Goal: Information Seeking & Learning: Learn about a topic

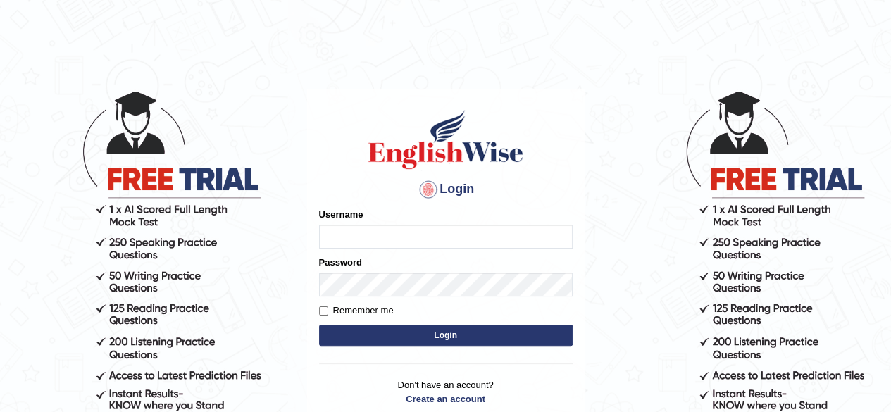
type input "Debnath"
click at [444, 336] on button "Login" at bounding box center [446, 335] width 254 height 21
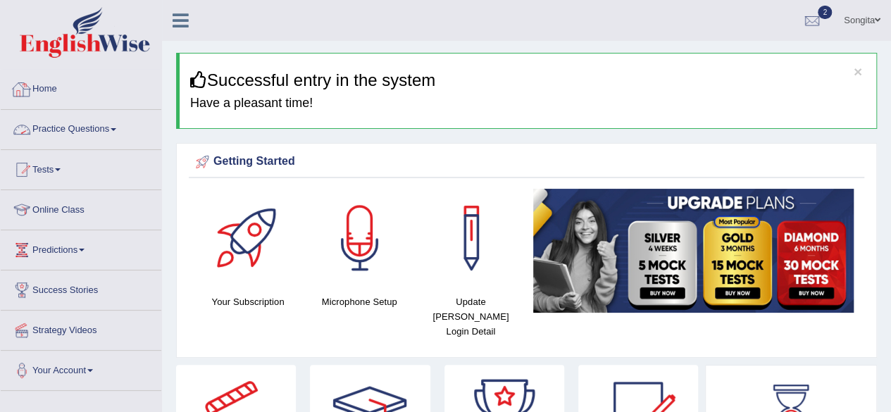
click at [87, 117] on link "Practice Questions" at bounding box center [81, 127] width 161 height 35
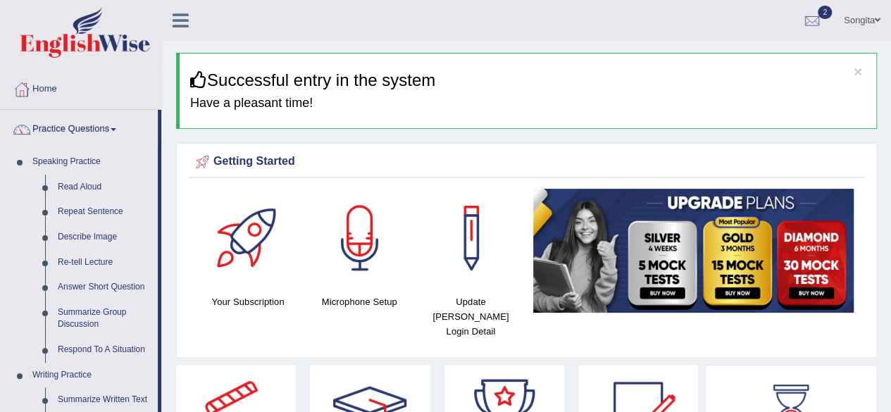
click at [72, 206] on link "Repeat Sentence" at bounding box center [104, 211] width 106 height 25
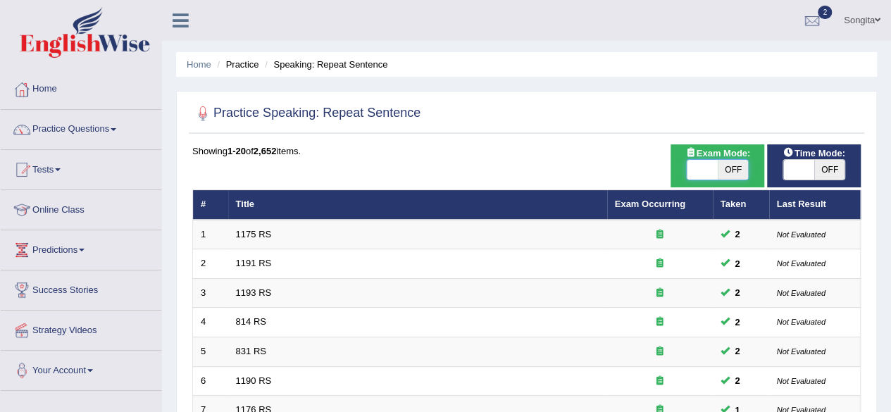
click at [713, 170] on span at bounding box center [702, 170] width 31 height 20
checkbox input "true"
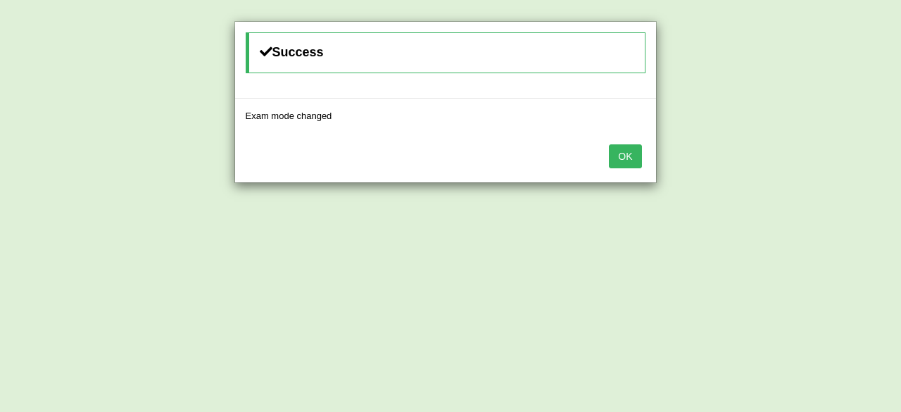
click at [613, 149] on button "OK" at bounding box center [625, 156] width 32 height 24
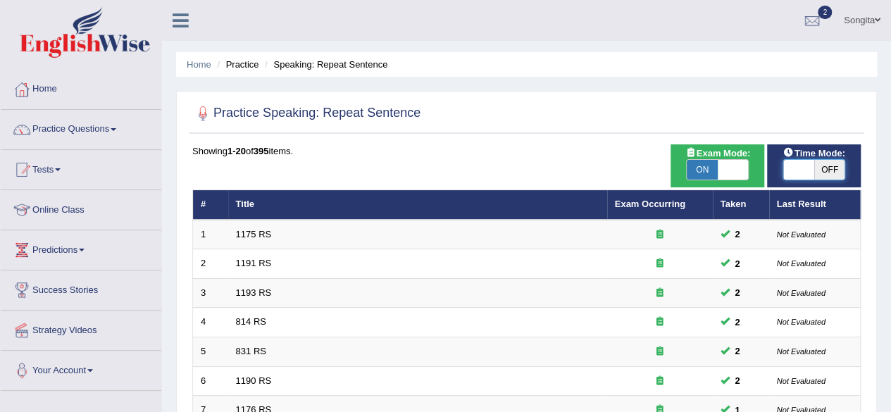
click at [797, 171] on span at bounding box center [798, 170] width 31 height 20
checkbox input "true"
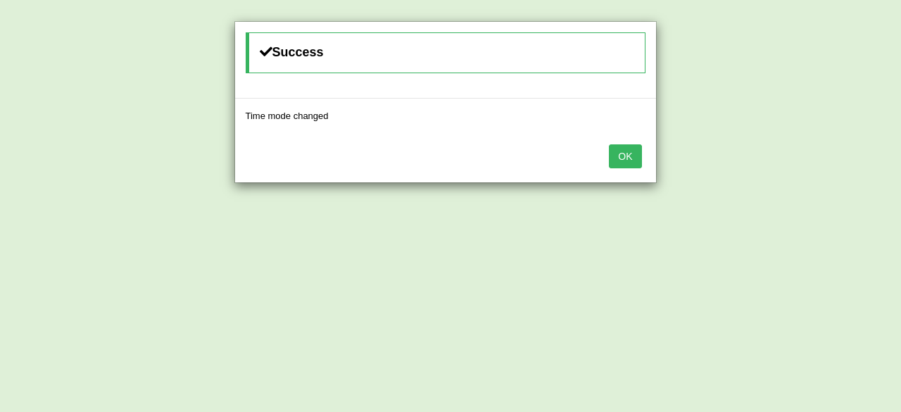
click at [631, 151] on button "OK" at bounding box center [625, 156] width 32 height 24
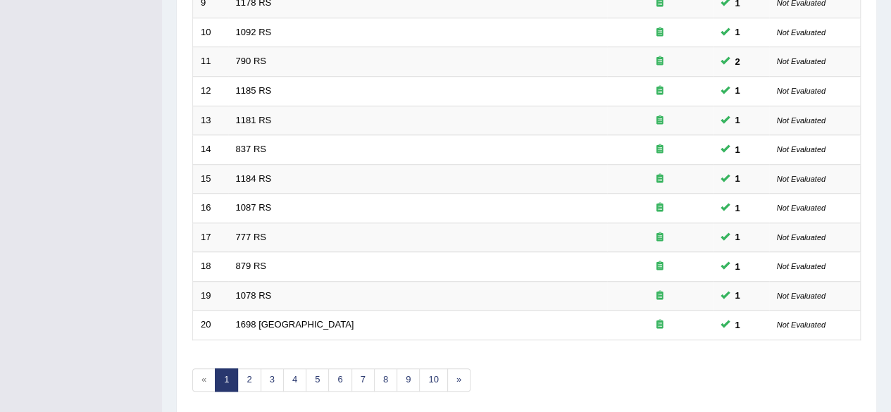
scroll to position [513, 0]
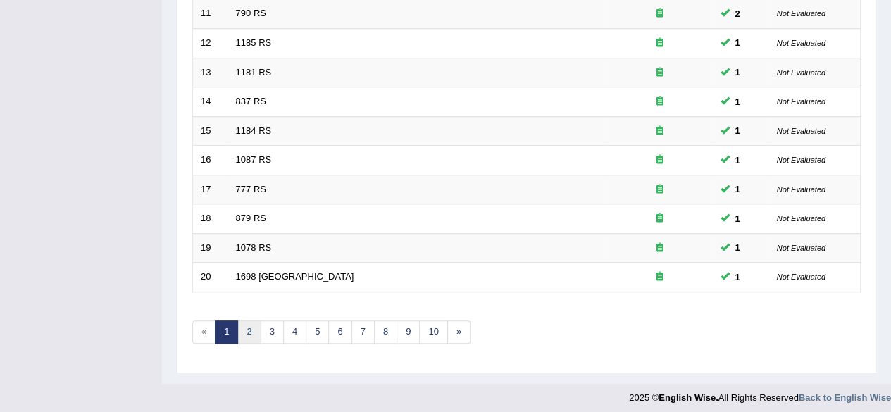
click at [243, 332] on link "2" at bounding box center [248, 331] width 23 height 23
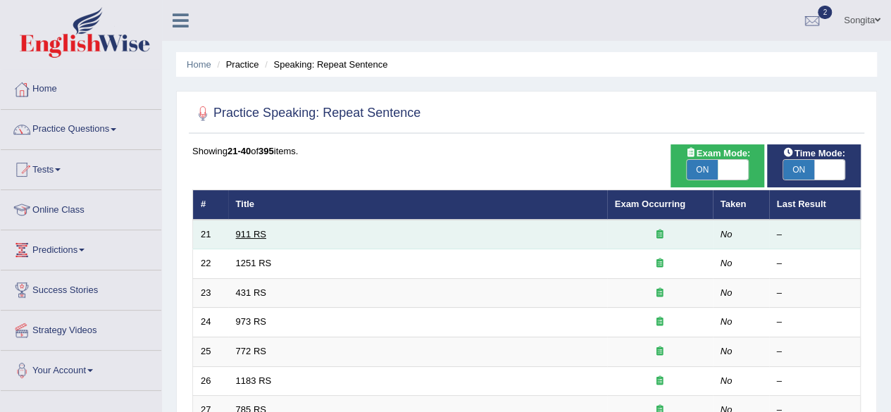
click at [259, 230] on link "911 RS" at bounding box center [251, 234] width 30 height 11
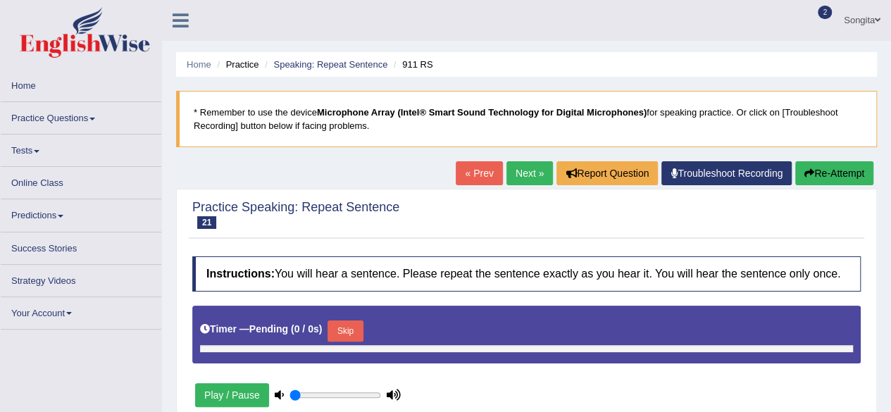
type input "0.55"
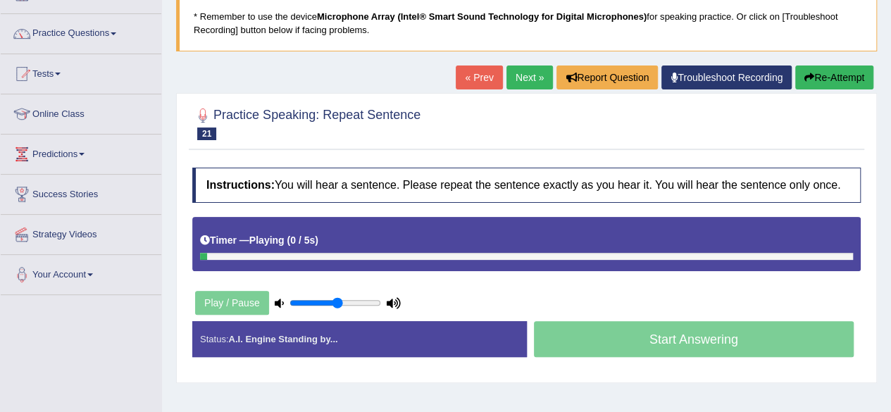
scroll to position [104, 0]
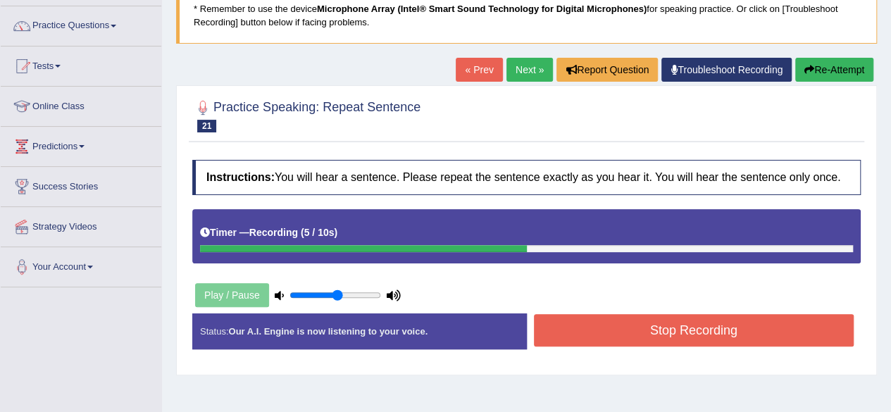
click at [668, 336] on button "Stop Recording" at bounding box center [694, 330] width 320 height 32
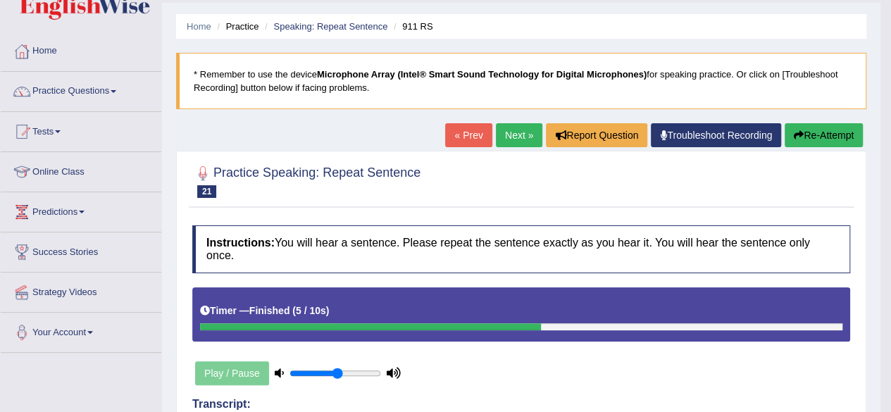
scroll to position [0, 0]
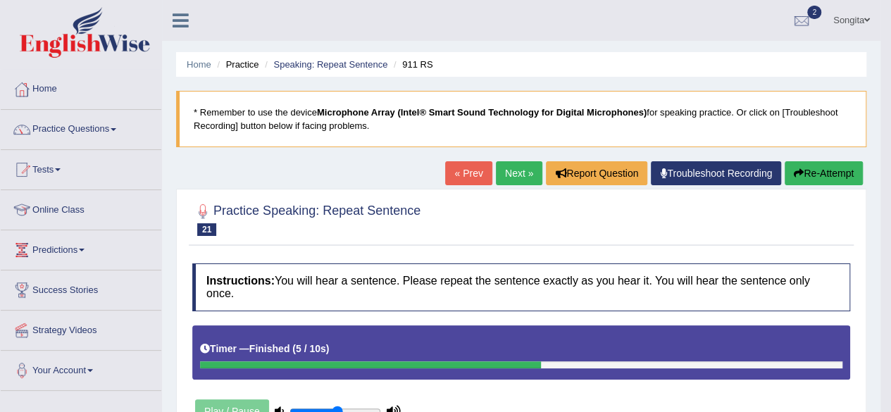
click at [520, 177] on link "Next »" at bounding box center [519, 173] width 46 height 24
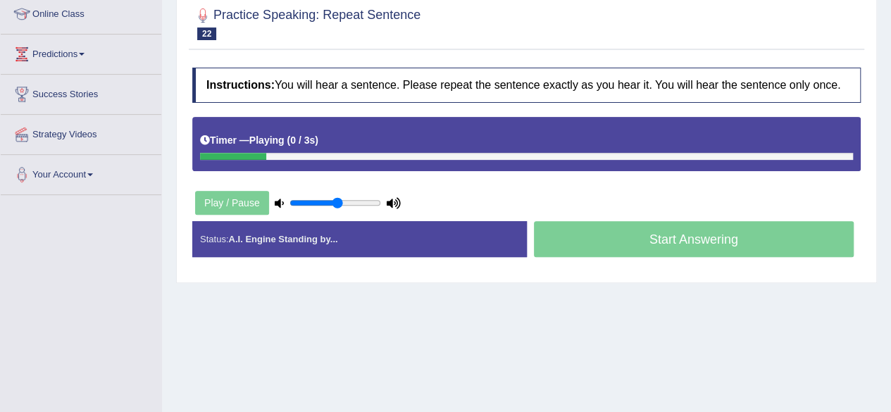
scroll to position [196, 0]
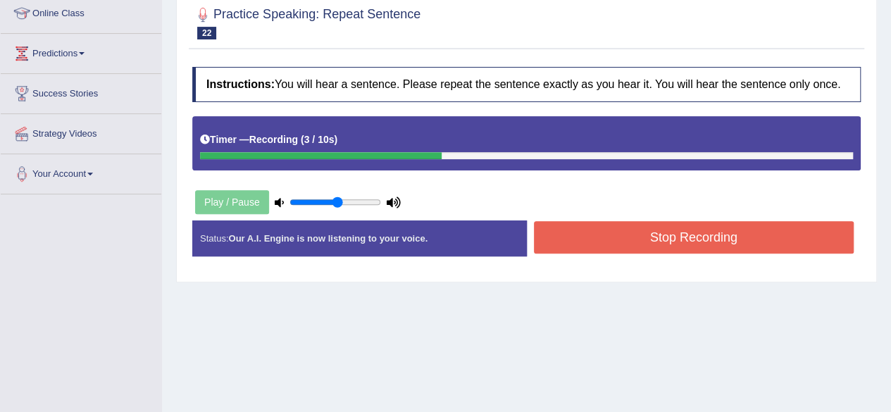
click at [704, 250] on button "Stop Recording" at bounding box center [694, 237] width 320 height 32
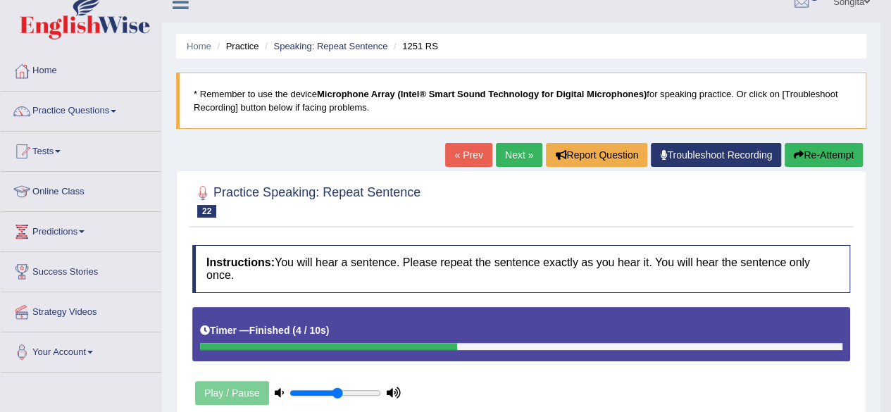
scroll to position [0, 0]
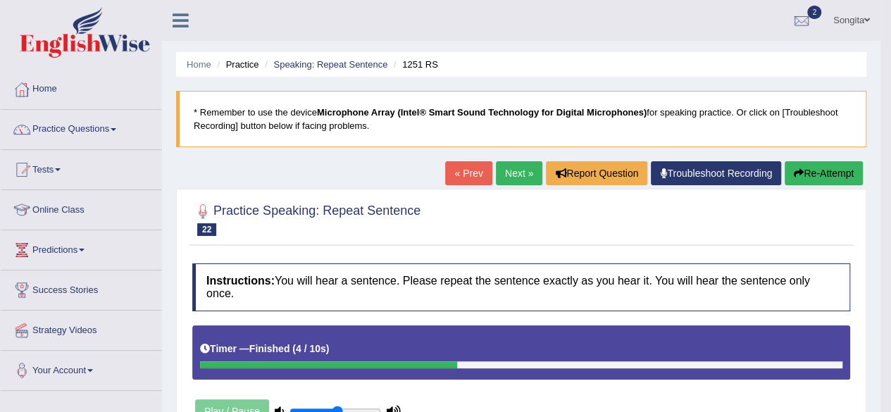
click at [523, 165] on link "Next »" at bounding box center [519, 173] width 46 height 24
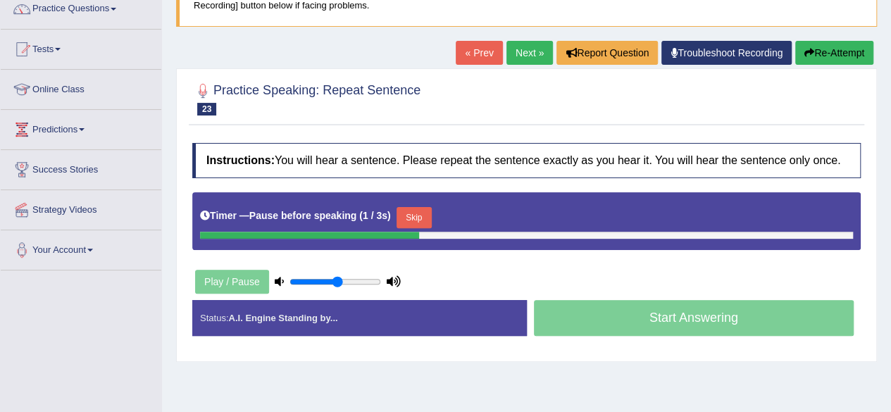
scroll to position [125, 0]
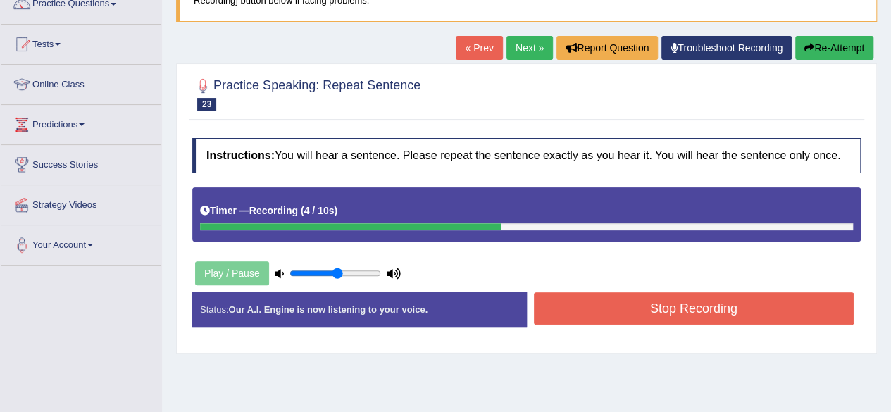
click at [756, 308] on button "Stop Recording" at bounding box center [694, 308] width 320 height 32
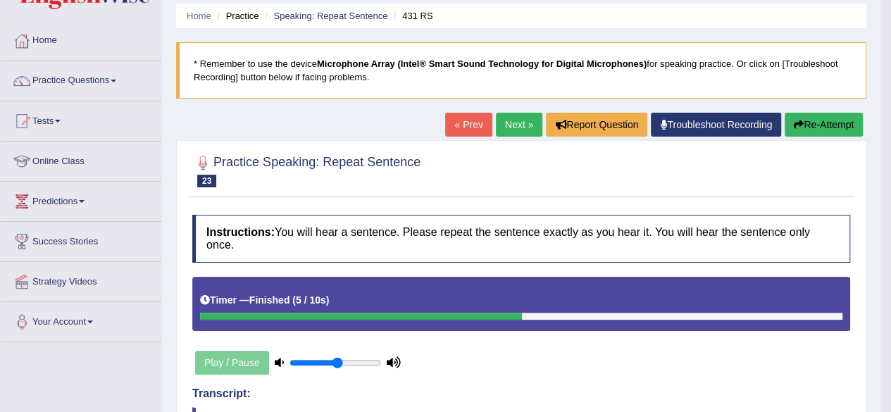
scroll to position [45, 0]
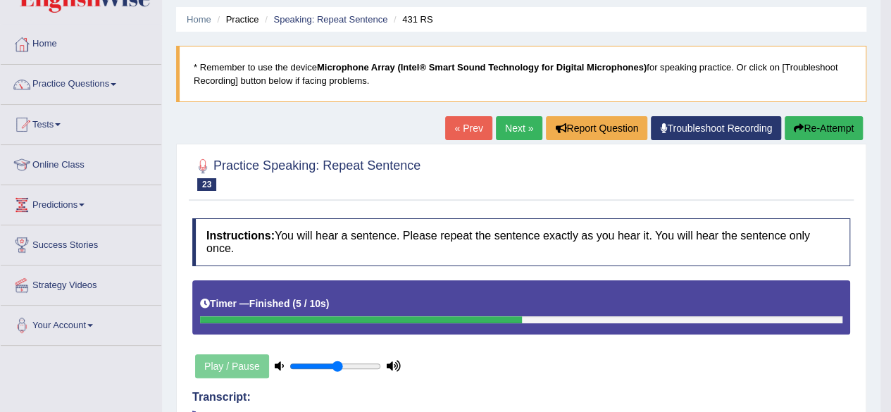
click at [509, 120] on link "Next »" at bounding box center [519, 128] width 46 height 24
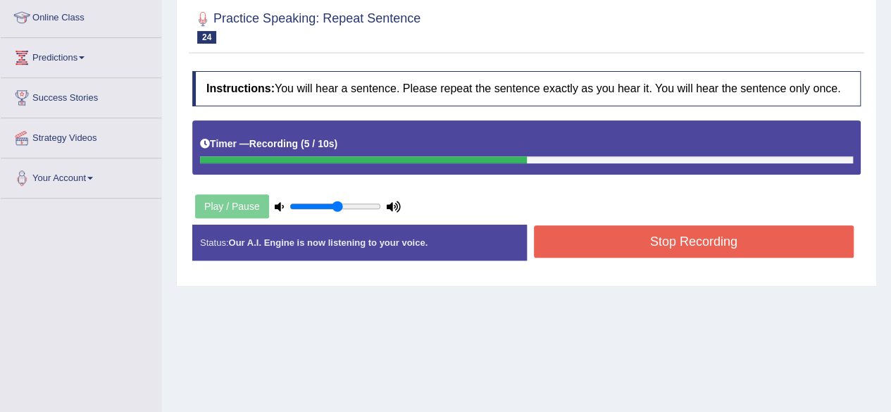
click at [615, 230] on button "Stop Recording" at bounding box center [694, 241] width 320 height 32
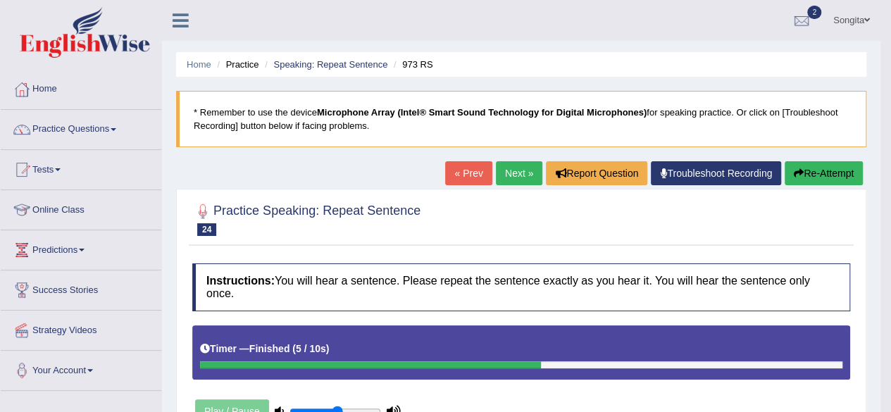
click at [506, 166] on link "Next »" at bounding box center [519, 173] width 46 height 24
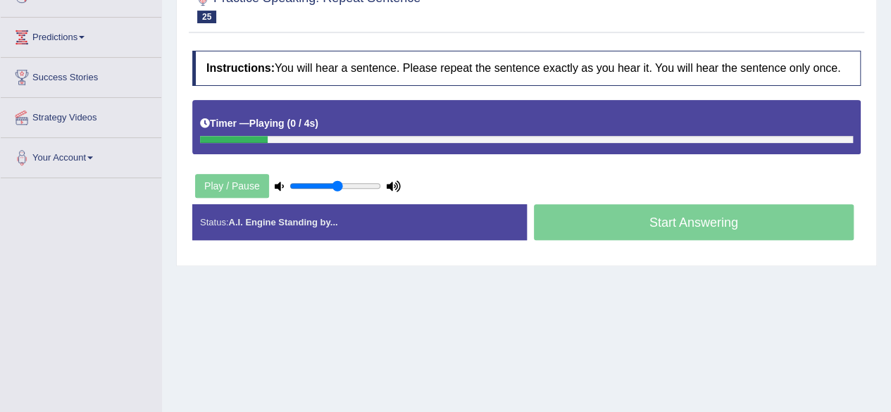
scroll to position [255, 0]
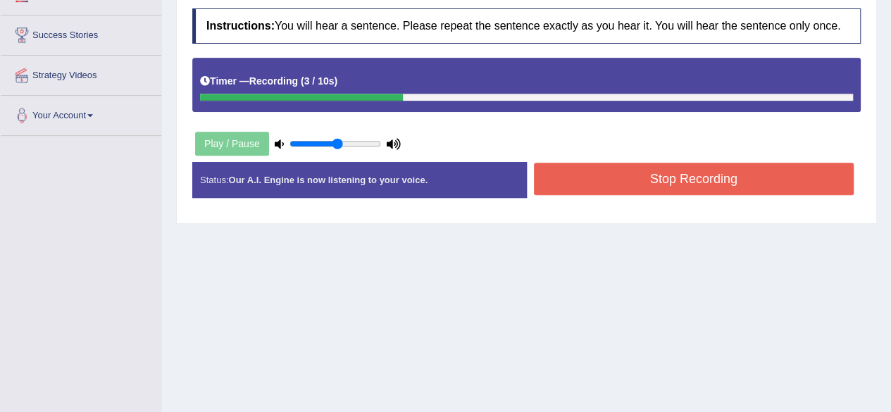
click at [596, 178] on button "Stop Recording" at bounding box center [694, 179] width 320 height 32
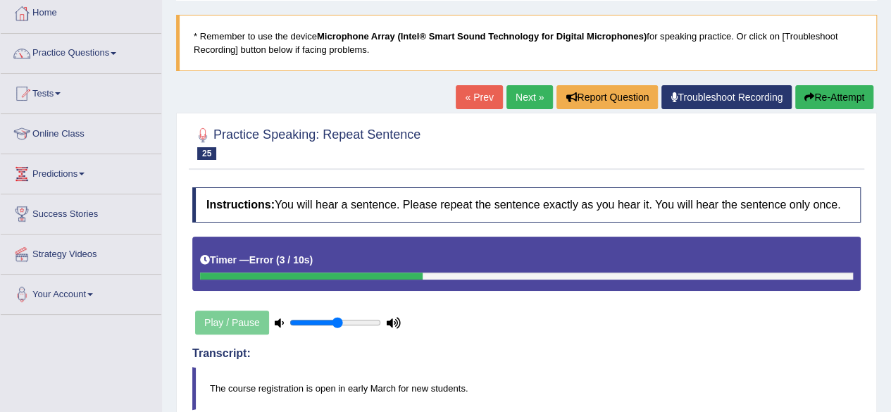
scroll to position [49, 0]
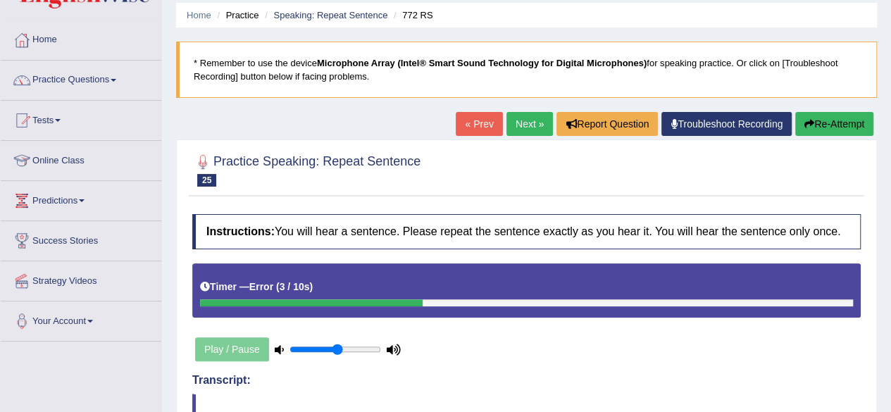
click at [832, 120] on button "Re-Attempt" at bounding box center [834, 124] width 78 height 24
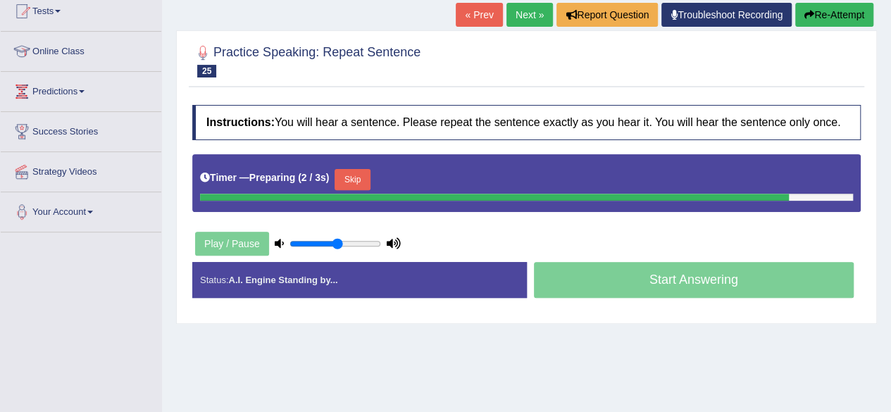
scroll to position [175, 0]
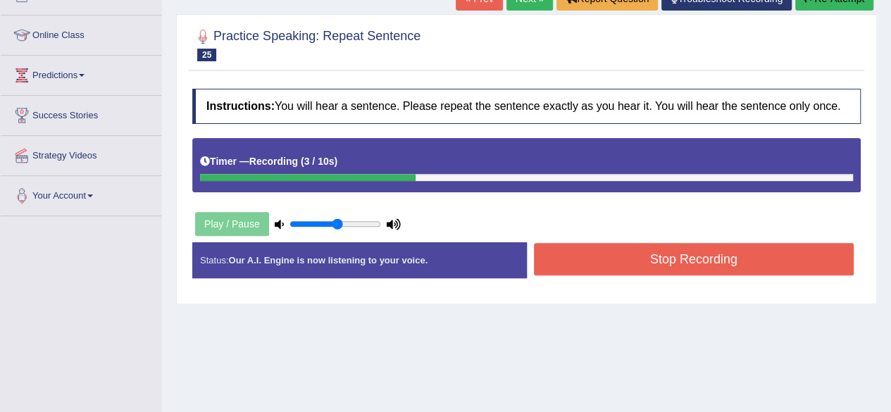
click at [689, 252] on button "Stop Recording" at bounding box center [694, 259] width 320 height 32
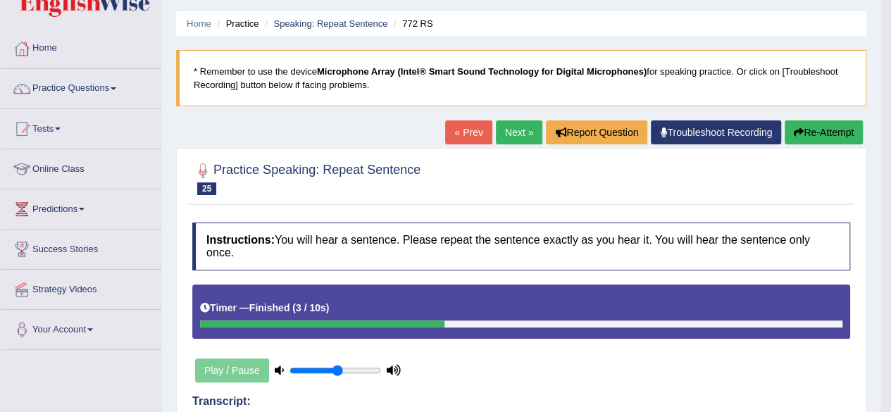
scroll to position [40, 0]
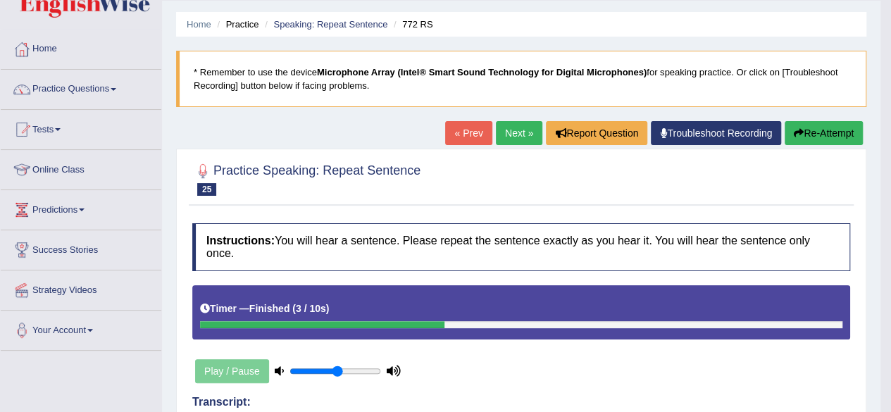
click at [496, 135] on link "Next »" at bounding box center [519, 133] width 46 height 24
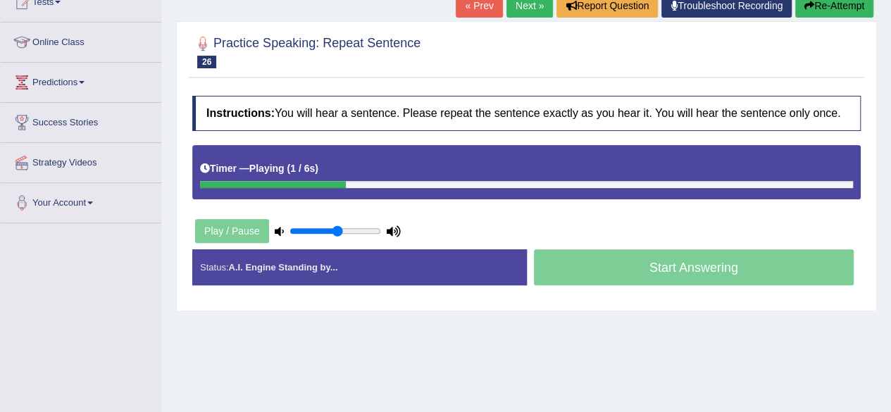
scroll to position [183, 0]
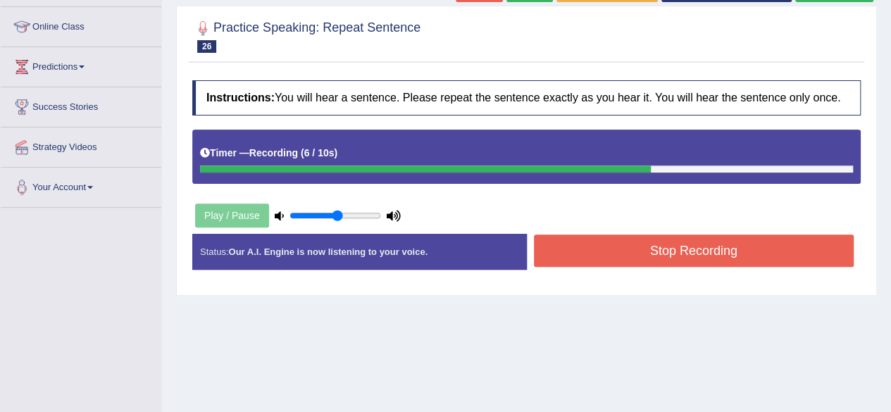
click at [711, 251] on button "Stop Recording" at bounding box center [694, 251] width 320 height 32
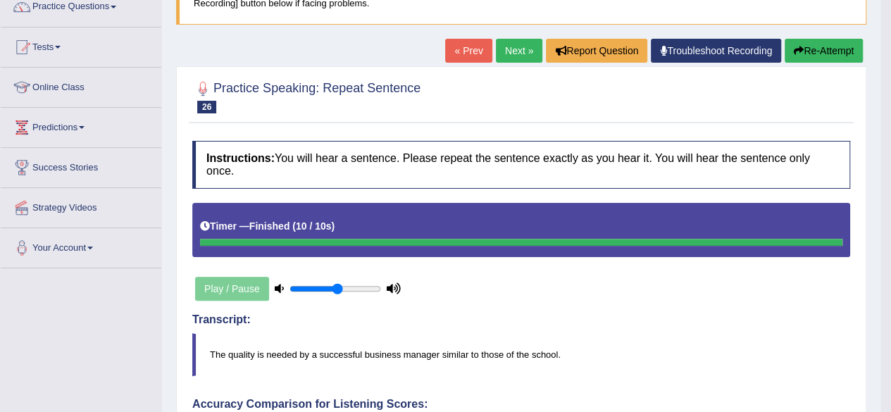
scroll to position [120, 0]
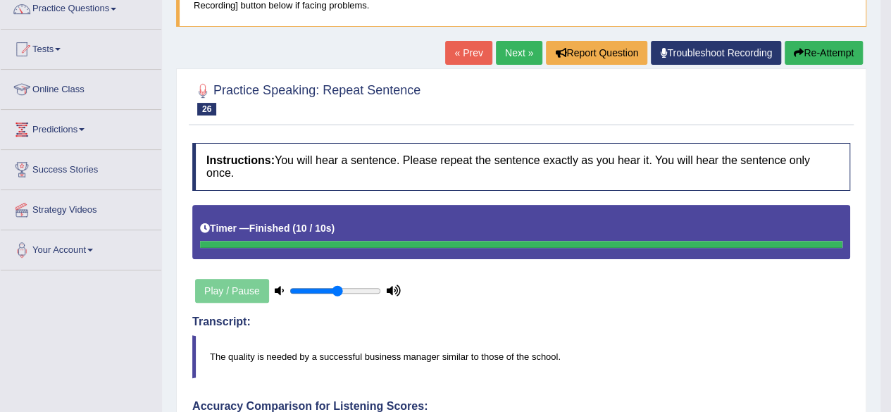
click at [499, 44] on link "Next »" at bounding box center [519, 53] width 46 height 24
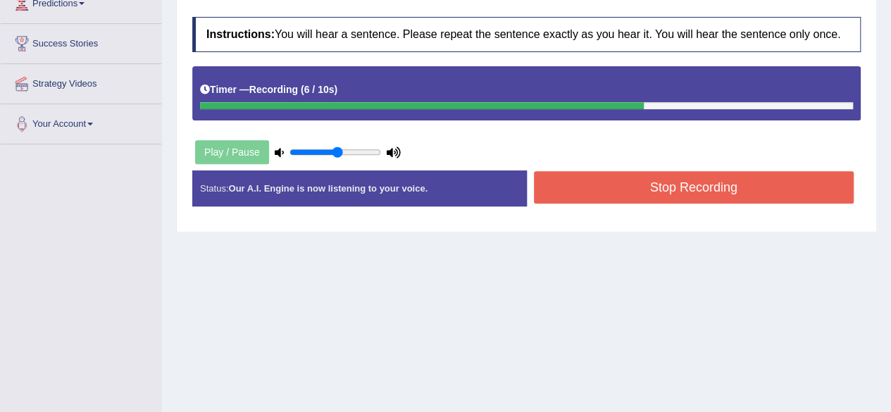
click at [752, 180] on button "Stop Recording" at bounding box center [694, 187] width 320 height 32
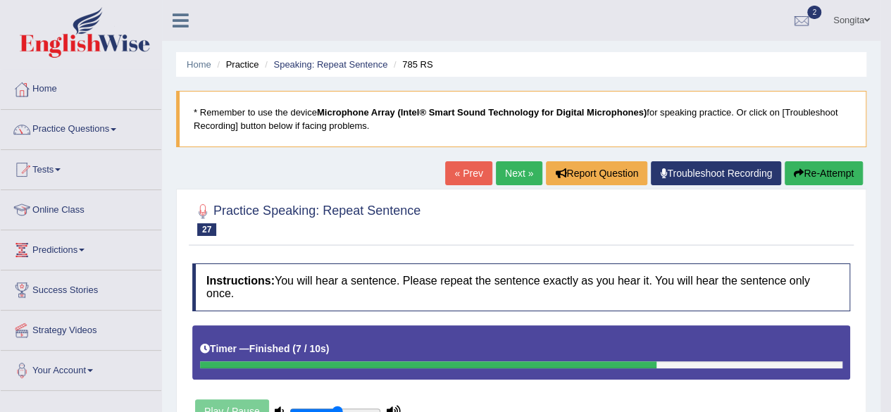
click at [522, 170] on link "Next »" at bounding box center [519, 173] width 46 height 24
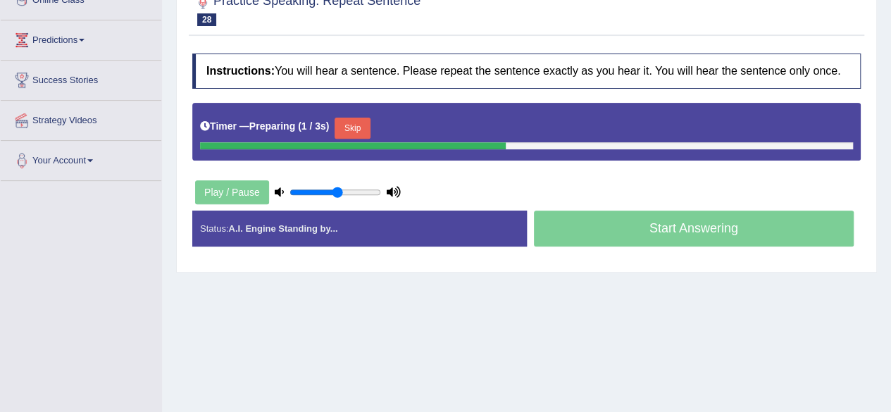
scroll to position [214, 0]
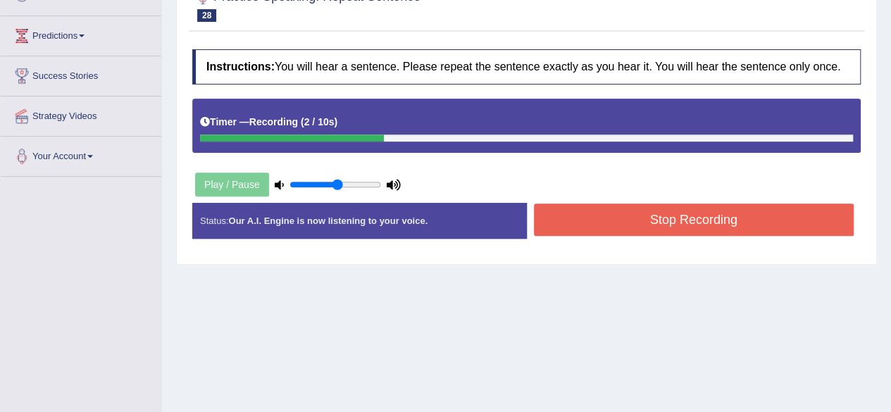
click at [804, 218] on button "Stop Recording" at bounding box center [694, 220] width 320 height 32
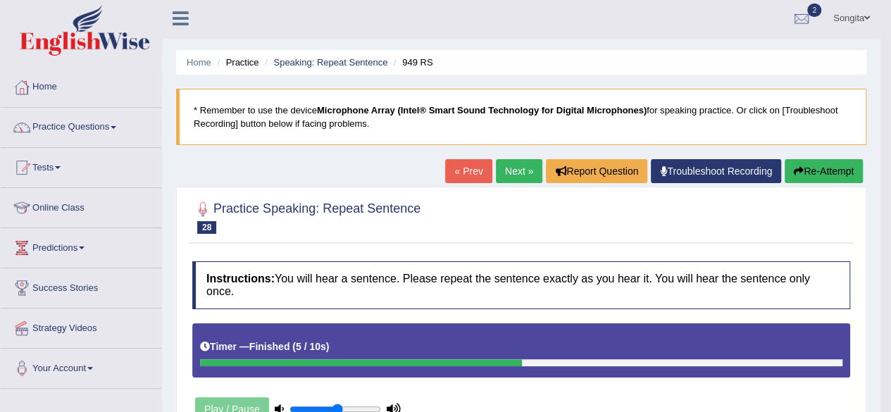
scroll to position [0, 0]
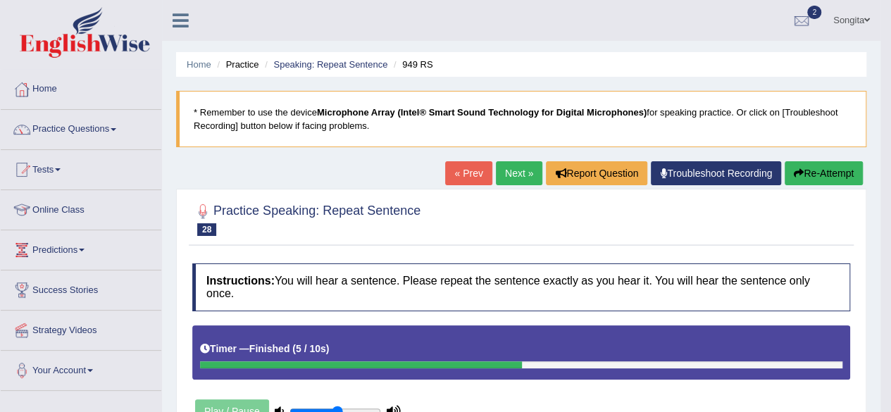
click at [518, 169] on link "Next »" at bounding box center [519, 173] width 46 height 24
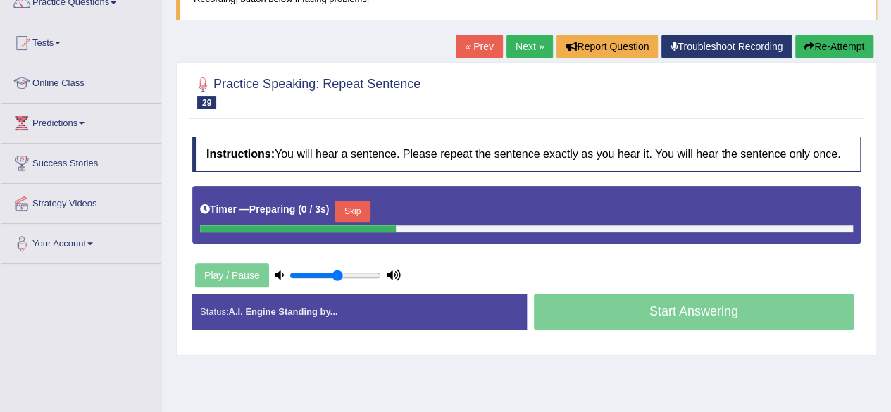
scroll to position [129, 0]
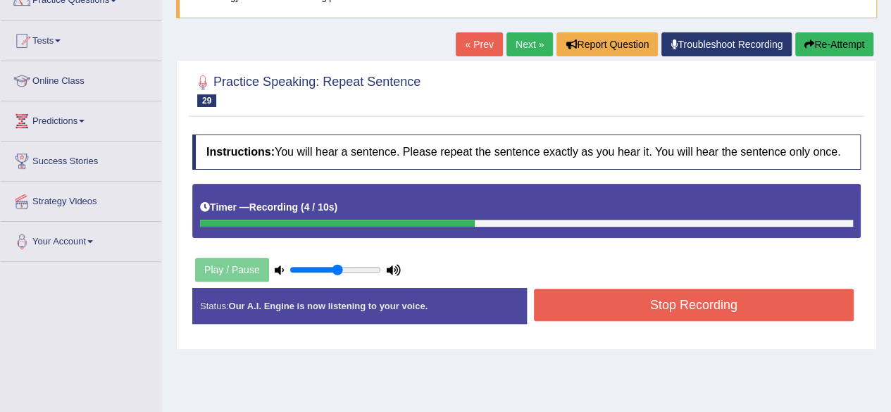
click at [673, 304] on button "Stop Recording" at bounding box center [694, 305] width 320 height 32
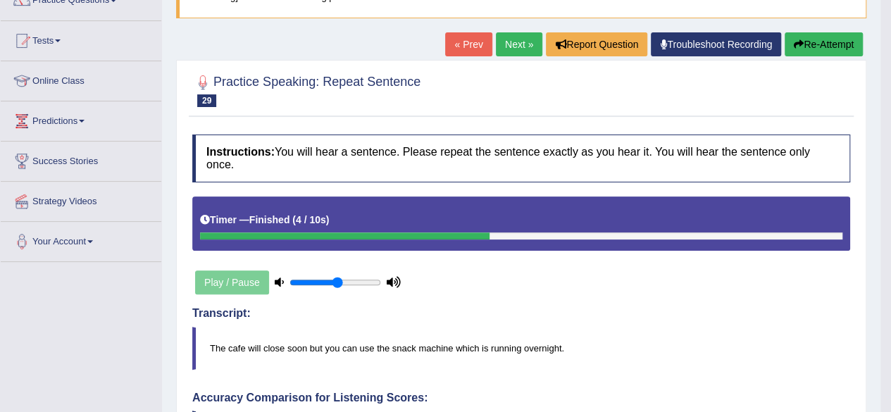
click at [507, 40] on link "Next »" at bounding box center [519, 44] width 46 height 24
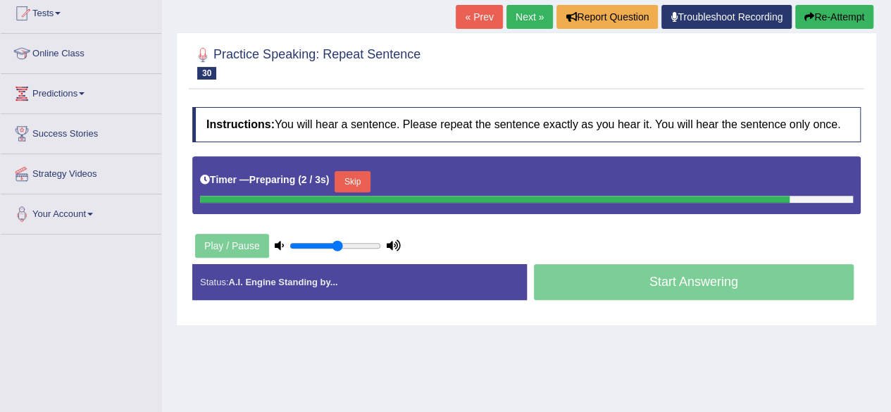
scroll to position [166, 0]
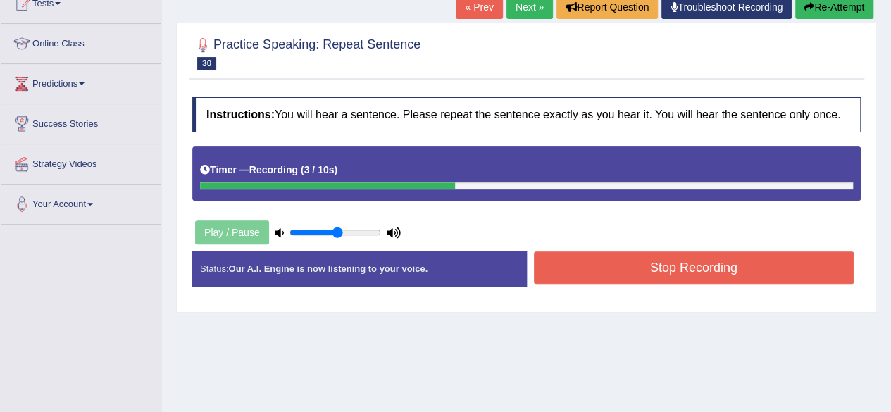
click at [645, 268] on button "Stop Recording" at bounding box center [694, 267] width 320 height 32
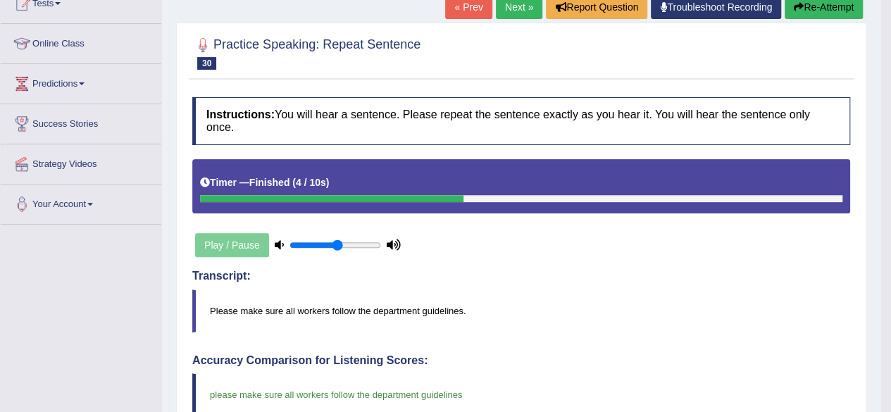
click at [510, 8] on link "Next »" at bounding box center [519, 7] width 46 height 24
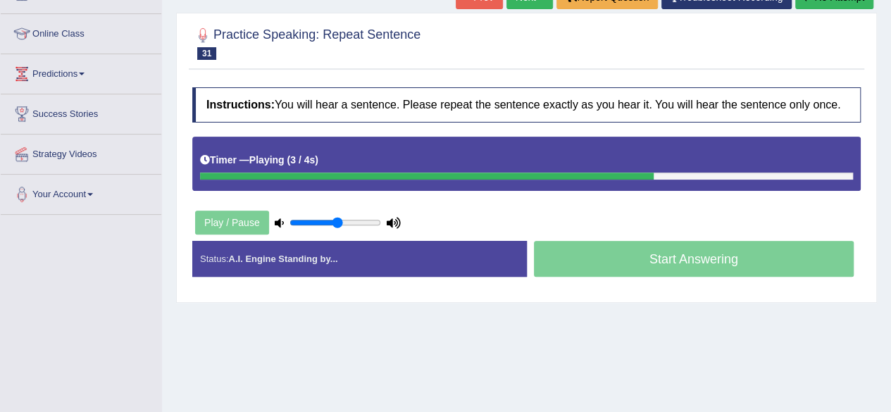
scroll to position [179, 0]
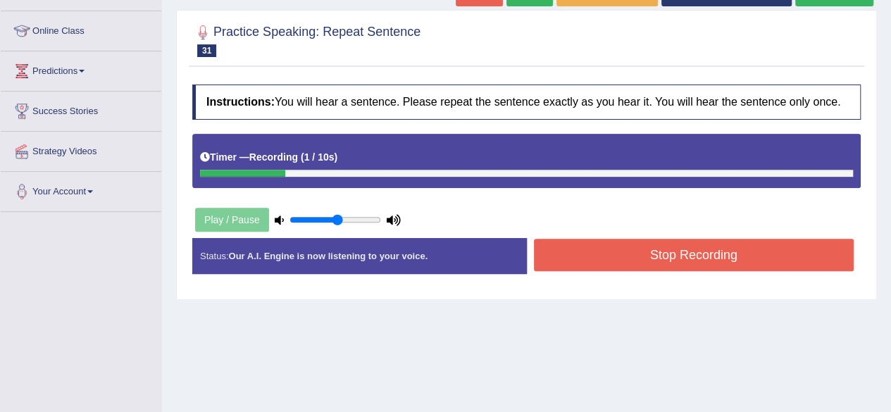
click at [614, 249] on button "Stop Recording" at bounding box center [694, 255] width 320 height 32
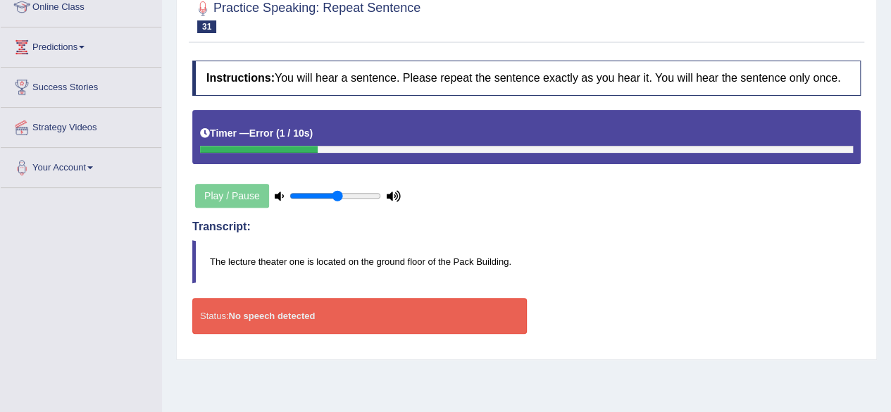
scroll to position [205, 0]
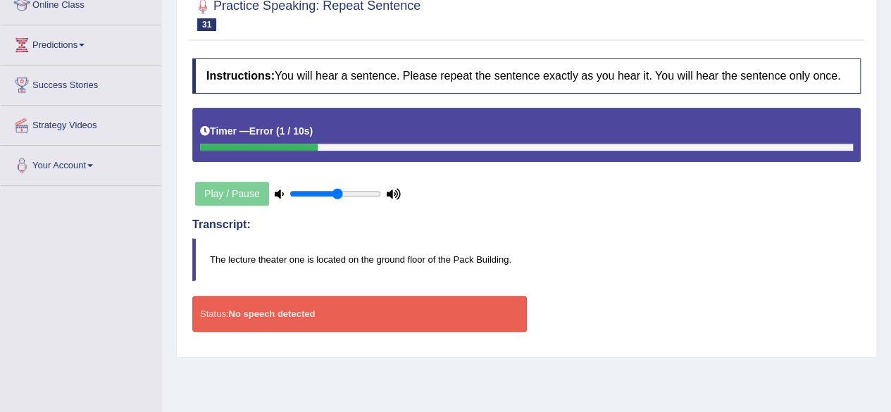
click at [477, 187] on div "Instructions: You will hear a sentence. Please repeat the sentence exactly as y…" at bounding box center [526, 200] width 675 height 299
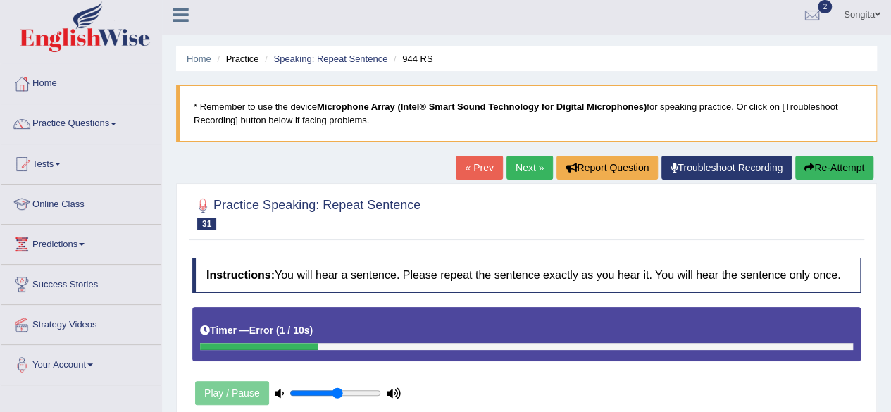
scroll to position [4, 0]
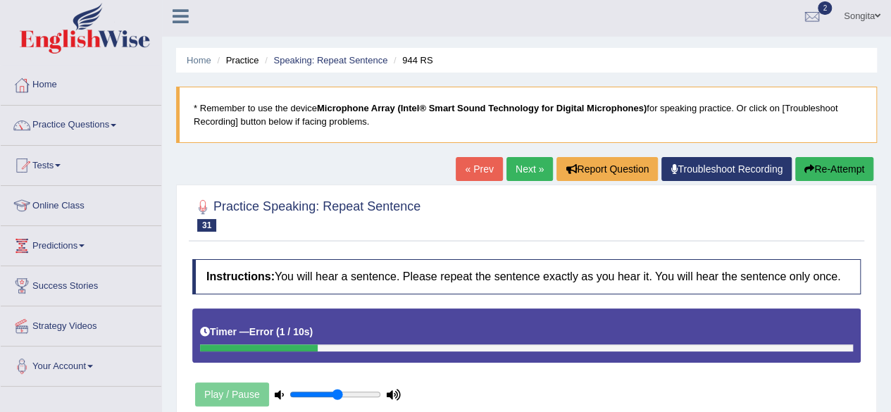
click at [522, 163] on link "Next »" at bounding box center [529, 169] width 46 height 24
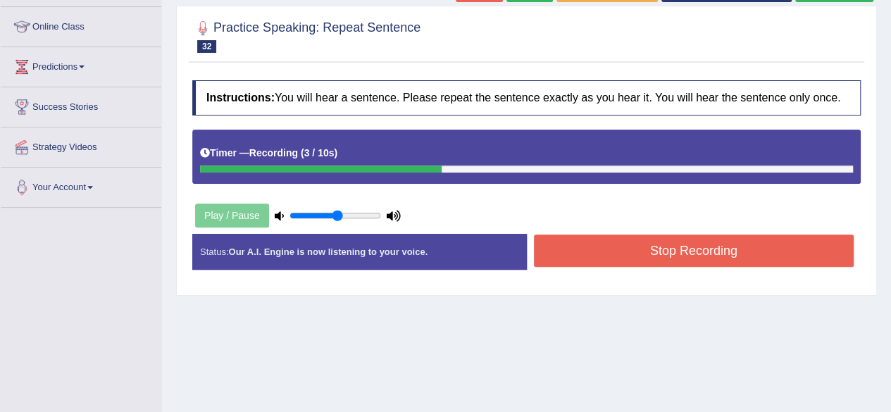
click at [630, 252] on button "Stop Recording" at bounding box center [694, 251] width 320 height 32
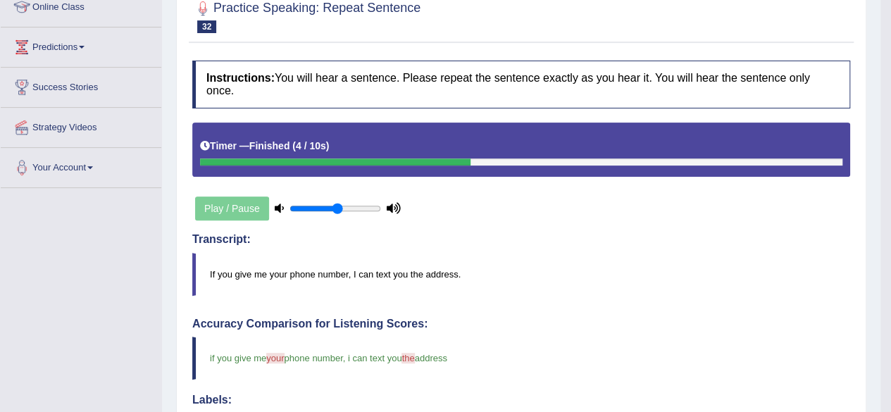
scroll to position [76, 0]
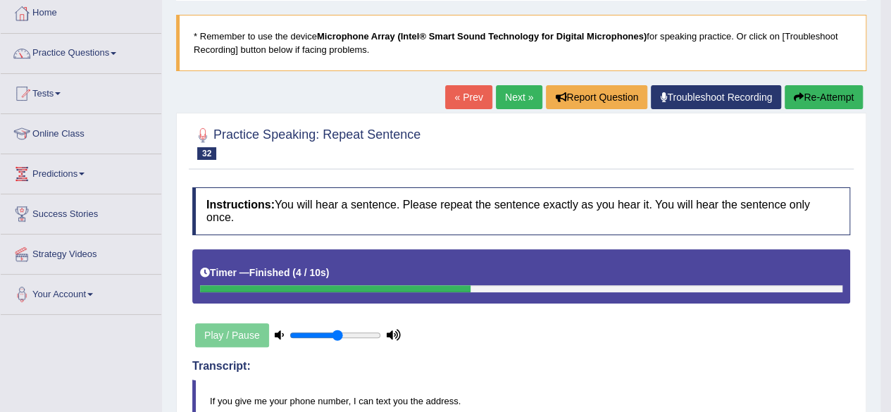
click at [518, 90] on link "Next »" at bounding box center [519, 97] width 46 height 24
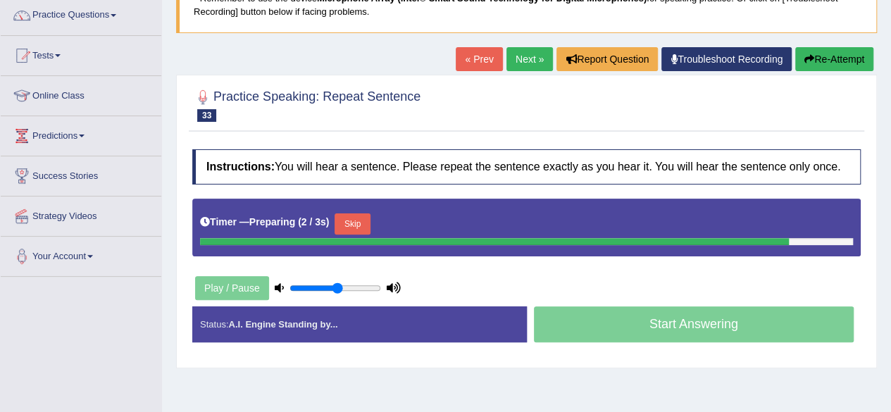
scroll to position [130, 0]
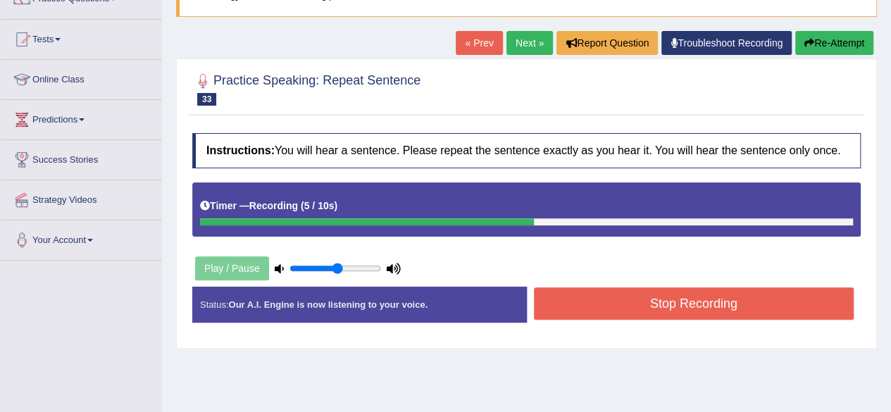
click at [680, 304] on button "Stop Recording" at bounding box center [694, 303] width 320 height 32
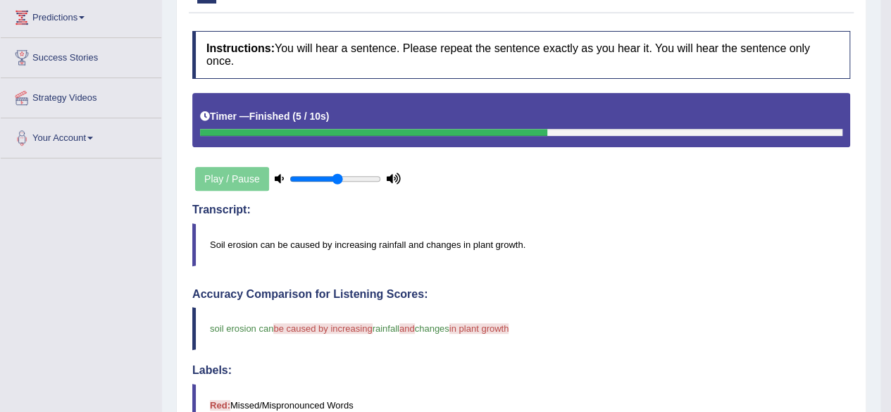
scroll to position [0, 0]
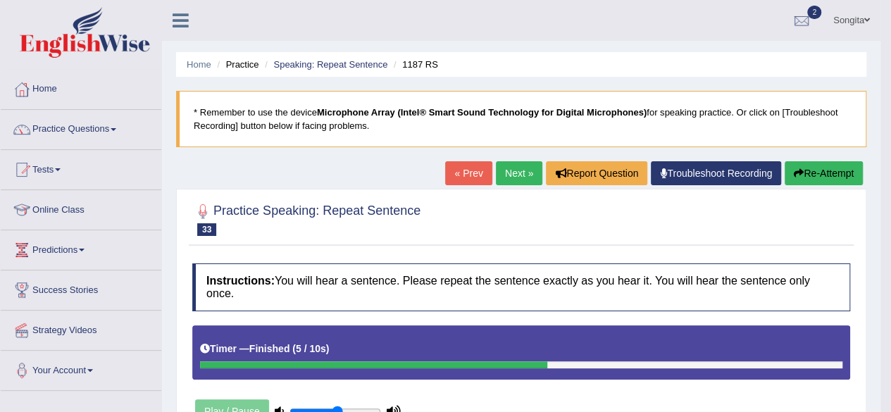
click at [500, 179] on link "Next »" at bounding box center [519, 173] width 46 height 24
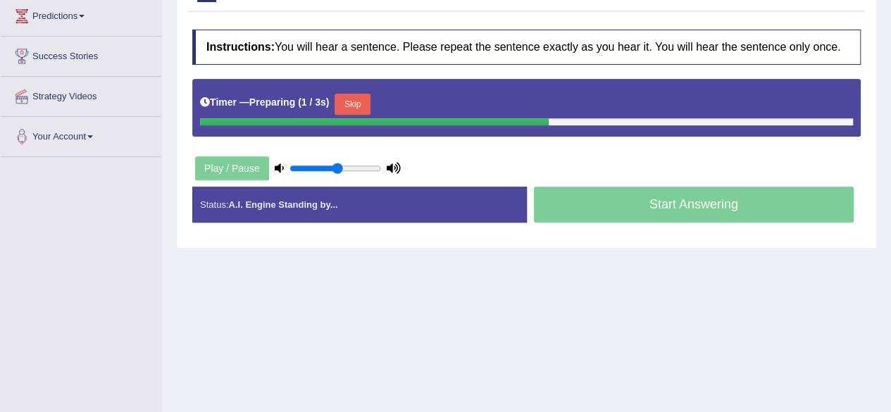
scroll to position [282, 0]
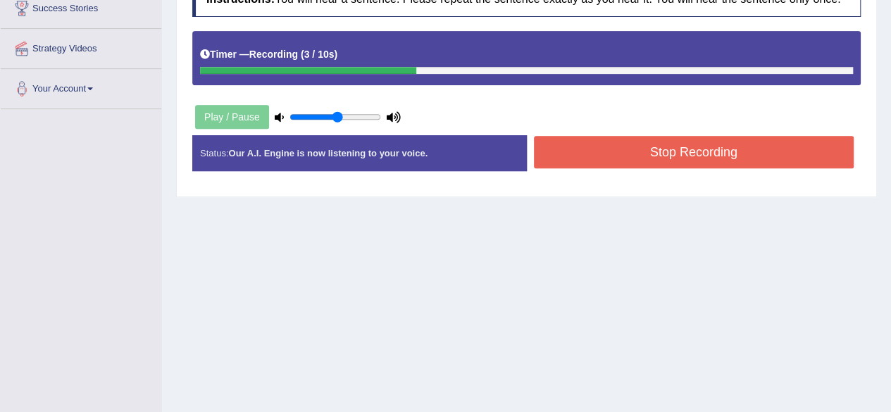
click at [677, 154] on button "Stop Recording" at bounding box center [694, 152] width 320 height 32
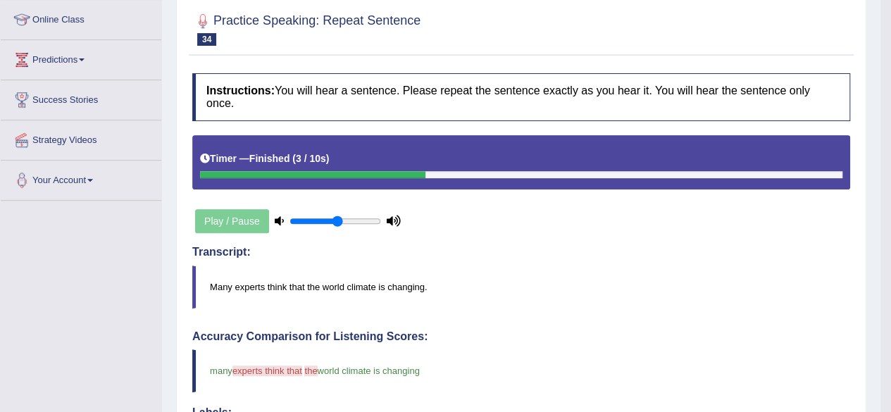
scroll to position [110, 0]
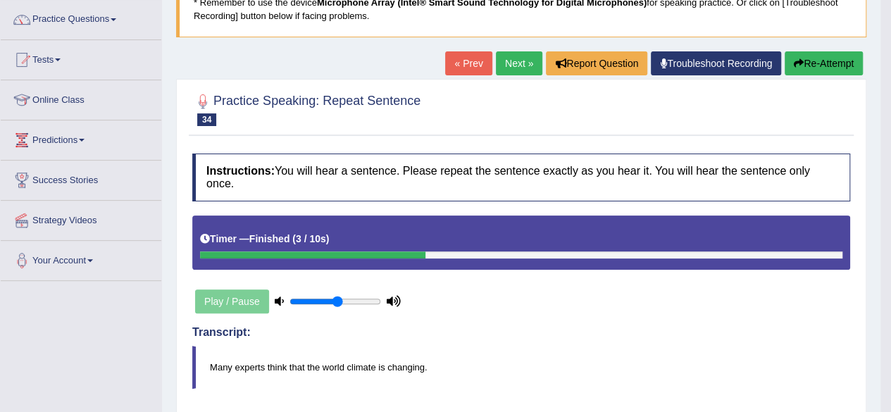
click at [510, 57] on link "Next »" at bounding box center [519, 63] width 46 height 24
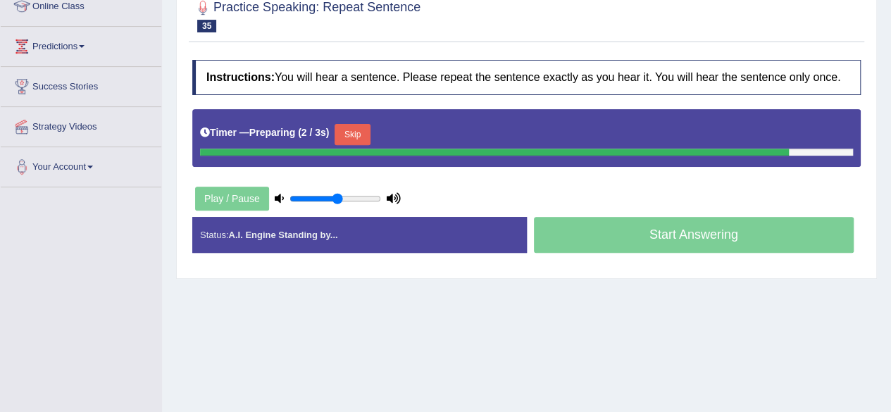
scroll to position [204, 0]
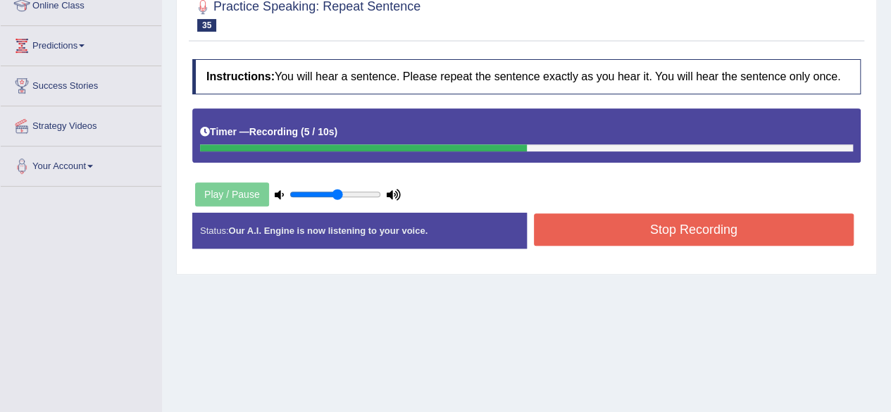
click at [605, 225] on button "Stop Recording" at bounding box center [694, 229] width 320 height 32
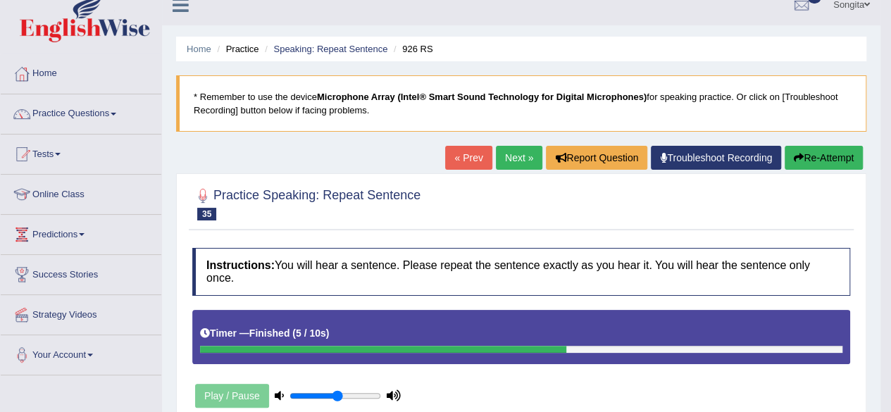
scroll to position [15, 0]
click at [511, 151] on link "Next »" at bounding box center [519, 158] width 46 height 24
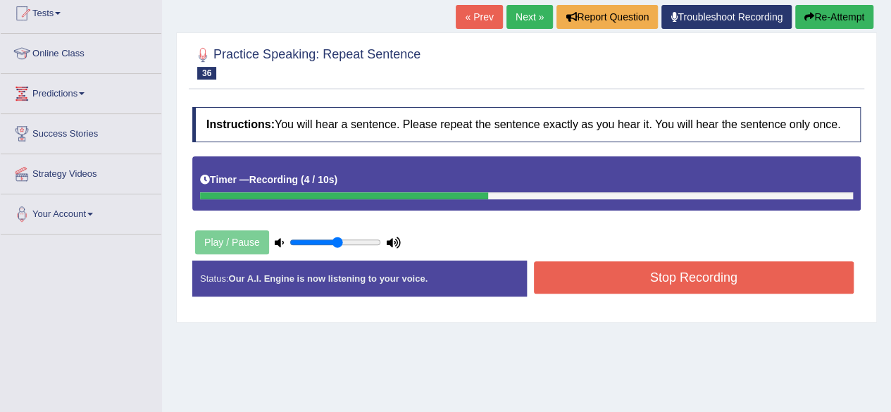
click at [695, 270] on button "Stop Recording" at bounding box center [694, 277] width 320 height 32
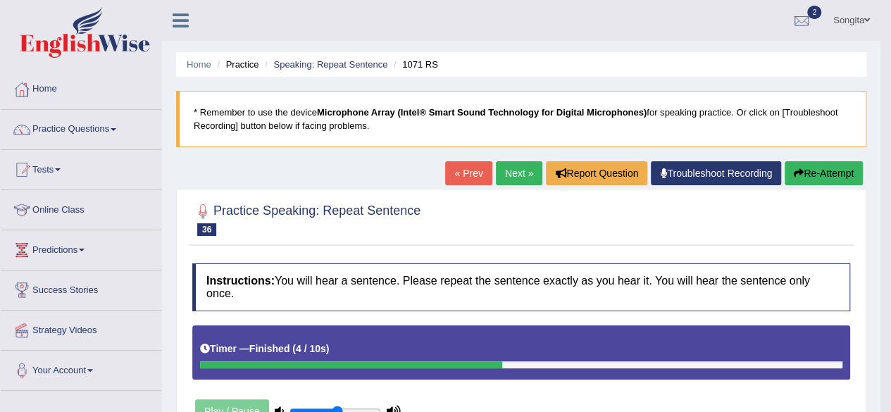
click at [515, 175] on link "Next »" at bounding box center [519, 173] width 46 height 24
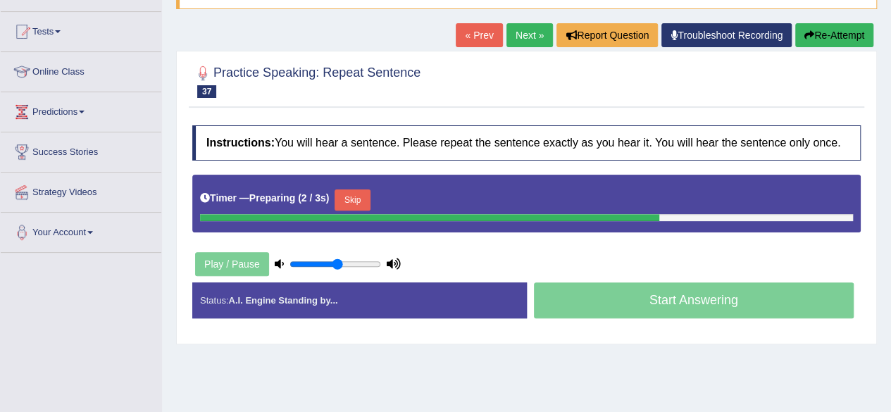
scroll to position [172, 0]
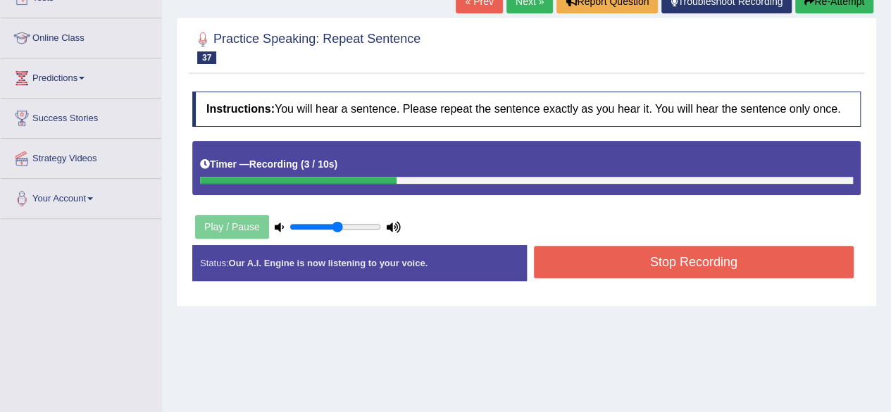
click at [605, 267] on button "Stop Recording" at bounding box center [694, 262] width 320 height 32
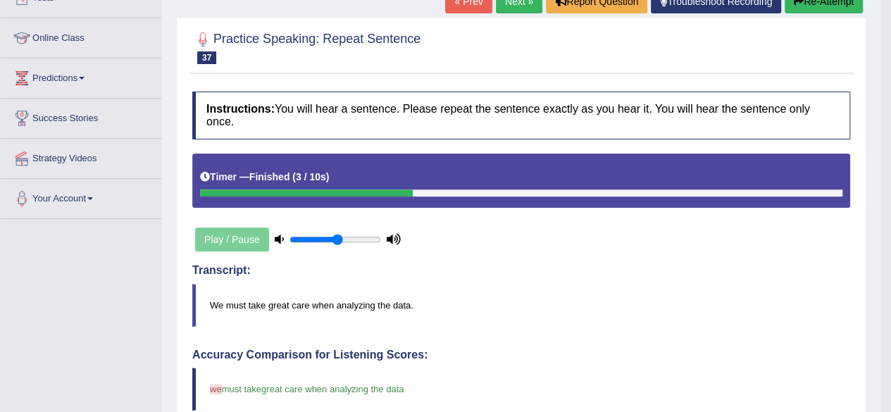
scroll to position [0, 0]
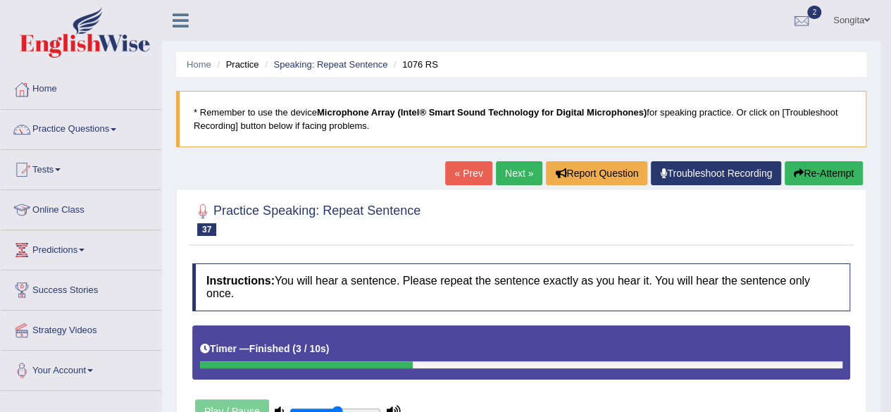
click at [507, 175] on link "Next »" at bounding box center [519, 173] width 46 height 24
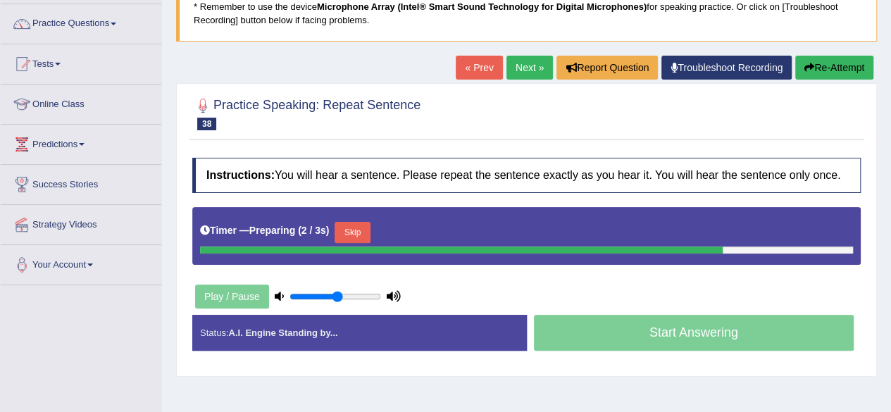
scroll to position [111, 0]
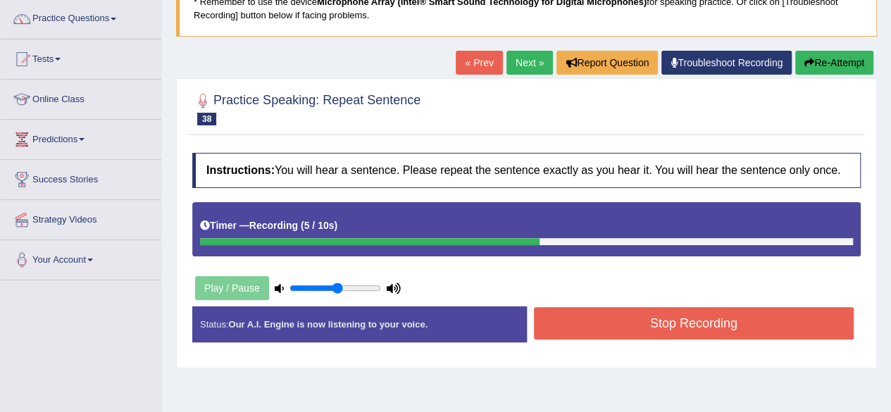
click at [696, 308] on button "Stop Recording" at bounding box center [694, 323] width 320 height 32
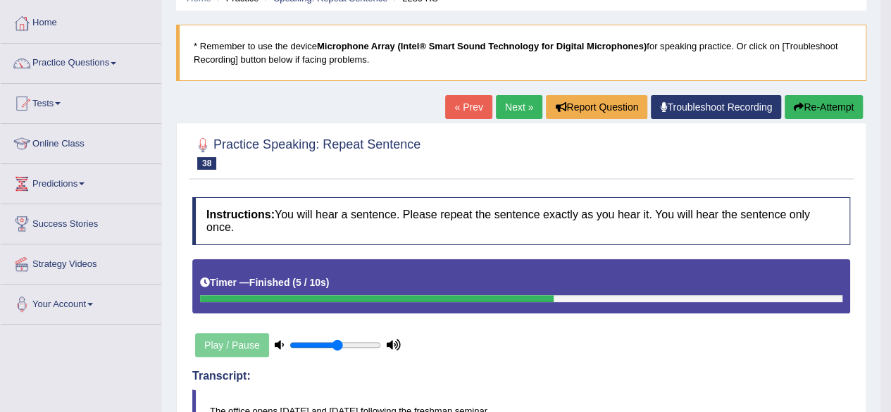
scroll to position [0, 0]
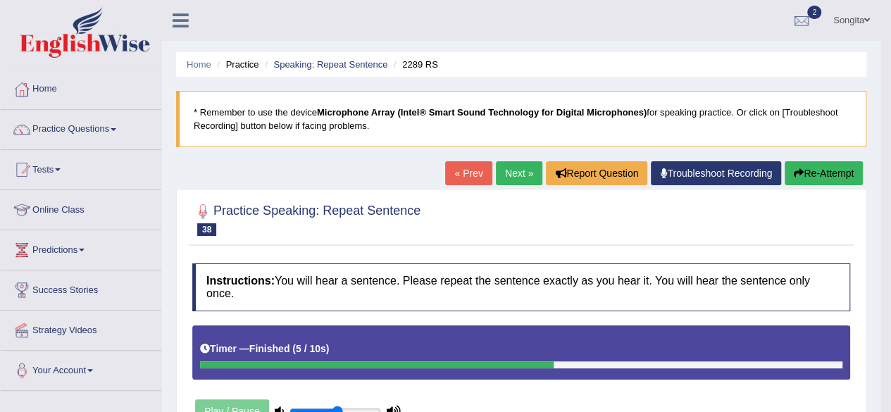
click at [514, 170] on link "Next »" at bounding box center [519, 173] width 46 height 24
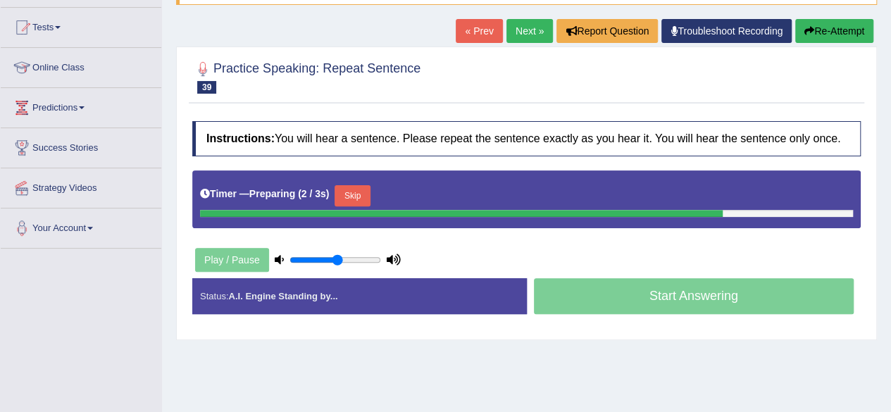
scroll to position [145, 0]
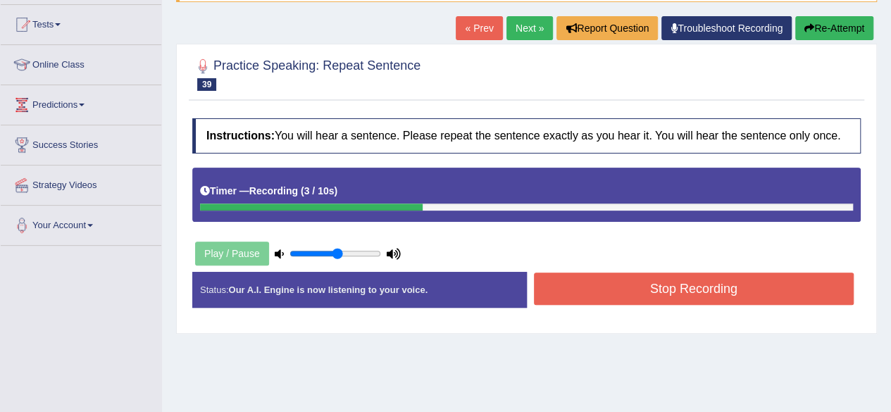
click at [627, 287] on button "Stop Recording" at bounding box center [694, 289] width 320 height 32
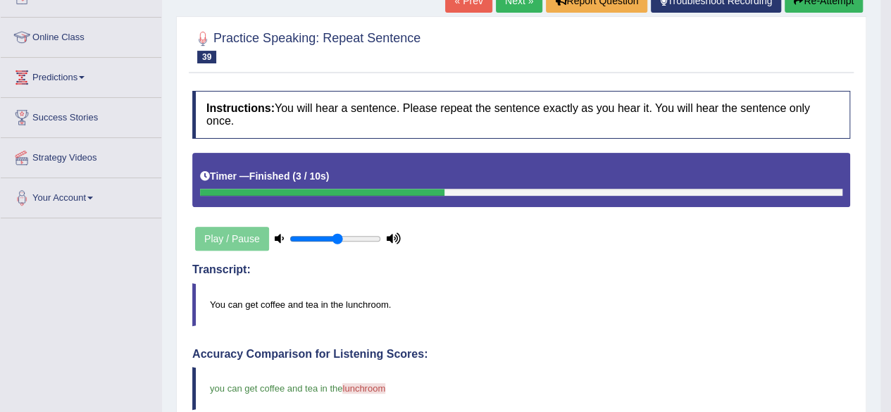
scroll to position [161, 0]
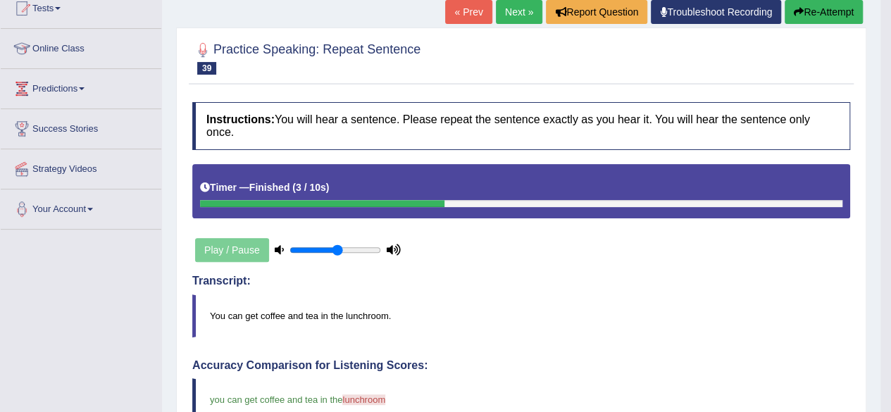
click at [506, 8] on link "Next »" at bounding box center [519, 12] width 46 height 24
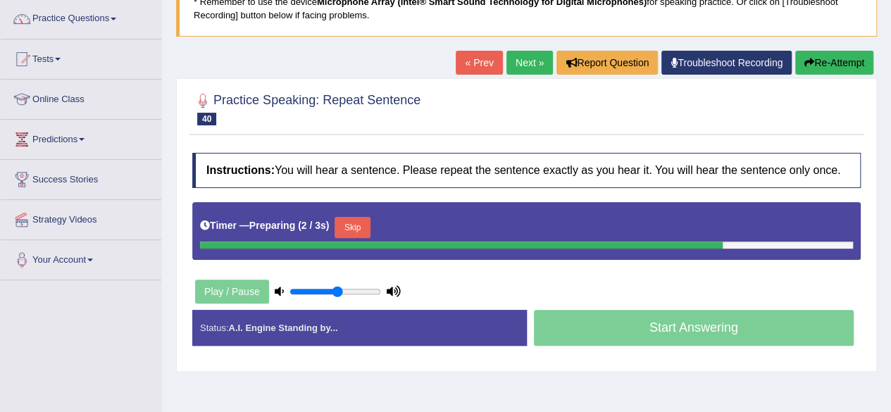
scroll to position [120, 0]
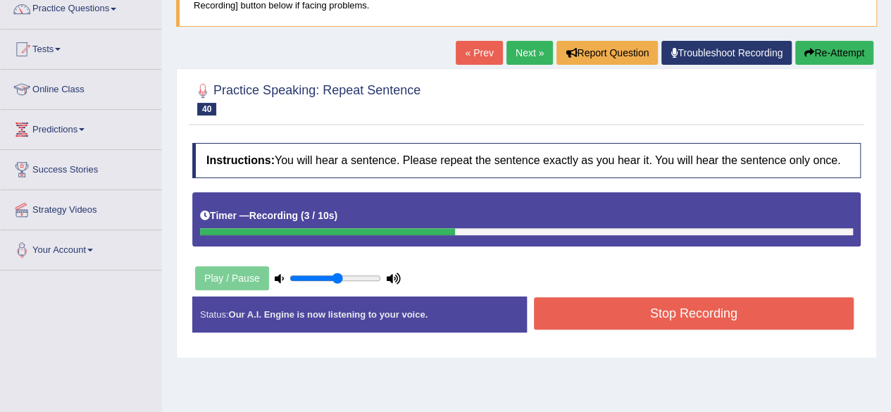
click at [643, 312] on button "Stop Recording" at bounding box center [694, 313] width 320 height 32
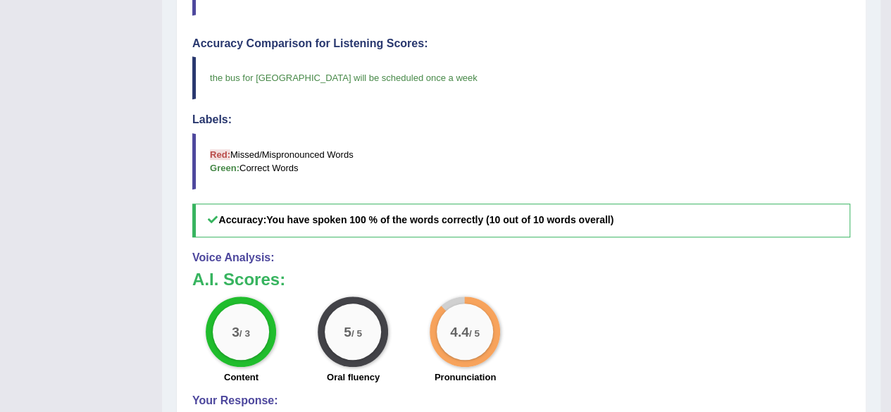
scroll to position [0, 0]
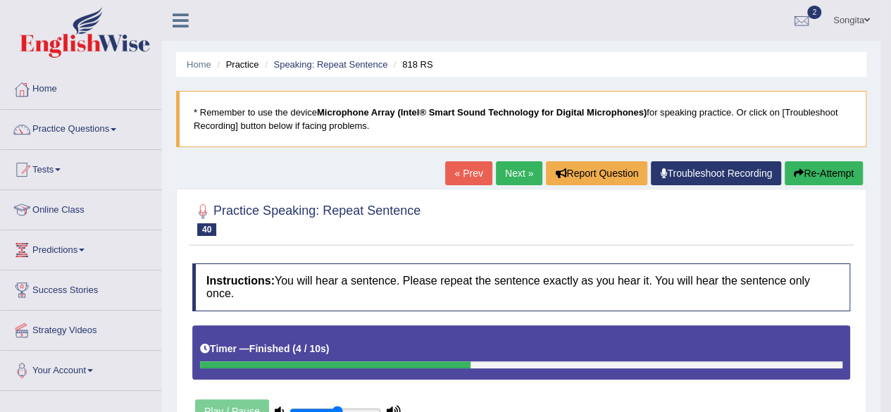
click at [508, 180] on link "Next »" at bounding box center [519, 173] width 46 height 24
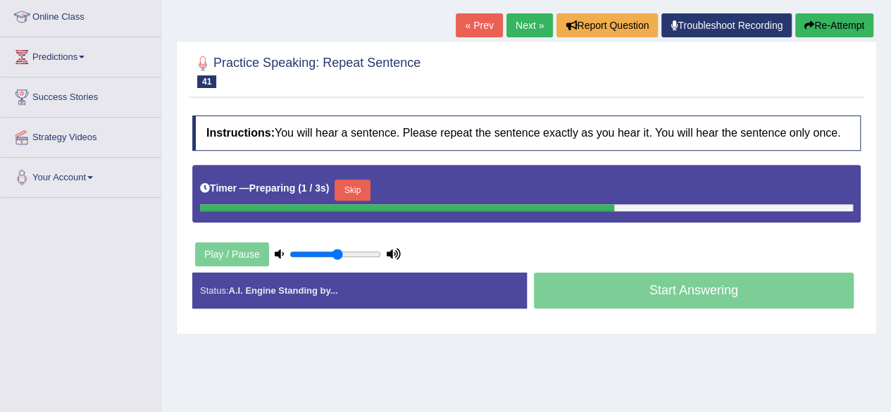
scroll to position [211, 0]
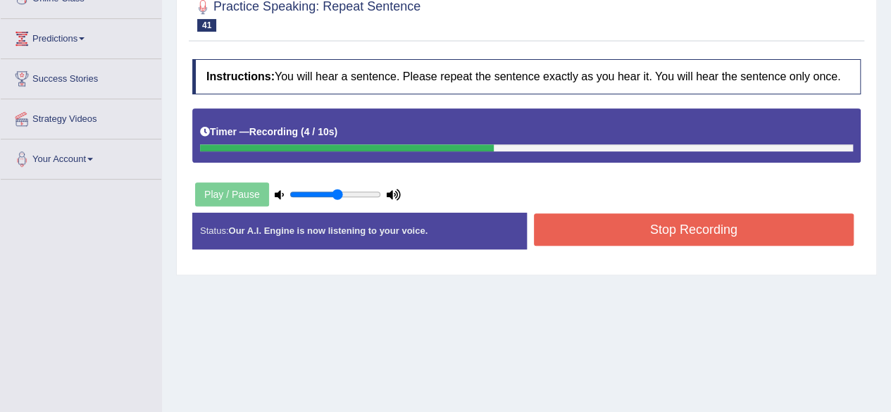
click at [665, 227] on button "Stop Recording" at bounding box center [694, 229] width 320 height 32
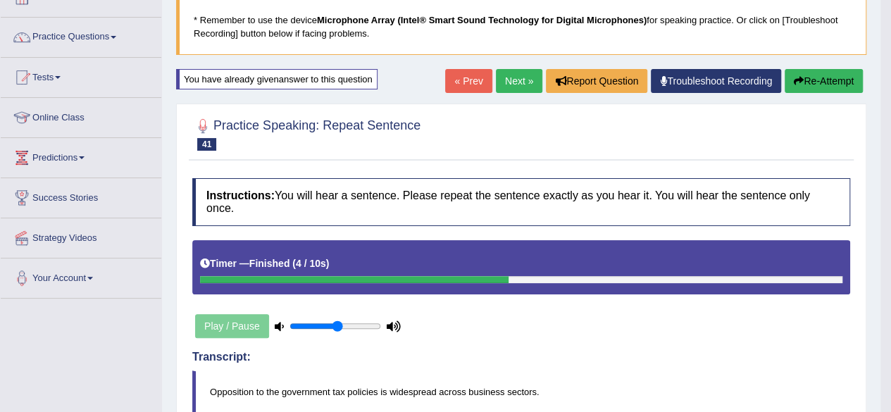
scroll to position [92, 0]
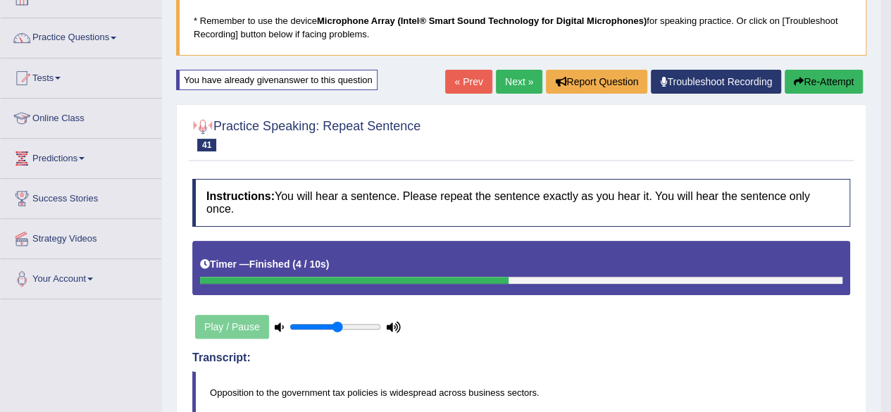
click at [504, 80] on link "Next »" at bounding box center [519, 82] width 46 height 24
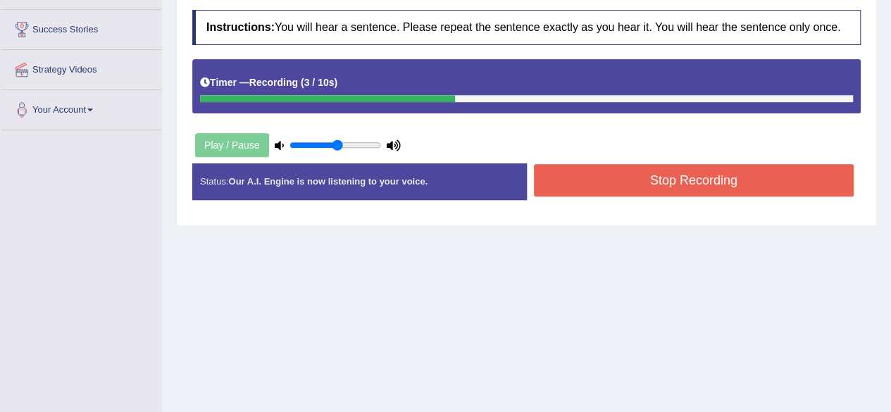
click at [626, 177] on button "Stop Recording" at bounding box center [694, 180] width 320 height 32
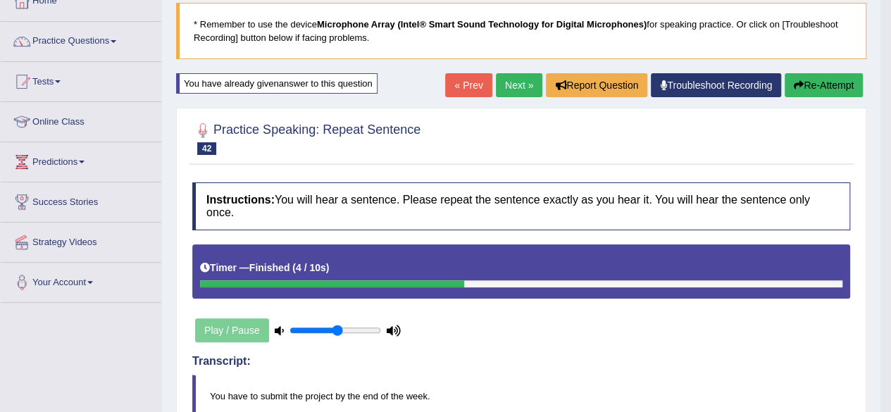
scroll to position [66, 0]
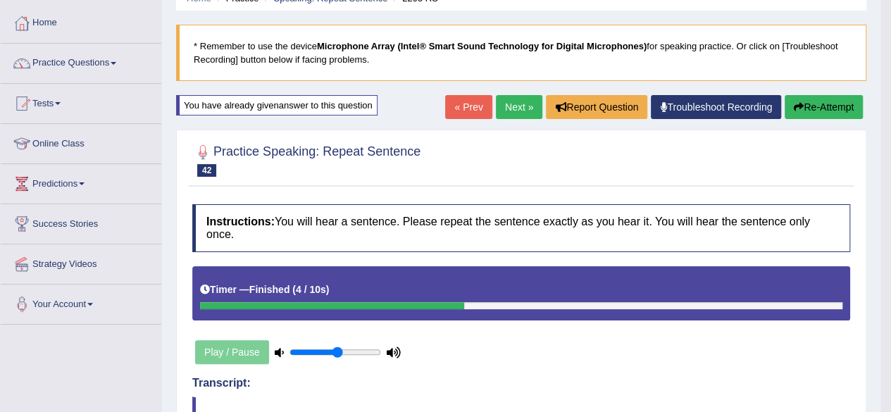
click at [498, 104] on link "Next »" at bounding box center [519, 107] width 46 height 24
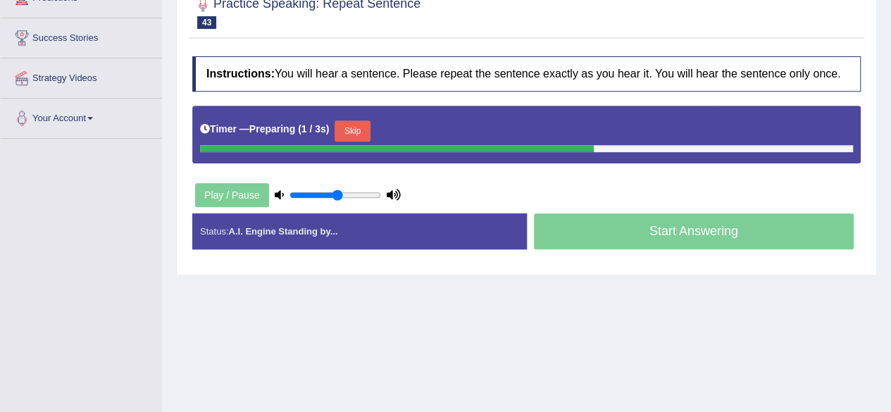
scroll to position [261, 0]
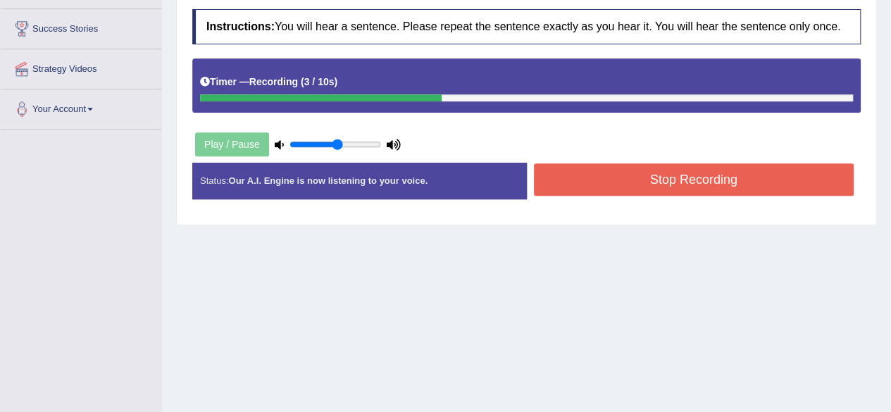
click at [651, 175] on button "Stop Recording" at bounding box center [694, 179] width 320 height 32
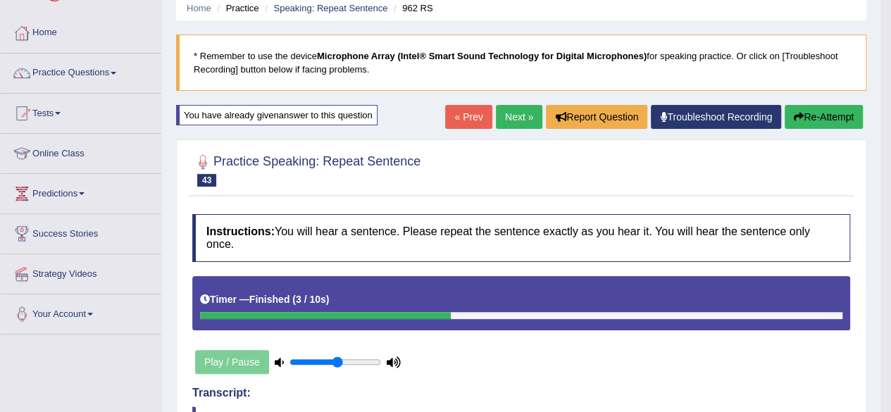
scroll to position [51, 0]
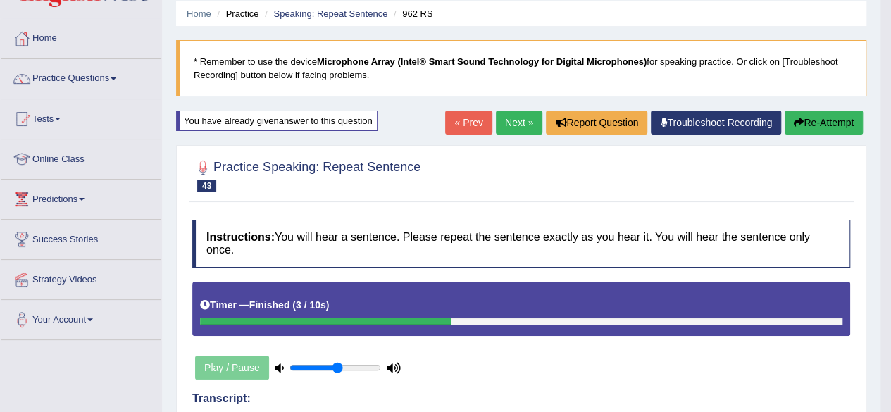
click at [508, 118] on link "Next »" at bounding box center [519, 123] width 46 height 24
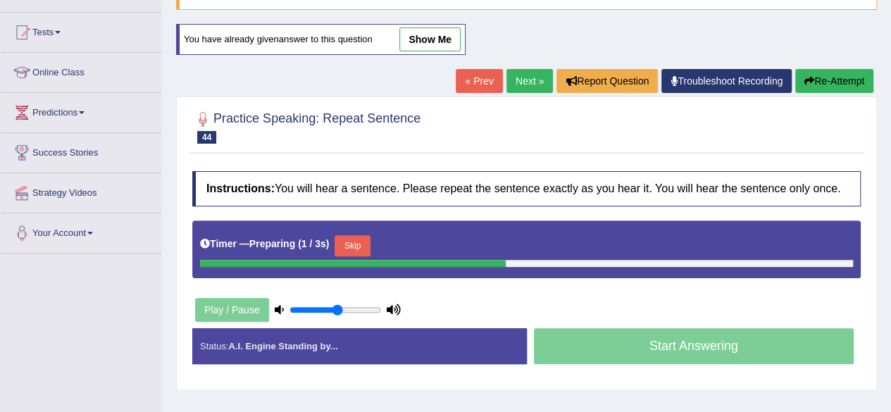
scroll to position [142, 0]
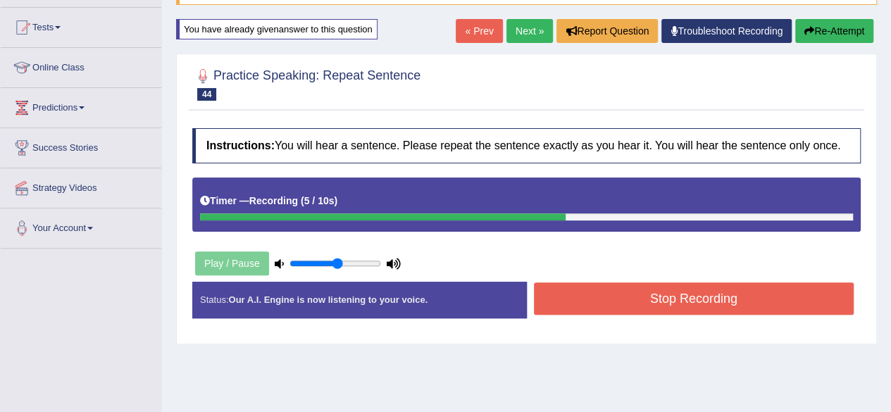
click at [642, 296] on button "Stop Recording" at bounding box center [694, 298] width 320 height 32
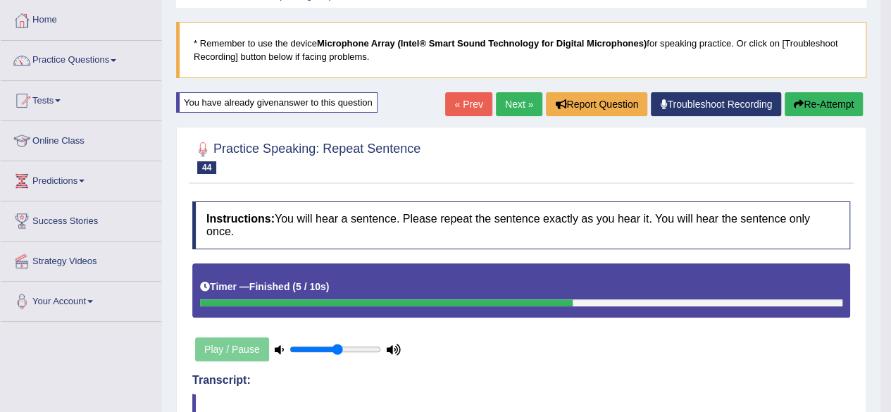
scroll to position [35, 0]
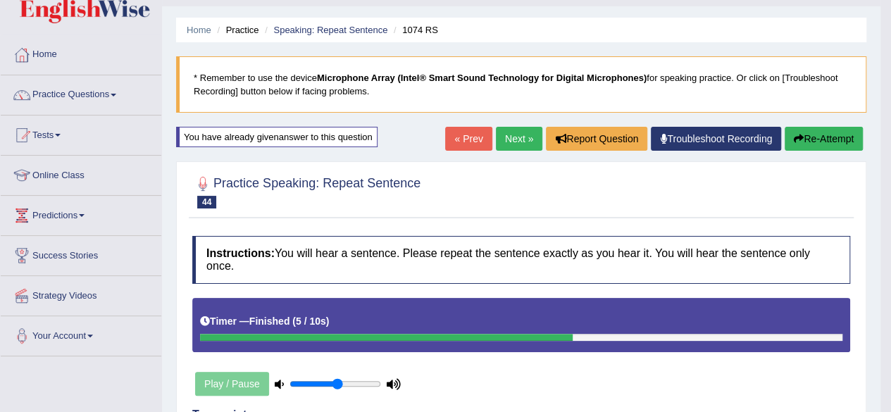
click at [573, 104] on blockquote "* Remember to use the device Microphone Array (Intel® Smart Sound Technology fo…" at bounding box center [521, 84] width 690 height 56
click at [532, 133] on link "Next »" at bounding box center [519, 139] width 46 height 24
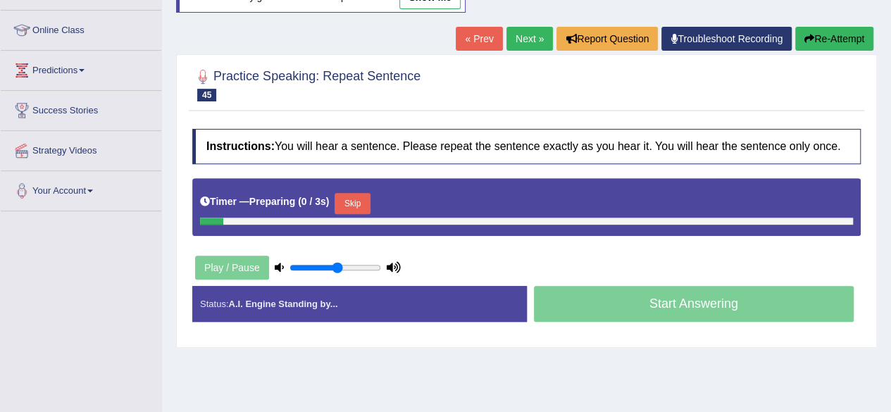
scroll to position [180, 0]
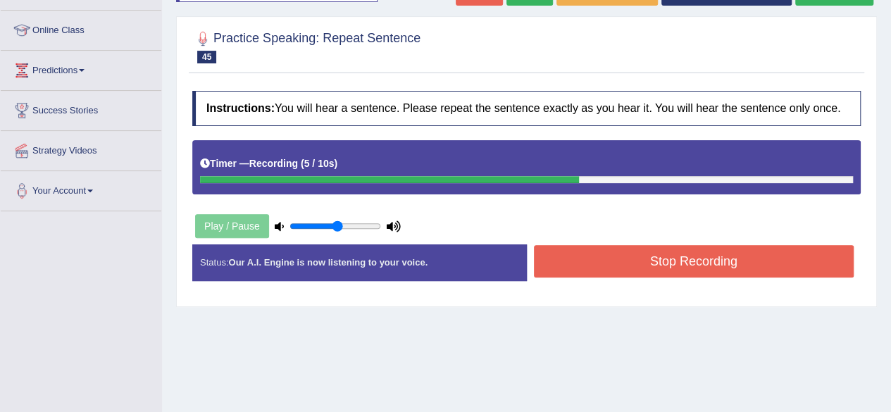
click at [639, 257] on button "Stop Recording" at bounding box center [694, 261] width 320 height 32
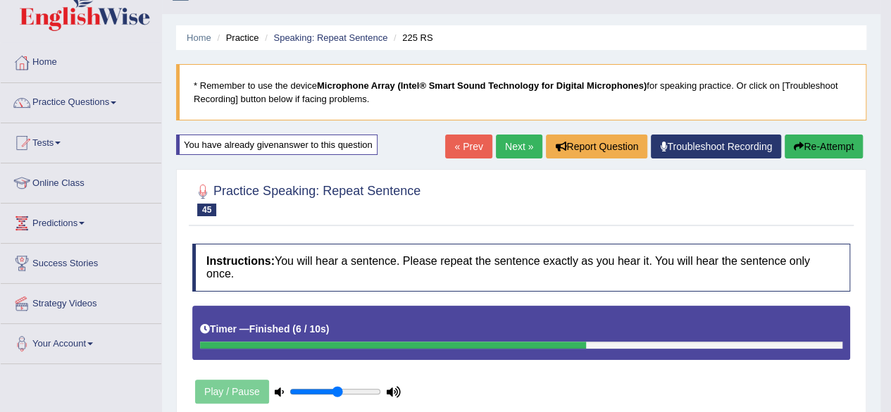
scroll to position [8, 0]
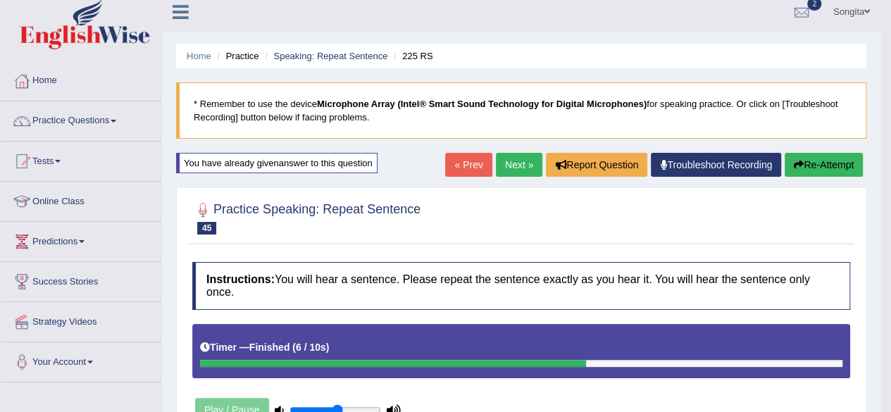
click at [503, 168] on link "Next »" at bounding box center [519, 165] width 46 height 24
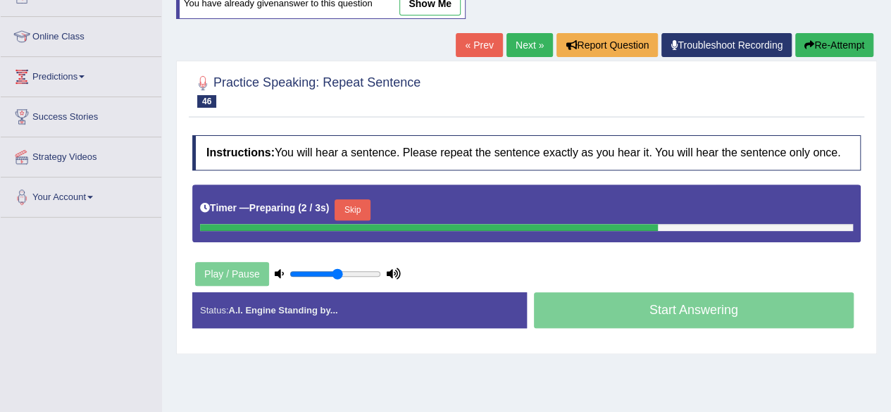
scroll to position [175, 0]
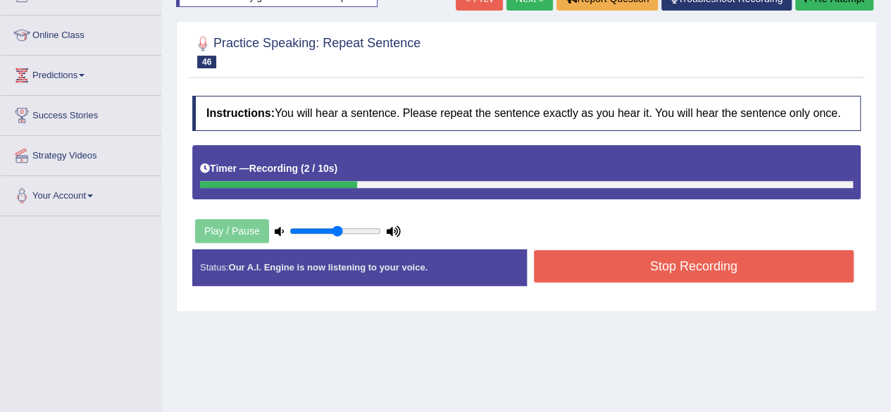
click at [655, 264] on button "Stop Recording" at bounding box center [694, 266] width 320 height 32
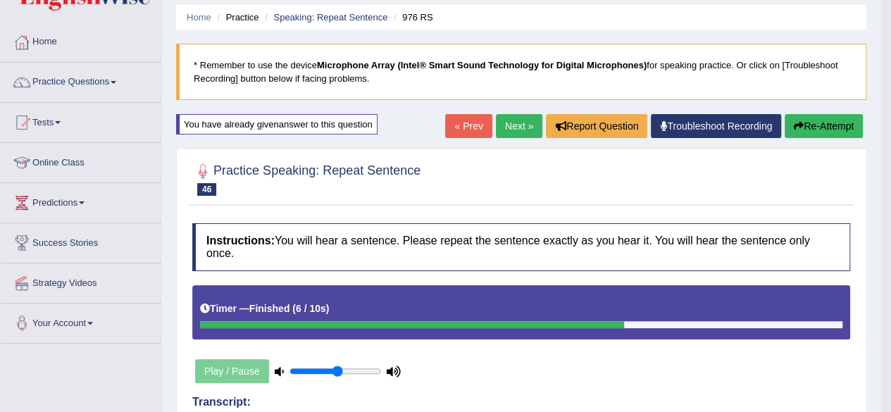
scroll to position [42, 0]
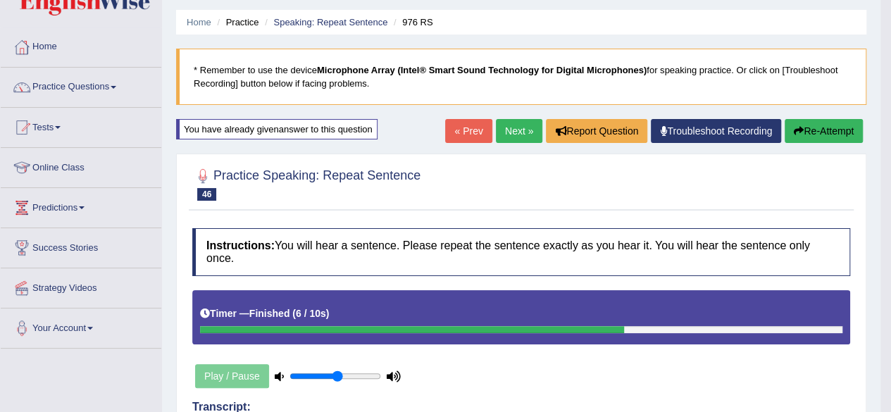
click at [503, 125] on link "Next »" at bounding box center [519, 131] width 46 height 24
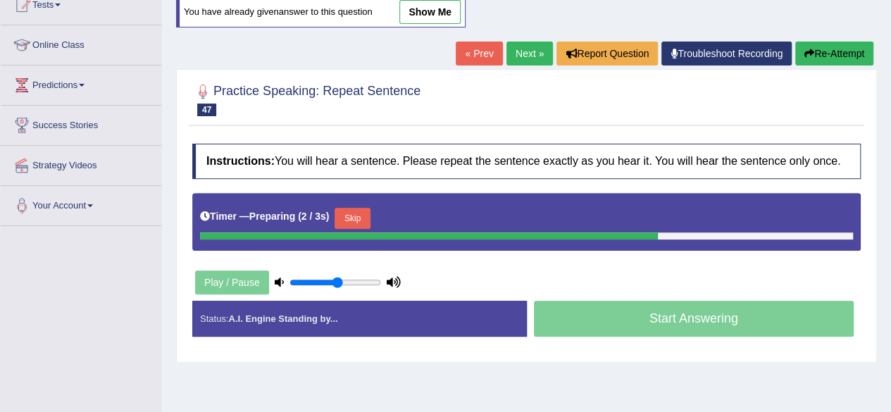
scroll to position [166, 0]
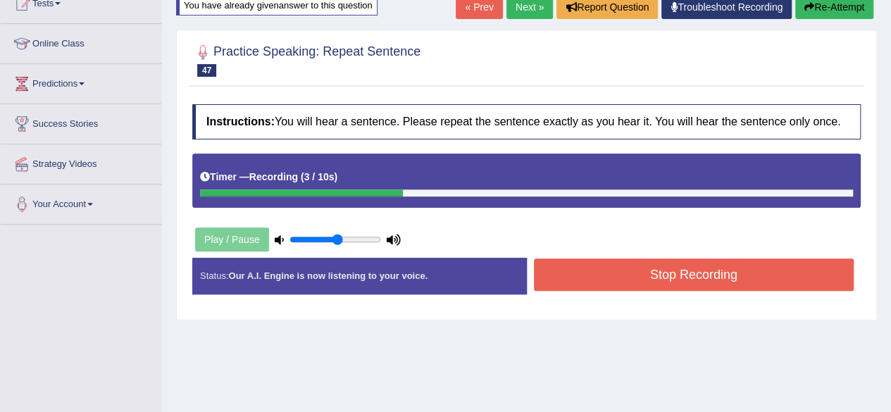
click at [624, 273] on button "Stop Recording" at bounding box center [694, 274] width 320 height 32
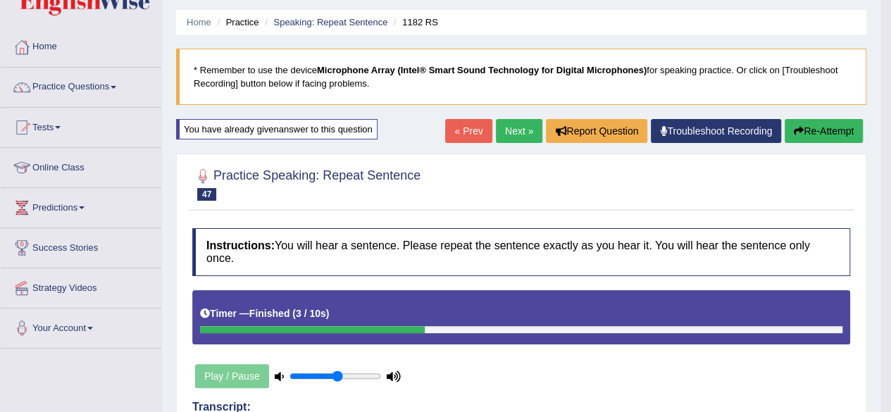
scroll to position [0, 0]
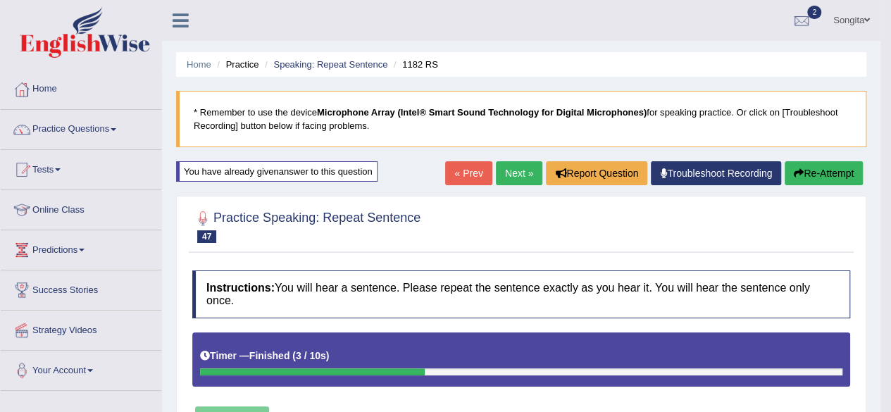
click at [507, 177] on link "Next »" at bounding box center [519, 173] width 46 height 24
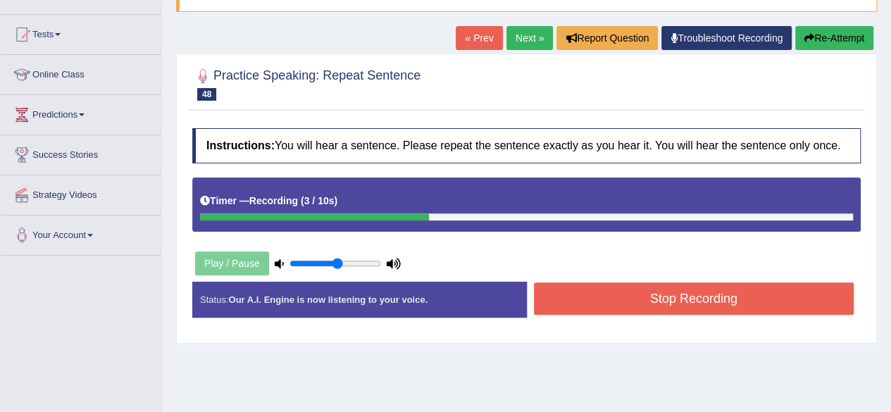
click at [749, 300] on button "Stop Recording" at bounding box center [694, 298] width 320 height 32
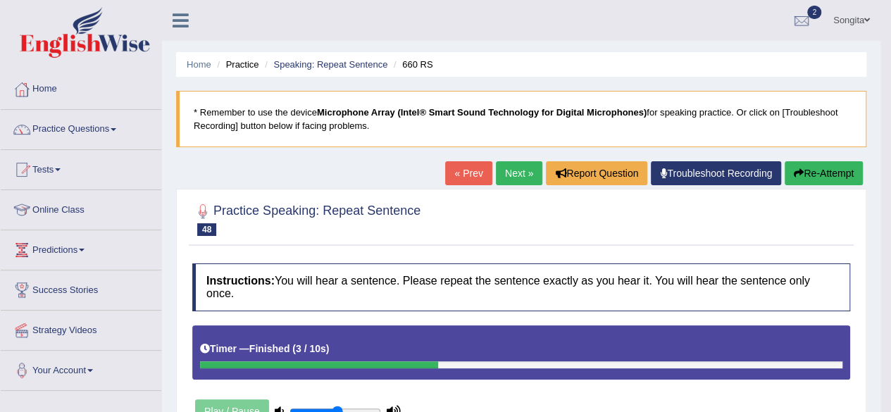
click at [518, 168] on link "Next »" at bounding box center [519, 173] width 46 height 24
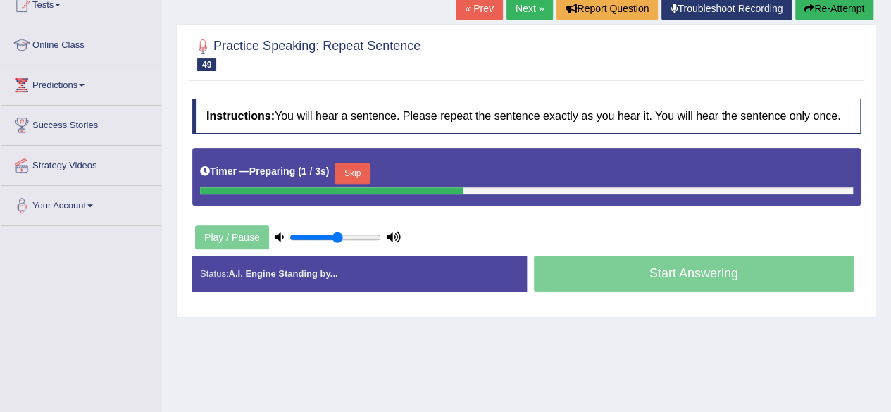
scroll to position [166, 0]
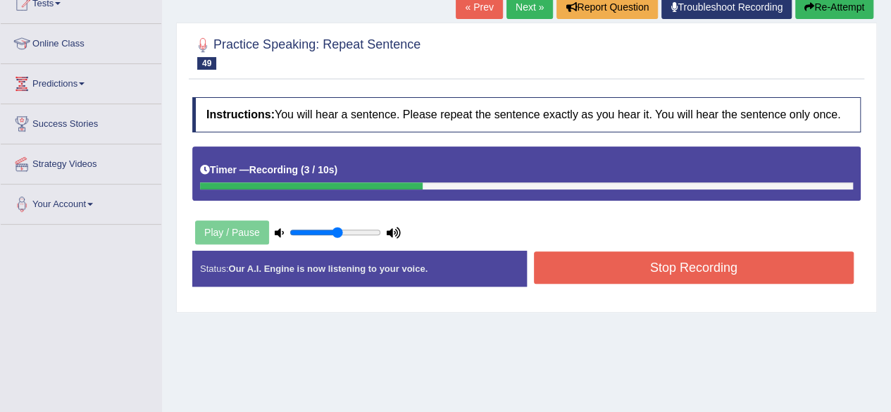
click at [723, 263] on button "Stop Recording" at bounding box center [694, 267] width 320 height 32
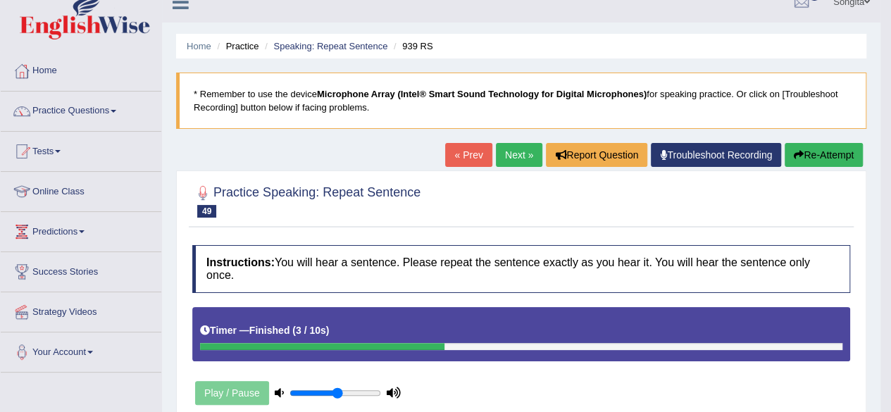
scroll to position [0, 0]
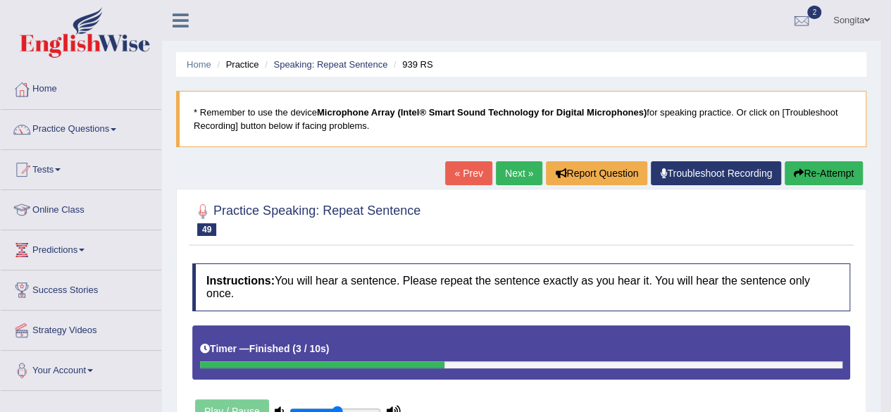
click at [509, 168] on link "Next »" at bounding box center [519, 173] width 46 height 24
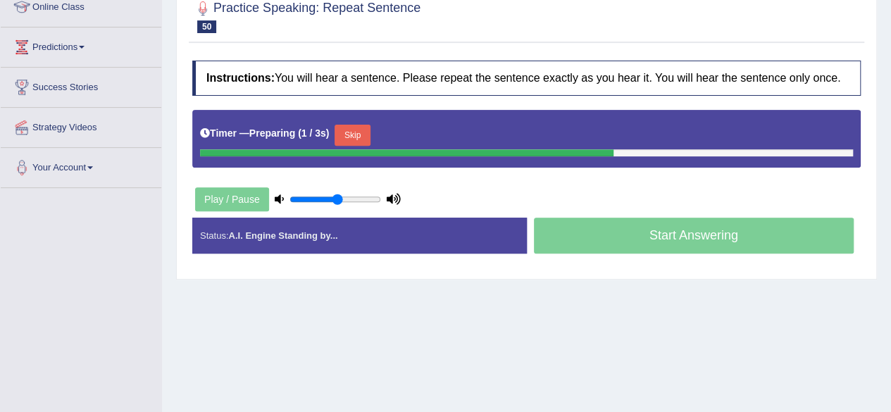
scroll to position [208, 0]
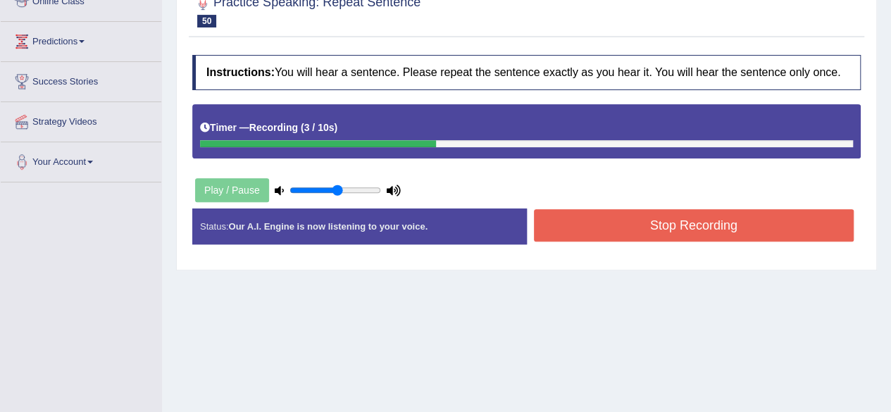
click at [610, 217] on button "Stop Recording" at bounding box center [694, 225] width 320 height 32
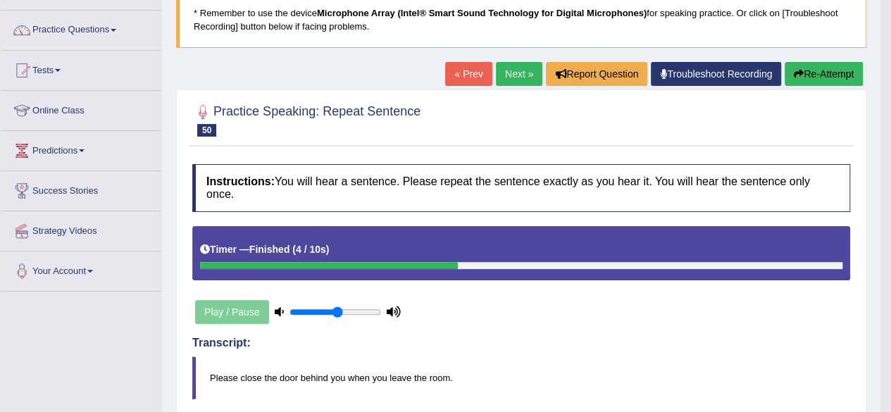
scroll to position [96, 0]
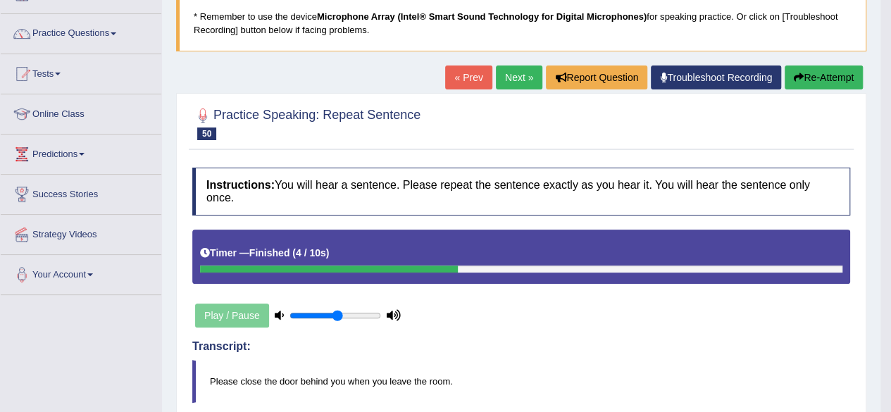
click at [511, 68] on link "Next »" at bounding box center [519, 77] width 46 height 24
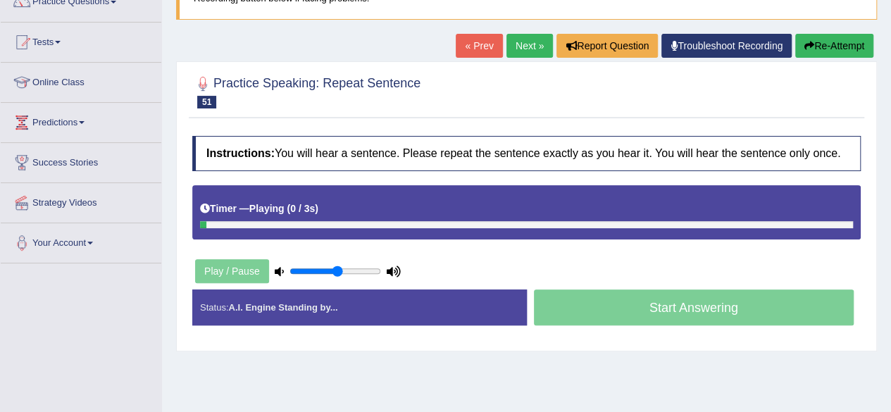
scroll to position [132, 0]
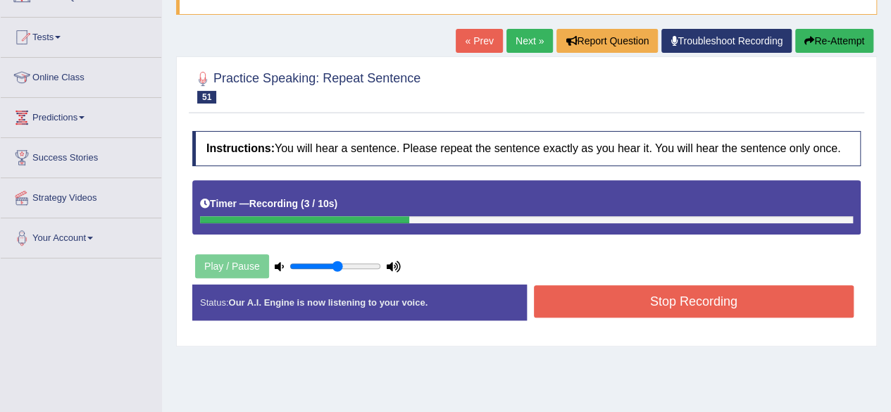
click at [651, 297] on button "Stop Recording" at bounding box center [694, 301] width 320 height 32
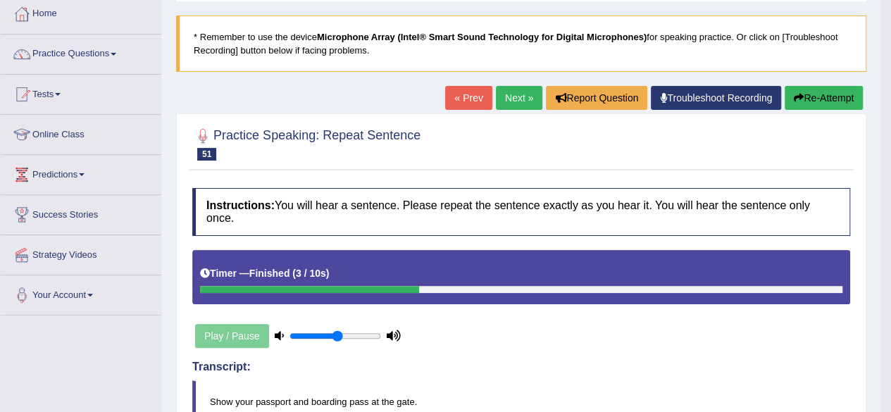
scroll to position [75, 0]
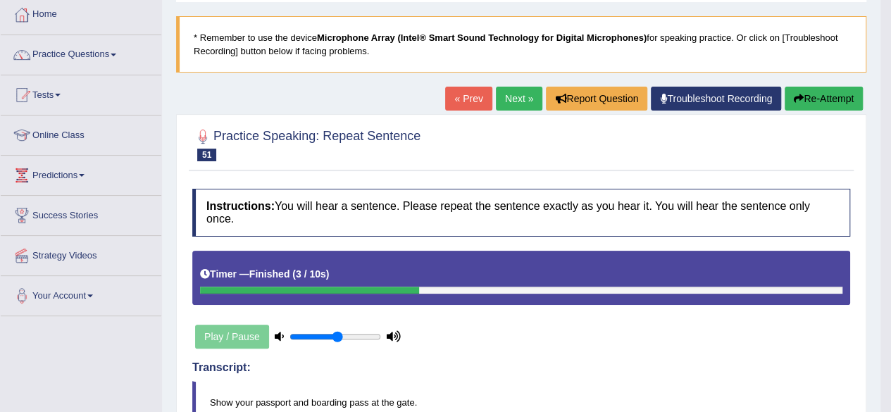
click at [505, 97] on link "Next »" at bounding box center [519, 99] width 46 height 24
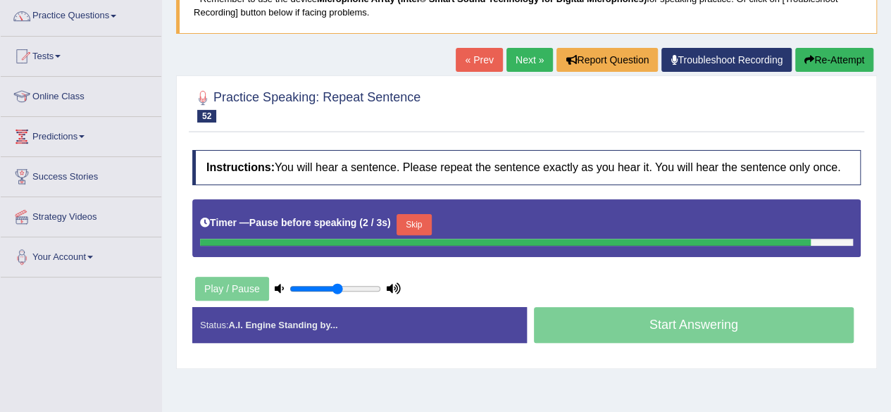
scroll to position [117, 0]
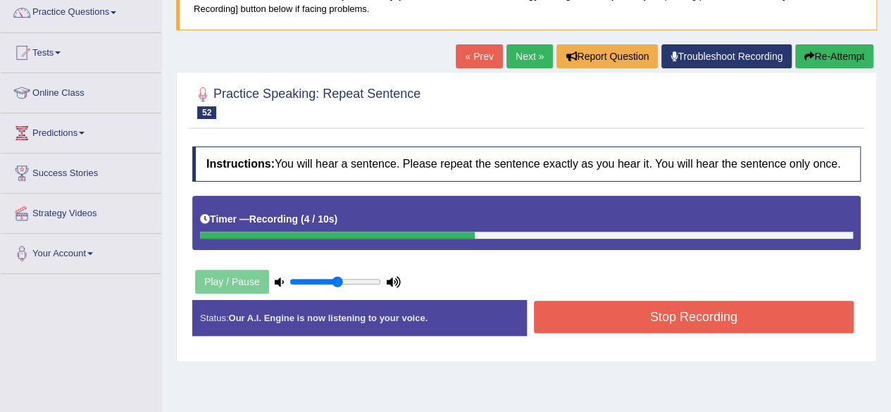
click at [680, 315] on button "Stop Recording" at bounding box center [694, 317] width 320 height 32
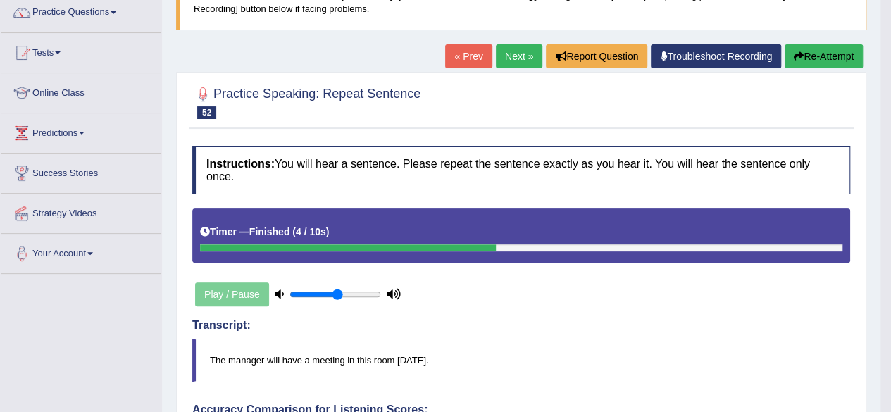
click at [507, 49] on link "Next »" at bounding box center [519, 56] width 46 height 24
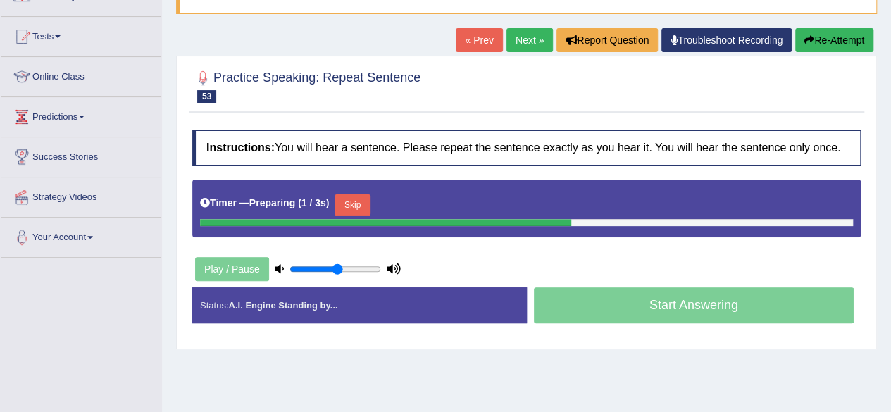
scroll to position [135, 0]
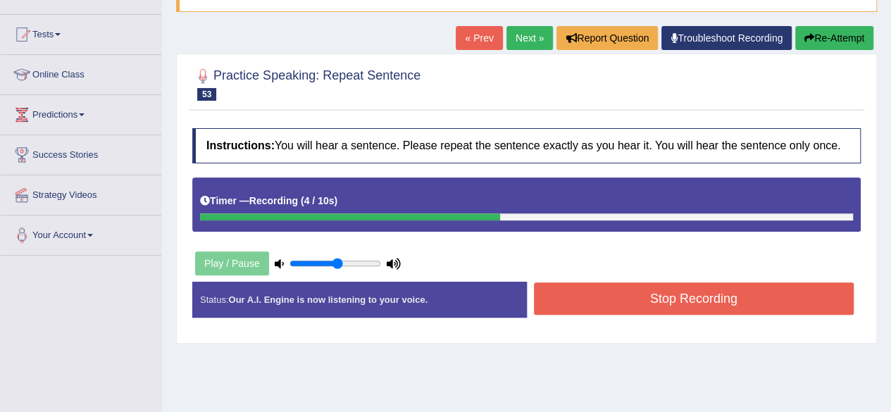
click at [629, 301] on button "Stop Recording" at bounding box center [694, 298] width 320 height 32
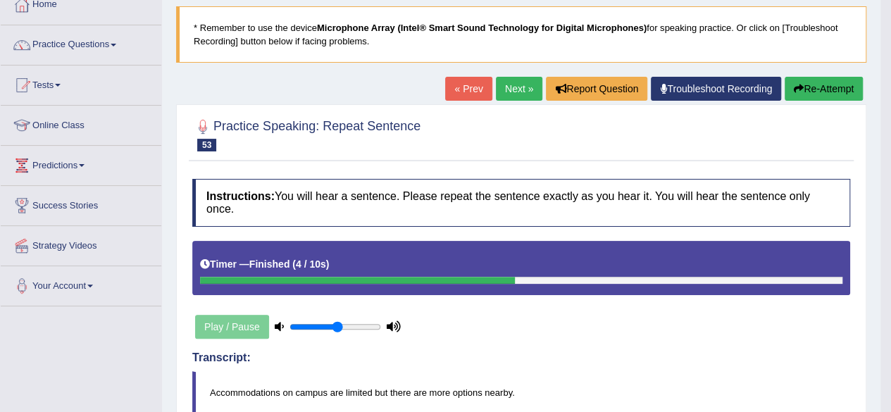
scroll to position [77, 0]
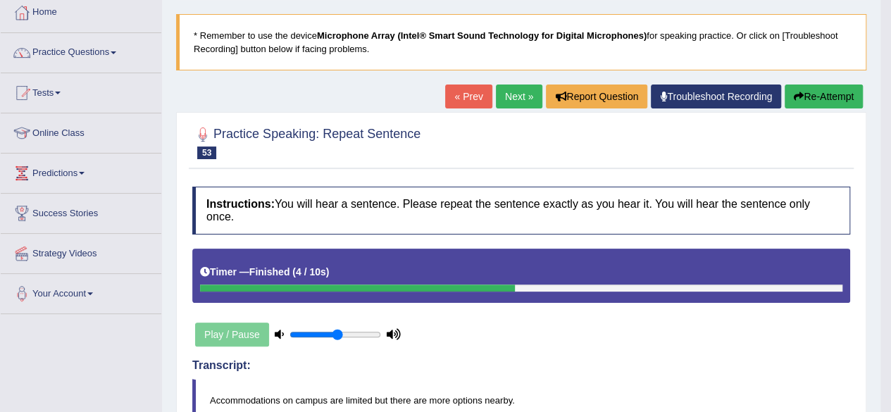
click at [507, 86] on link "Next »" at bounding box center [519, 97] width 46 height 24
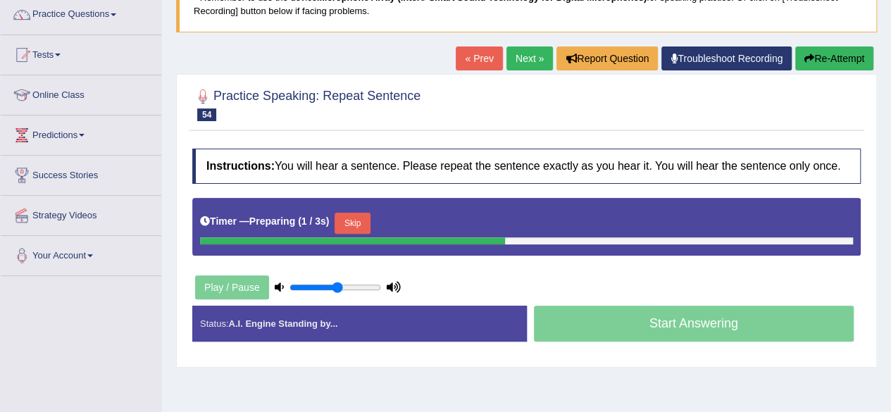
scroll to position [124, 0]
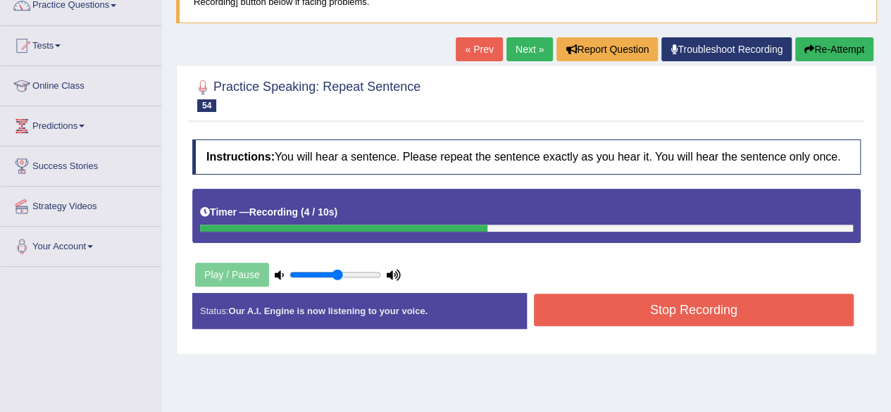
click at [672, 318] on button "Stop Recording" at bounding box center [694, 310] width 320 height 32
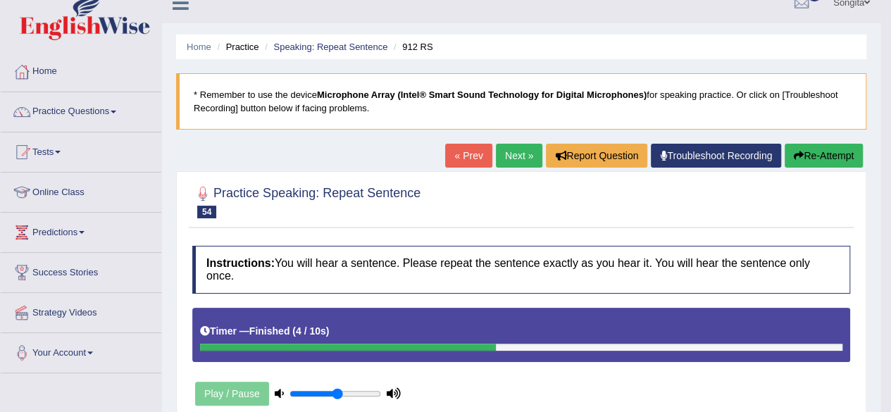
scroll to position [0, 0]
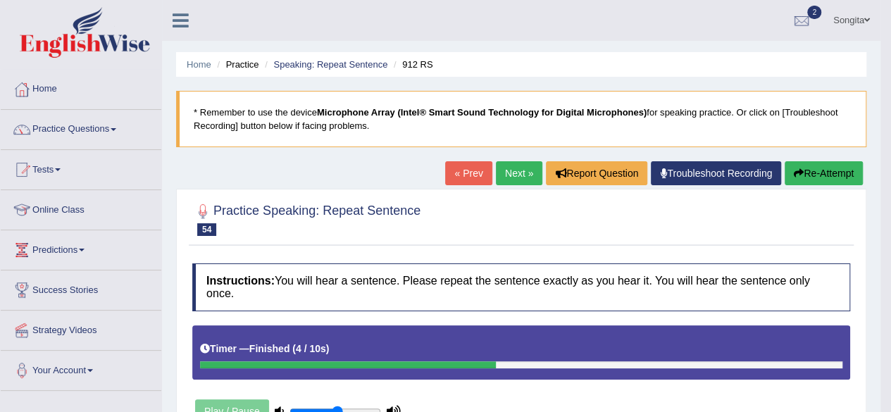
click at [501, 168] on link "Next »" at bounding box center [519, 173] width 46 height 24
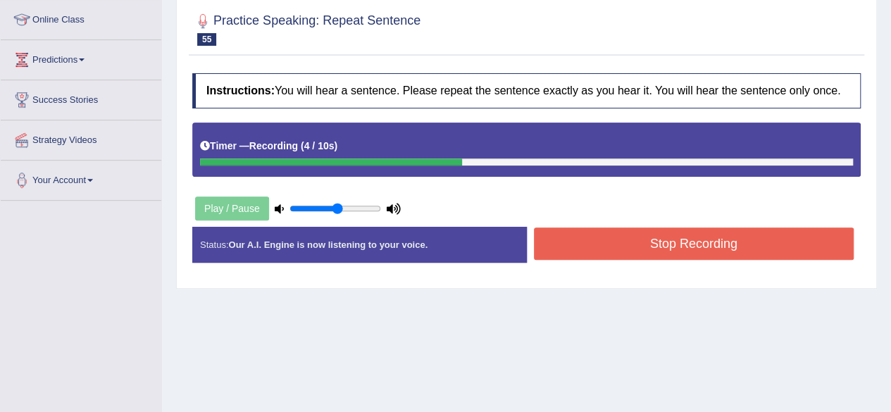
click at [685, 246] on button "Stop Recording" at bounding box center [694, 243] width 320 height 32
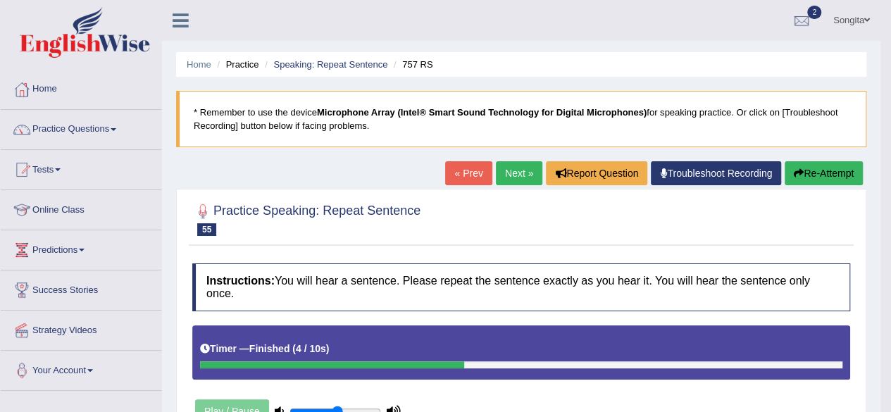
click at [511, 174] on link "Next »" at bounding box center [519, 173] width 46 height 24
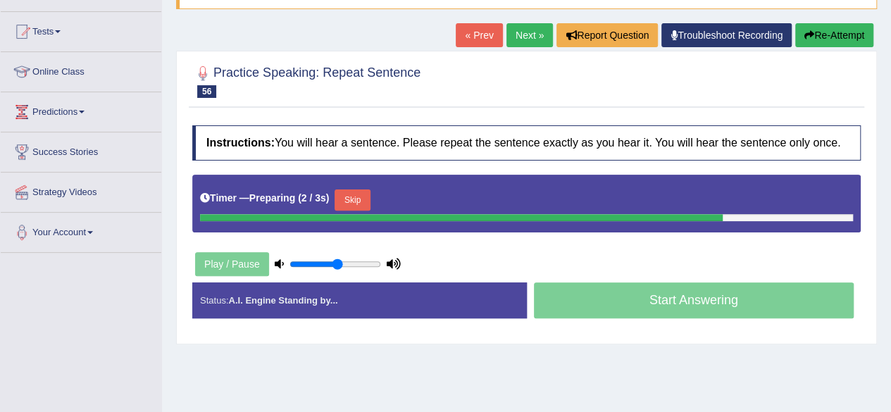
scroll to position [157, 0]
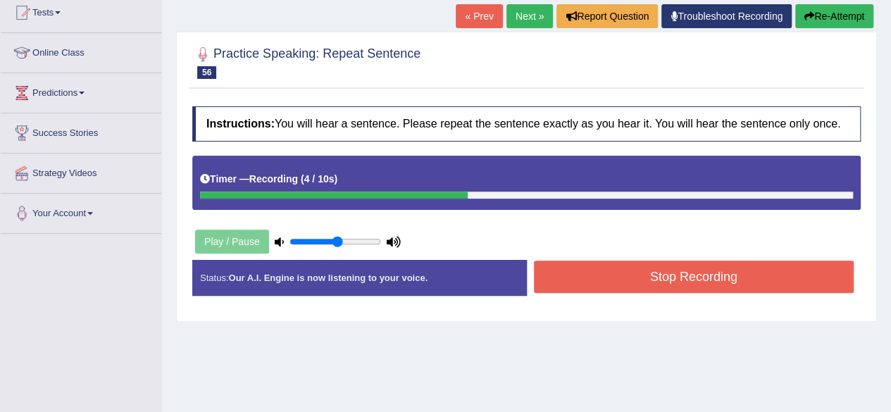
click at [677, 272] on button "Stop Recording" at bounding box center [694, 277] width 320 height 32
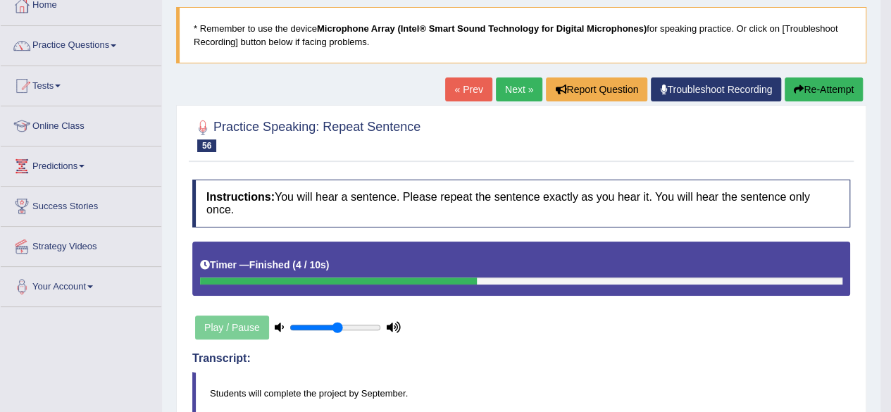
scroll to position [7, 0]
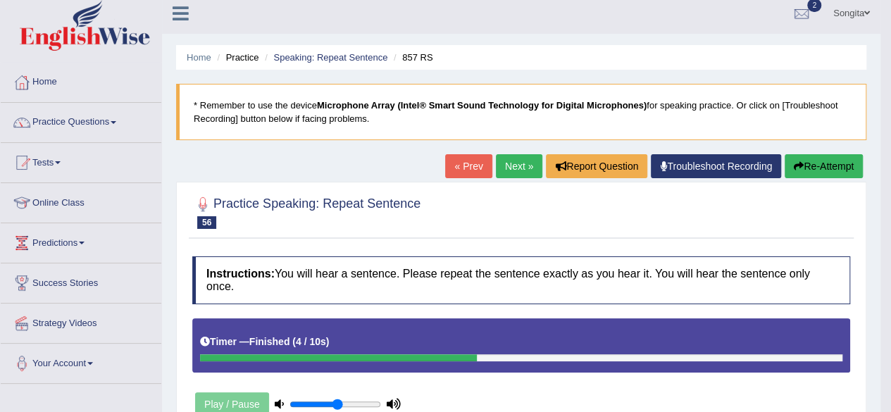
click at [520, 164] on link "Next »" at bounding box center [519, 166] width 46 height 24
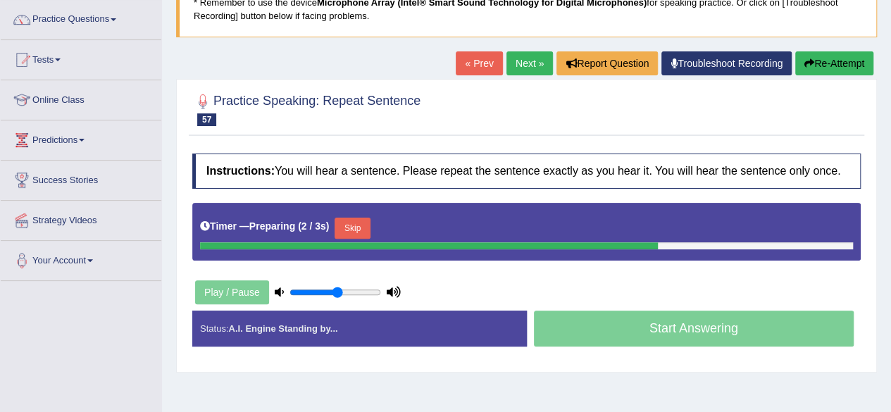
scroll to position [111, 0]
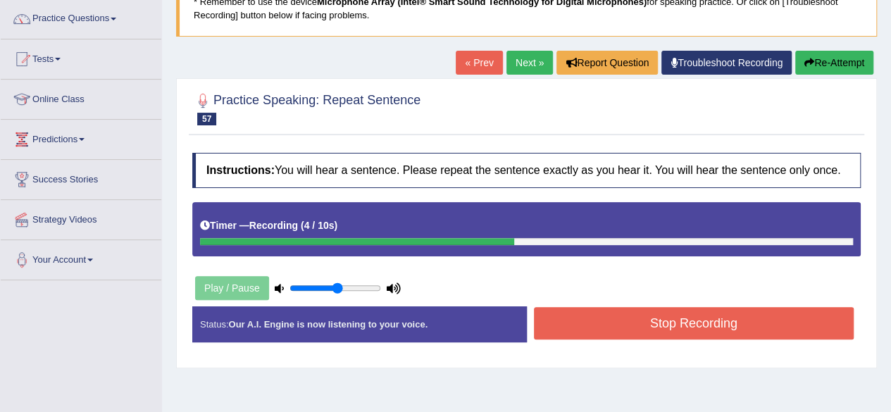
click at [648, 322] on button "Stop Recording" at bounding box center [694, 323] width 320 height 32
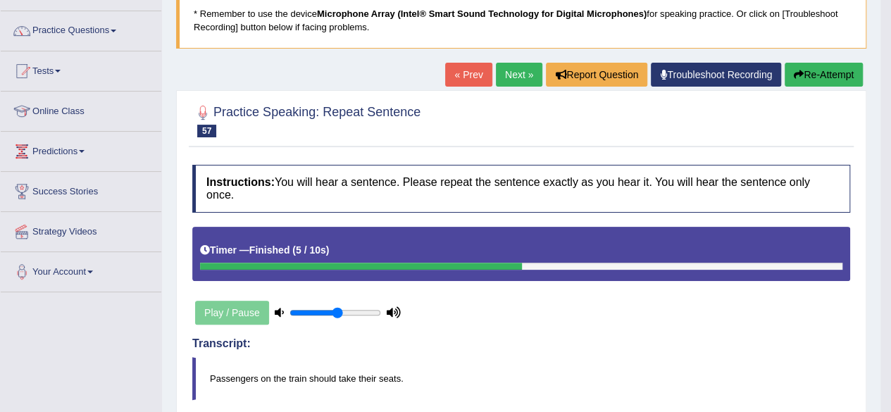
scroll to position [95, 0]
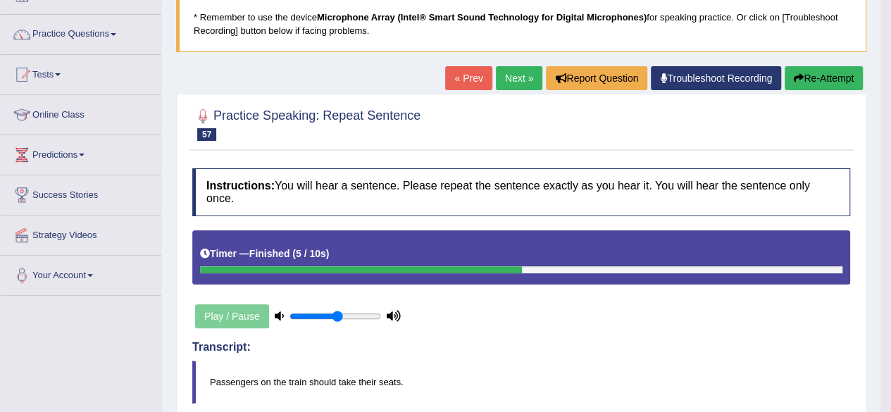
click at [509, 82] on link "Next »" at bounding box center [519, 78] width 46 height 24
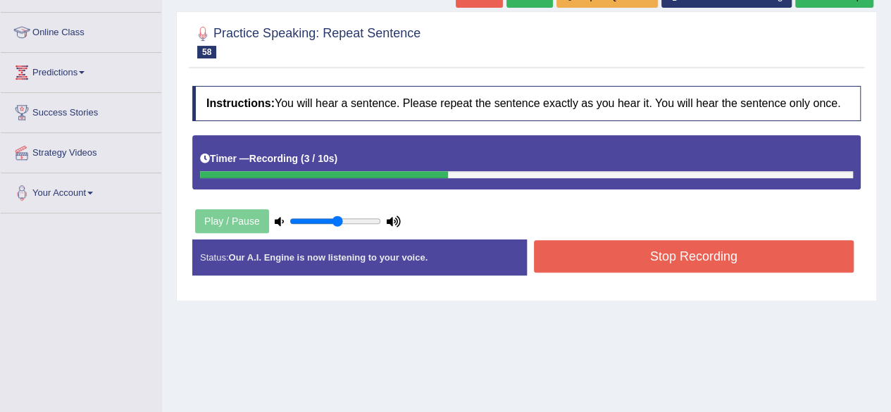
click at [703, 254] on button "Stop Recording" at bounding box center [694, 256] width 320 height 32
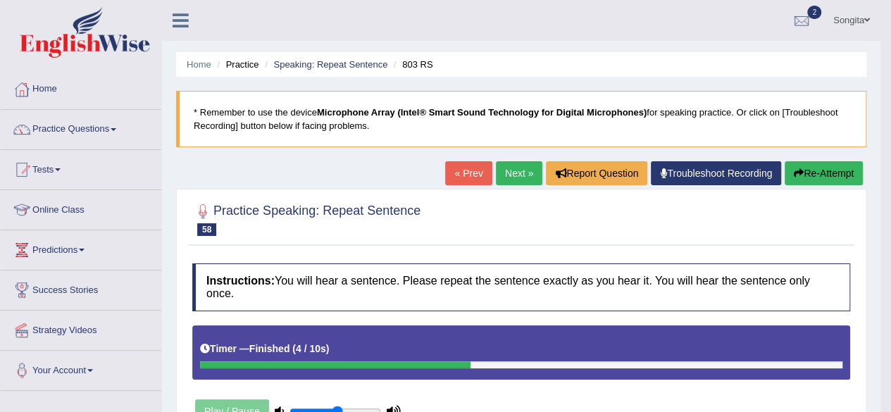
click at [512, 173] on link "Next »" at bounding box center [519, 173] width 46 height 24
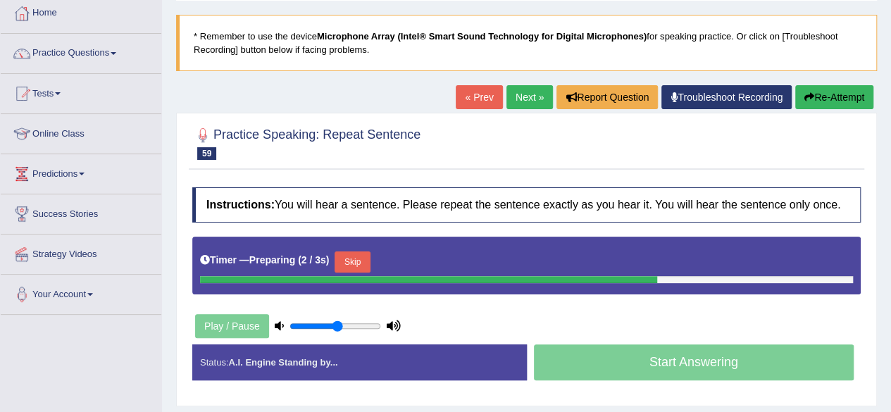
scroll to position [94, 0]
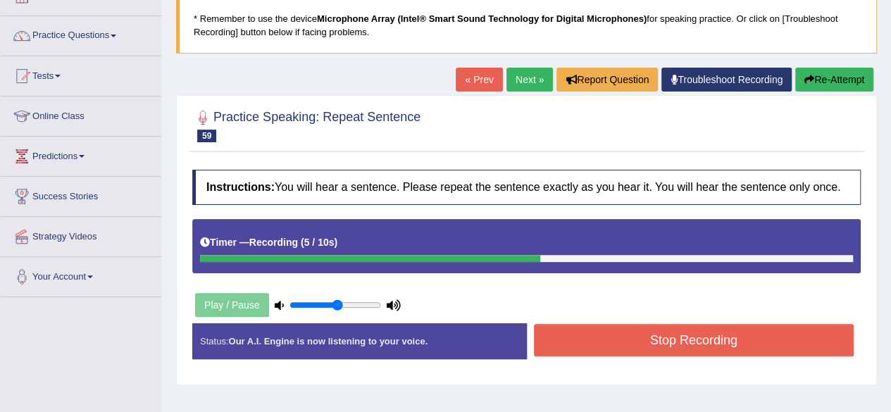
click at [592, 339] on button "Stop Recording" at bounding box center [694, 340] width 320 height 32
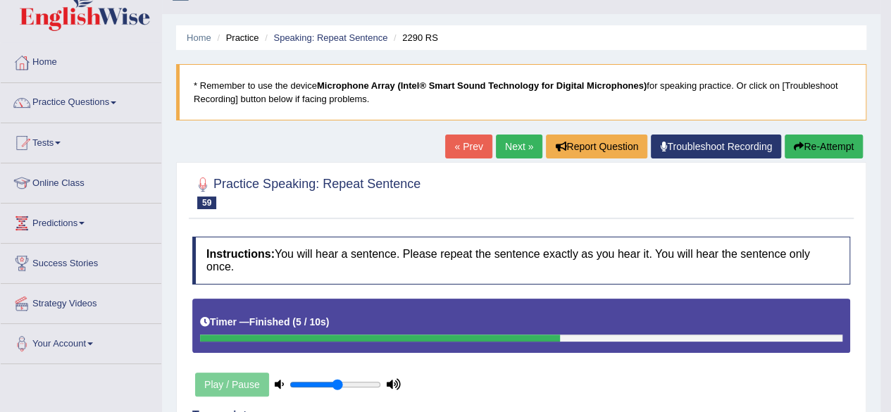
scroll to position [0, 0]
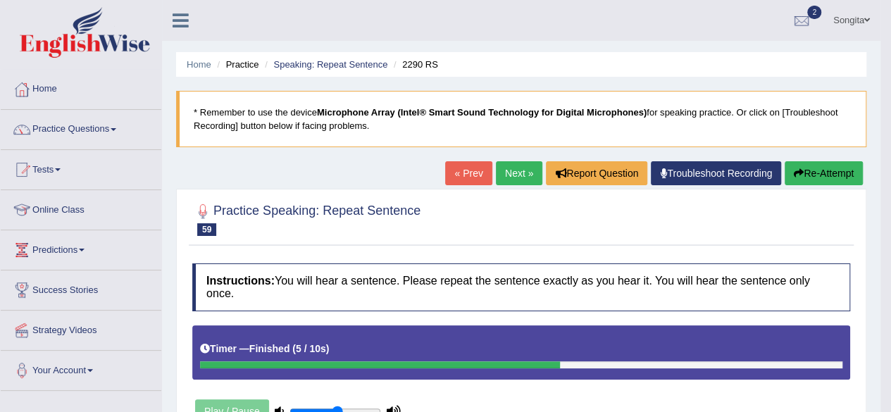
click at [505, 164] on link "Next »" at bounding box center [519, 173] width 46 height 24
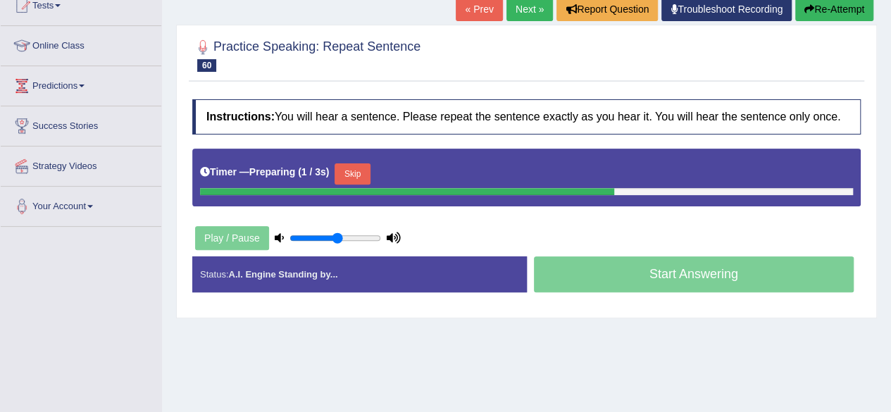
scroll to position [180, 0]
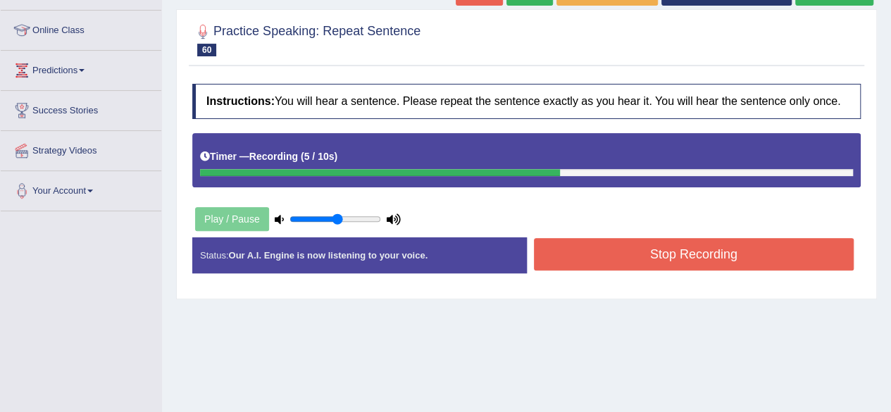
click at [714, 257] on button "Stop Recording" at bounding box center [694, 254] width 320 height 32
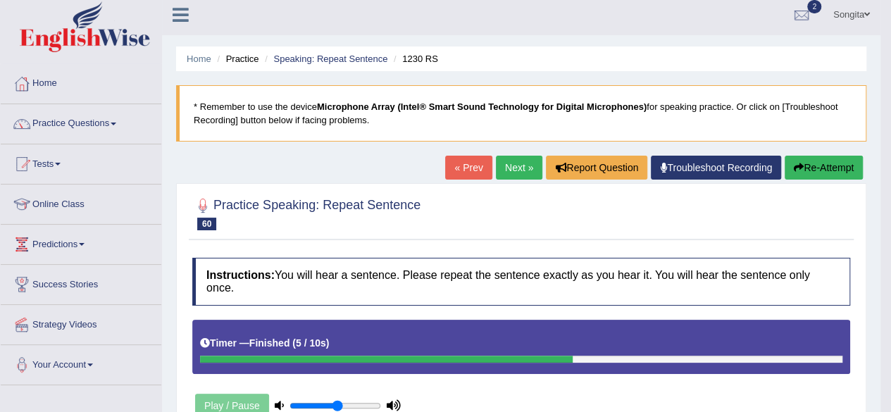
scroll to position [0, 0]
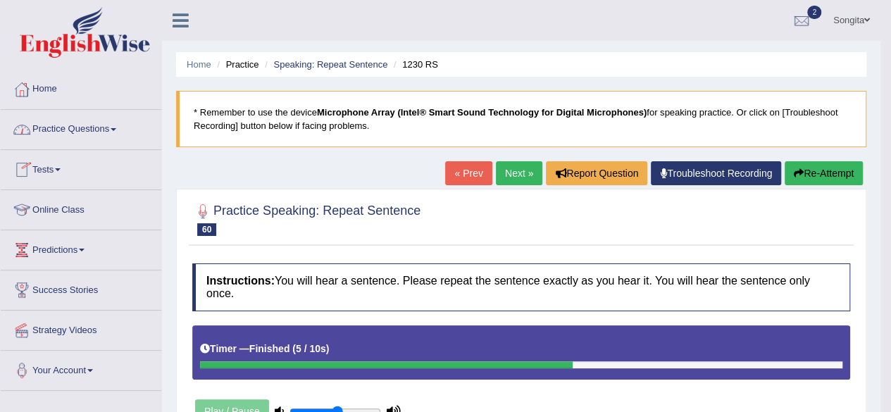
click at [87, 127] on link "Practice Questions" at bounding box center [81, 127] width 161 height 35
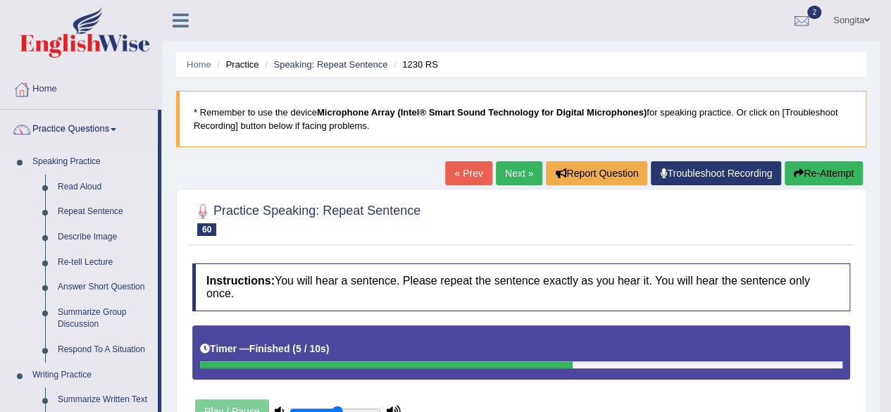
click at [85, 233] on link "Describe Image" at bounding box center [104, 237] width 106 height 25
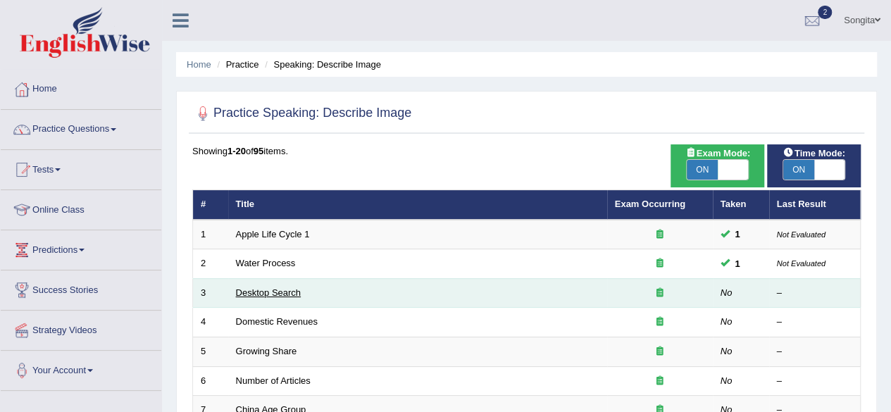
click at [263, 288] on link "Desktop Search" at bounding box center [268, 292] width 65 height 11
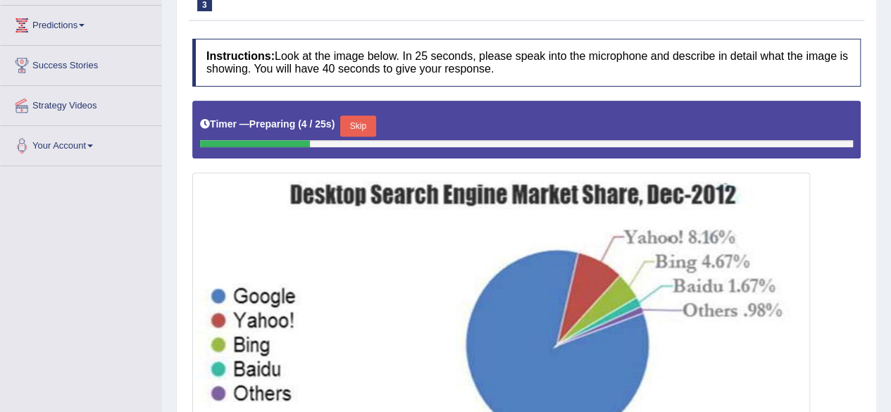
scroll to position [211, 0]
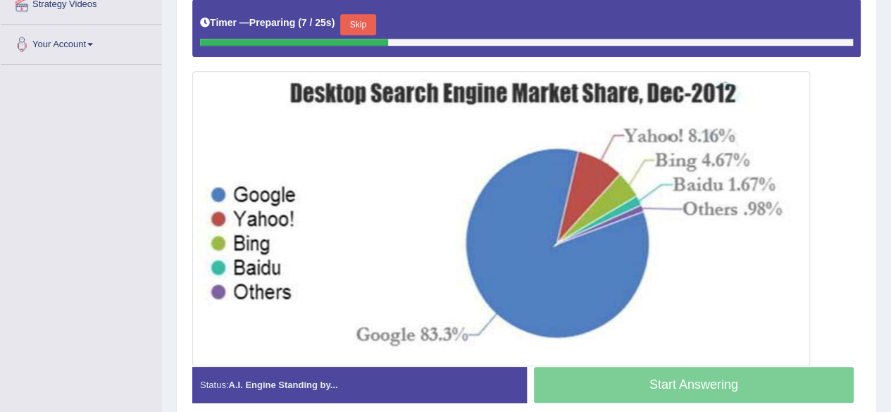
drag, startPoint x: 896, startPoint y: 133, endPoint x: 890, endPoint y: 308, distance: 175.4
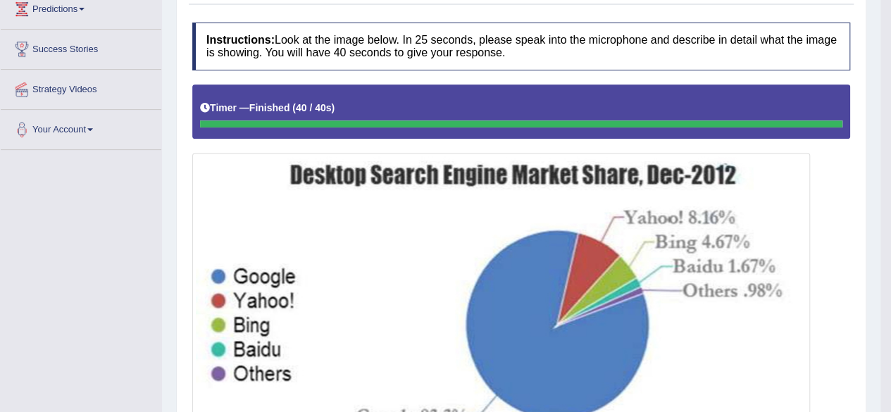
scroll to position [29, 0]
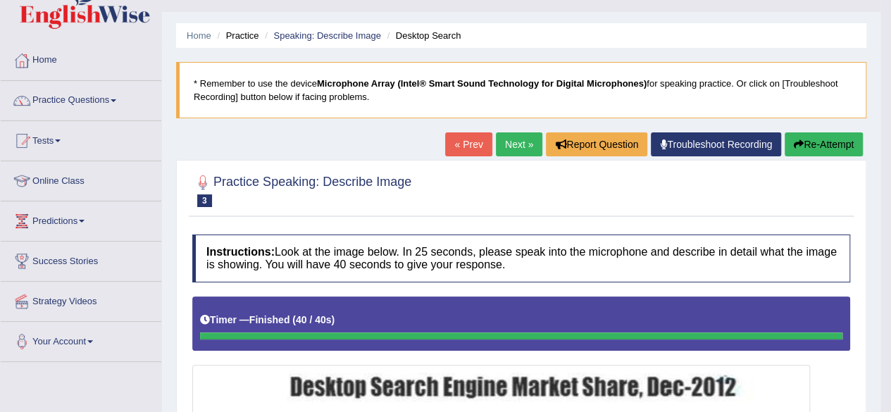
click at [511, 143] on link "Next »" at bounding box center [519, 144] width 46 height 24
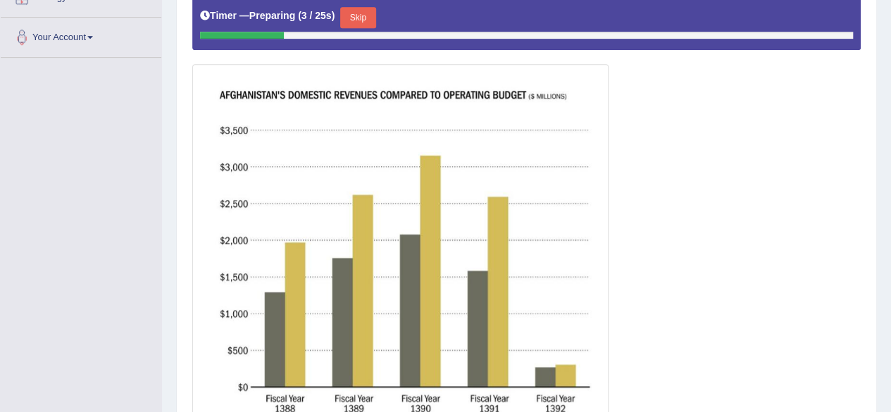
scroll to position [341, 0]
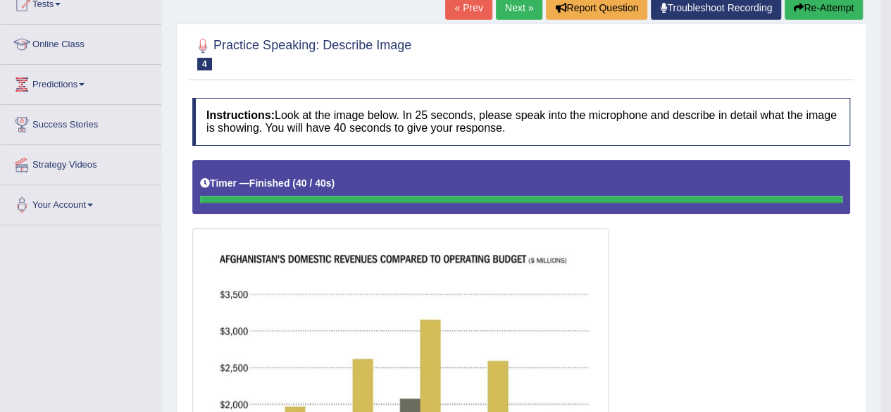
scroll to position [82, 0]
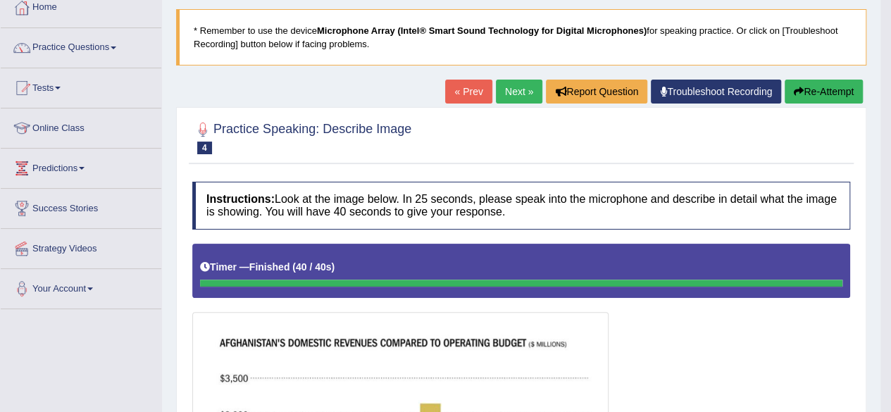
click at [511, 89] on link "Next »" at bounding box center [519, 92] width 46 height 24
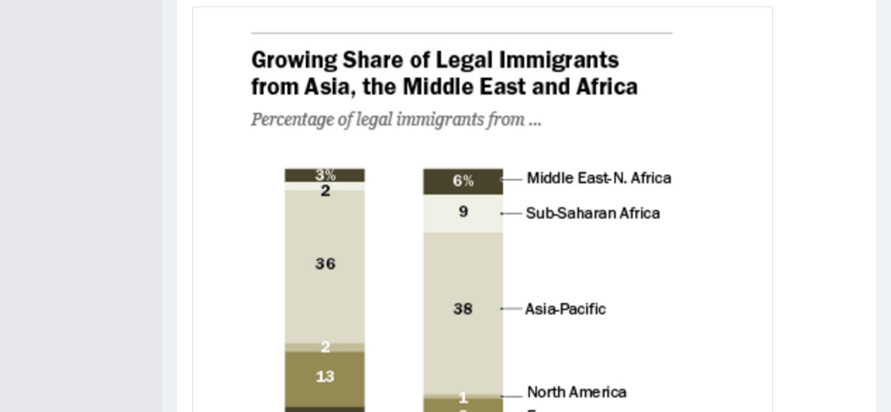
scroll to position [377, 0]
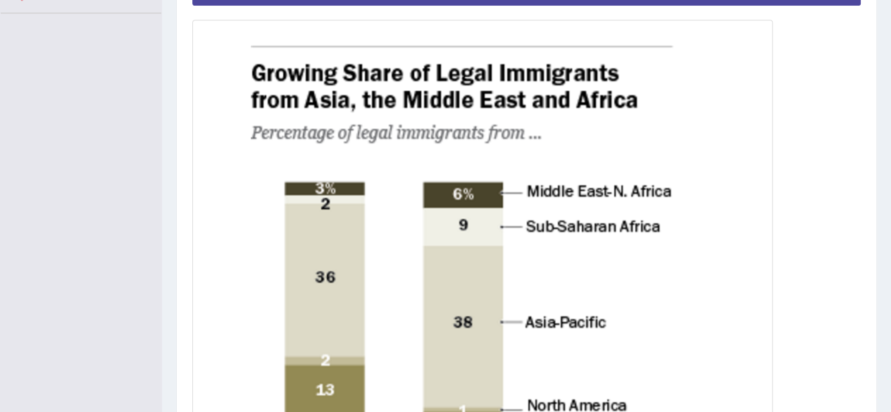
drag, startPoint x: 898, startPoint y: 123, endPoint x: 900, endPoint y: 239, distance: 116.9
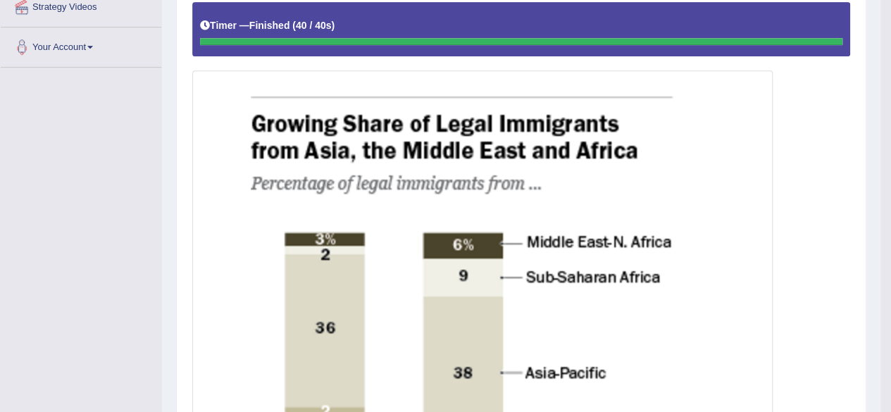
scroll to position [101, 0]
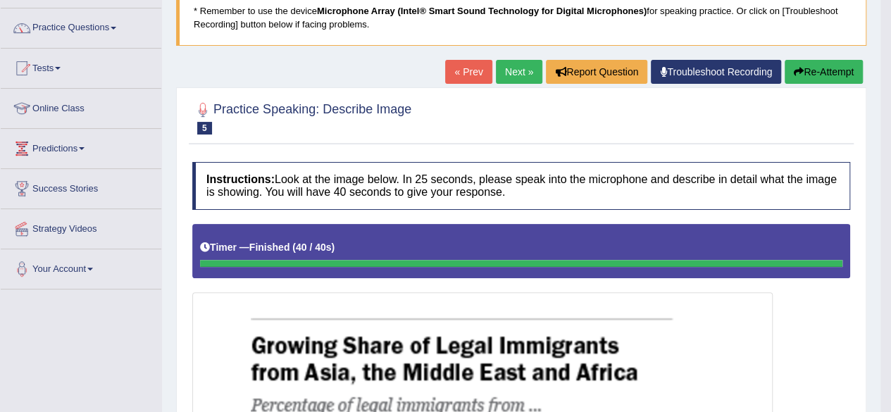
click at [513, 73] on link "Next »" at bounding box center [519, 72] width 46 height 24
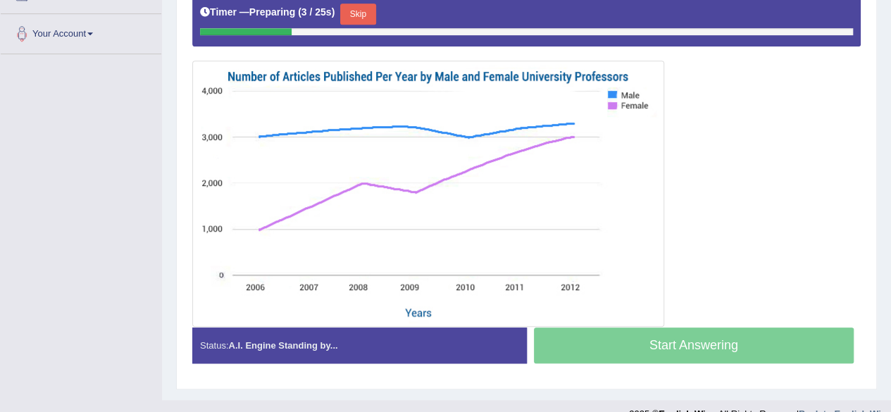
scroll to position [356, 0]
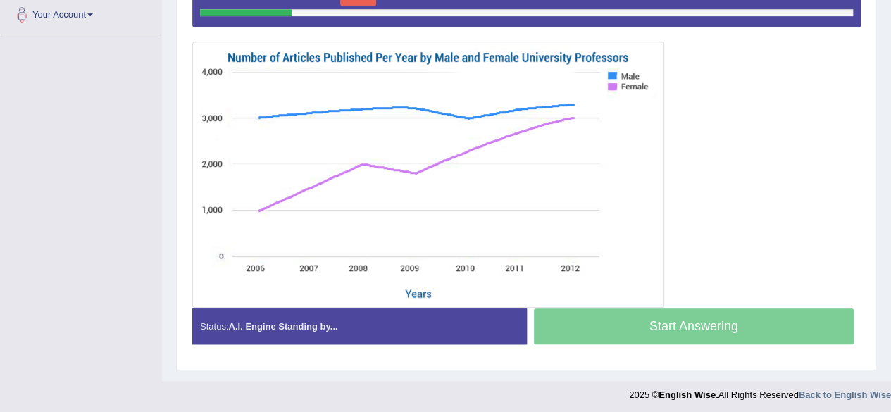
drag, startPoint x: 901, startPoint y: 168, endPoint x: 901, endPoint y: 373, distance: 204.2
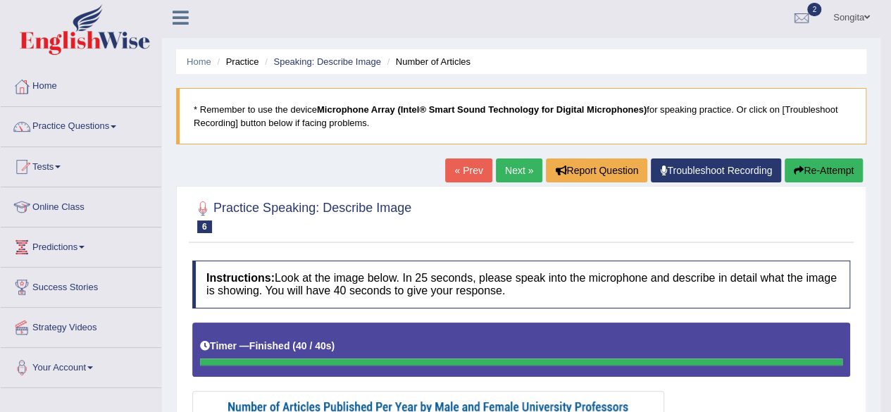
scroll to position [0, 0]
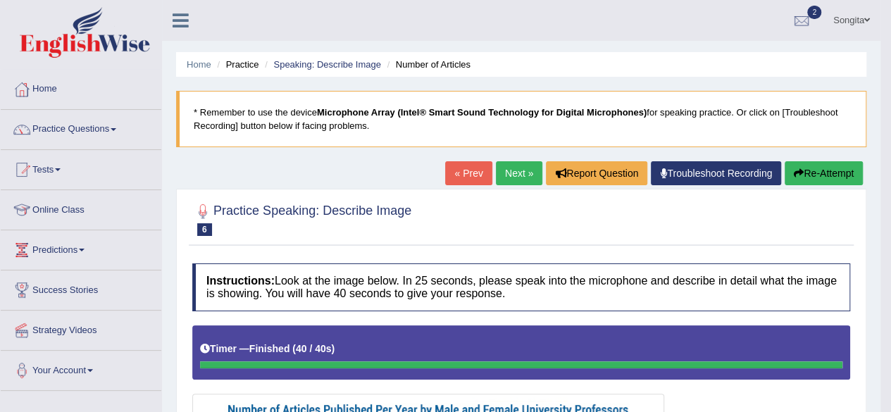
click at [507, 170] on link "Next »" at bounding box center [519, 173] width 46 height 24
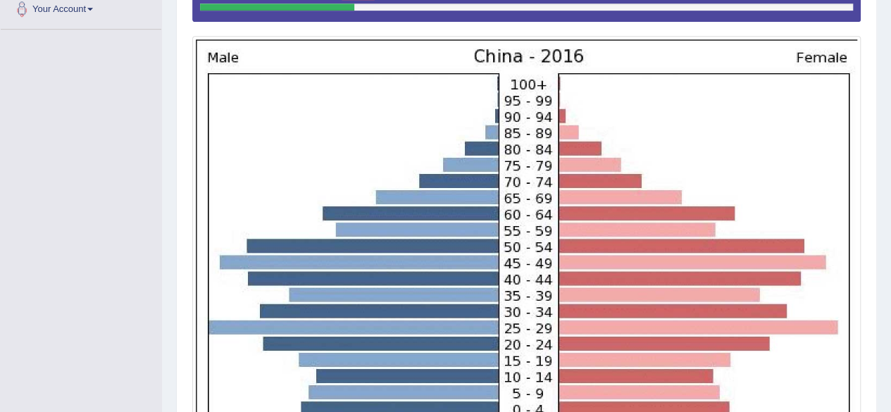
scroll to position [366, 0]
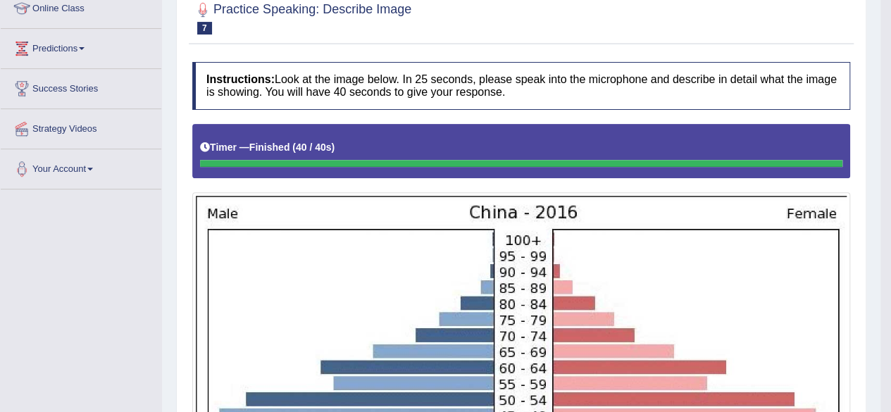
scroll to position [14, 0]
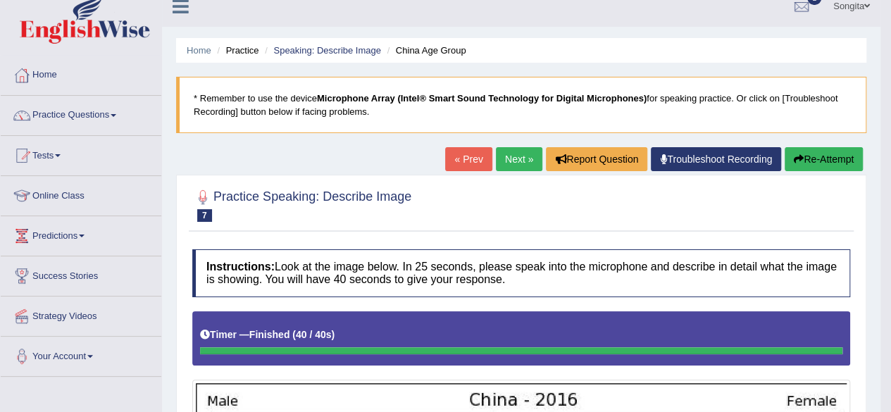
click at [527, 153] on link "Next »" at bounding box center [519, 159] width 46 height 24
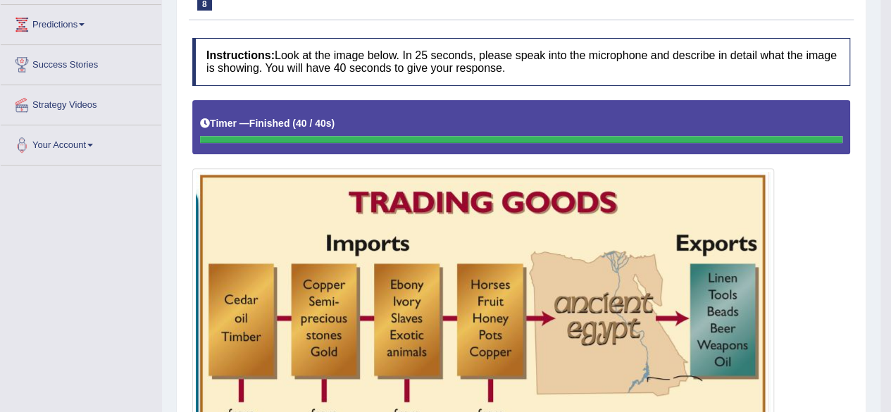
scroll to position [72, 0]
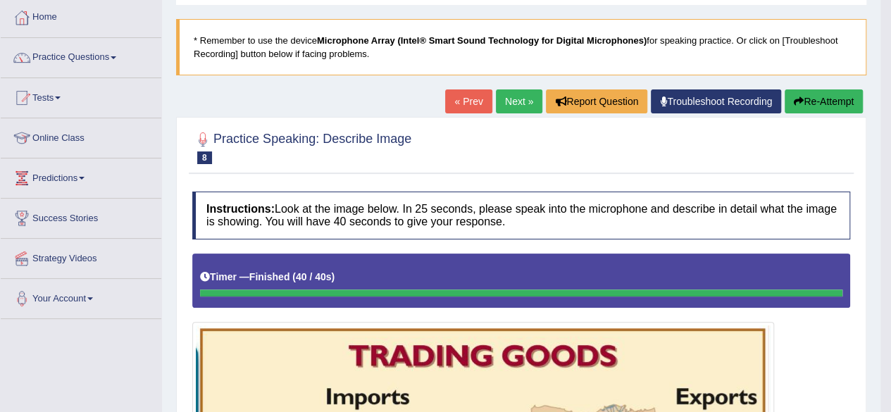
click at [504, 101] on link "Next »" at bounding box center [519, 101] width 46 height 24
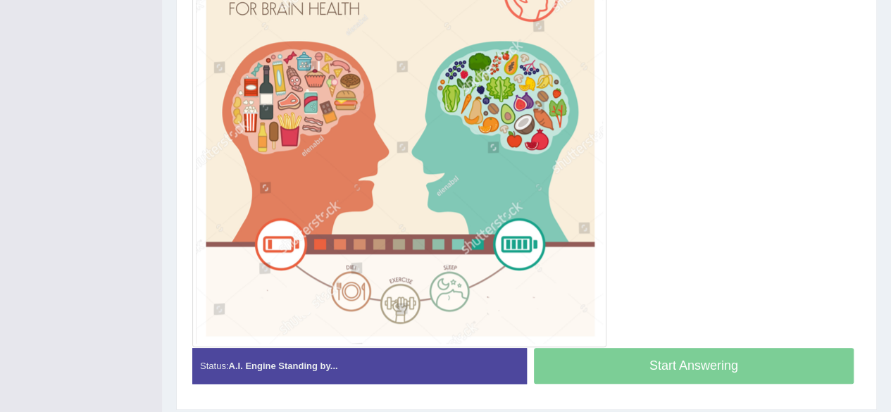
drag, startPoint x: 896, startPoint y: 93, endPoint x: 891, endPoint y: 298, distance: 205.0
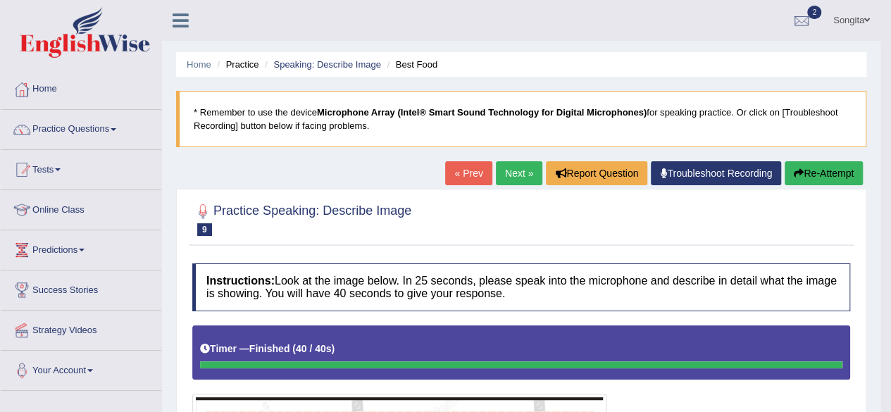
click at [499, 171] on link "Next »" at bounding box center [519, 173] width 46 height 24
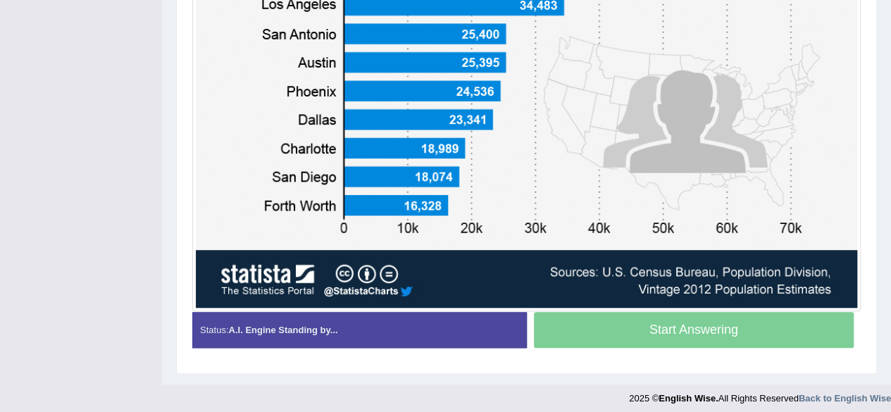
scroll to position [568, 0]
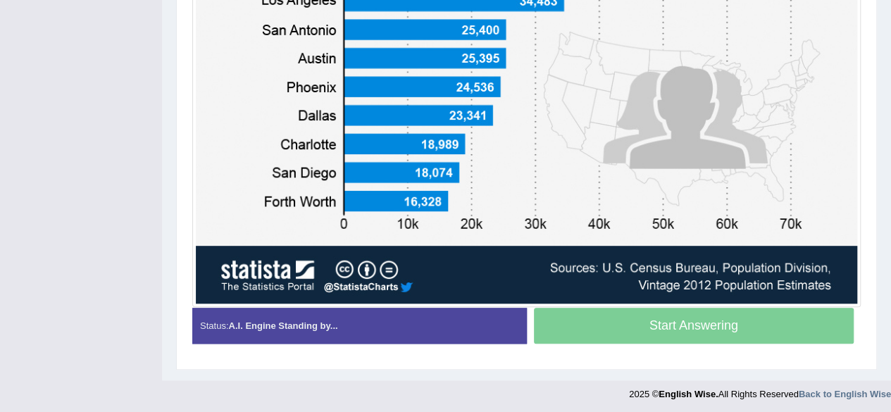
drag, startPoint x: 895, startPoint y: 106, endPoint x: 890, endPoint y: 339, distance: 232.4
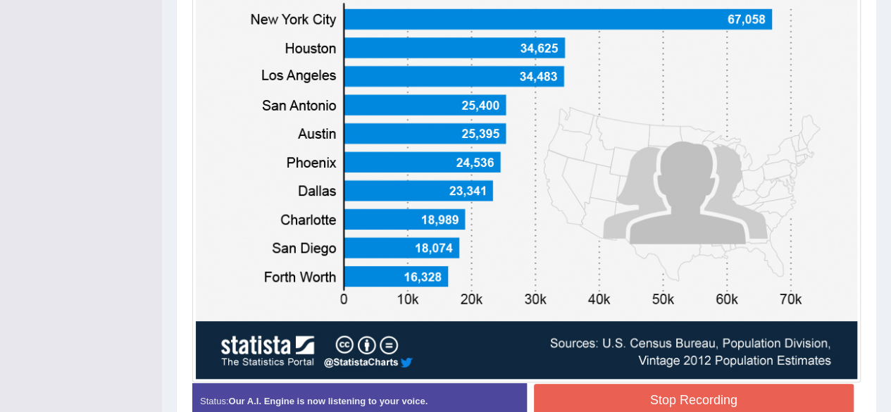
scroll to position [489, 0]
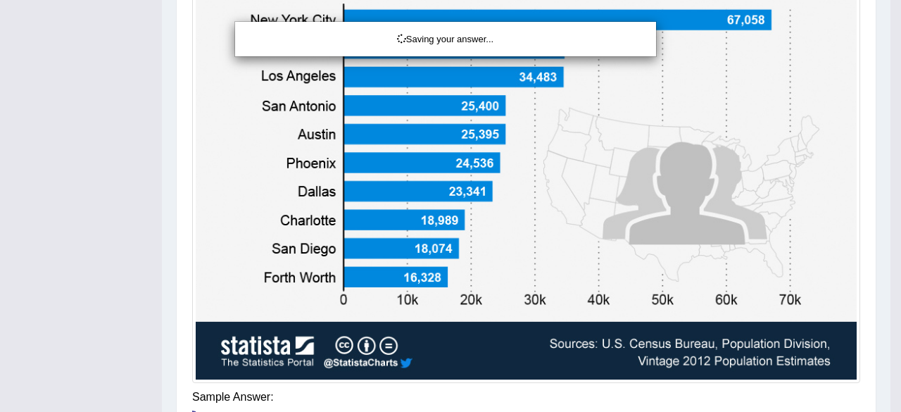
drag, startPoint x: 896, startPoint y: 242, endPoint x: 870, endPoint y: 284, distance: 49.3
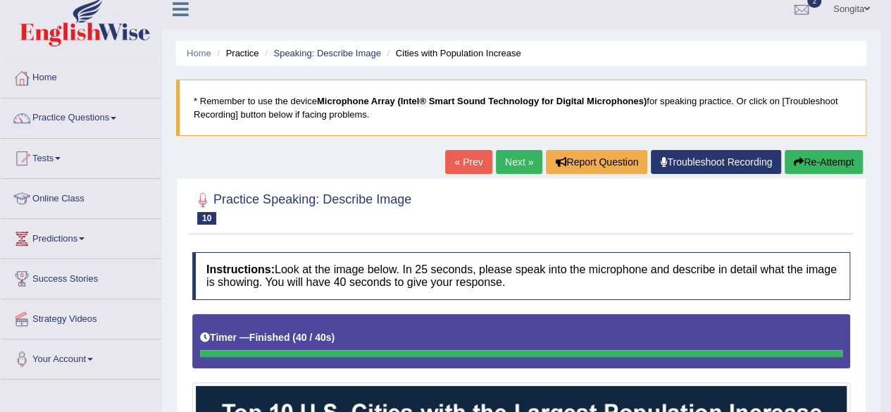
scroll to position [8, 0]
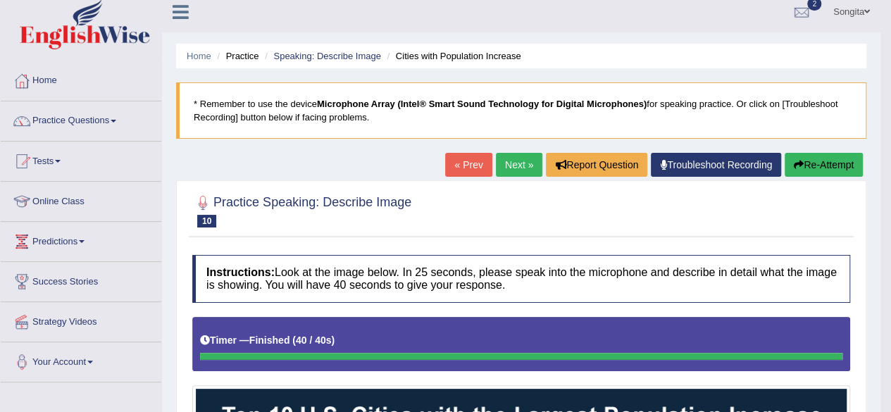
click at [523, 163] on link "Next »" at bounding box center [519, 165] width 46 height 24
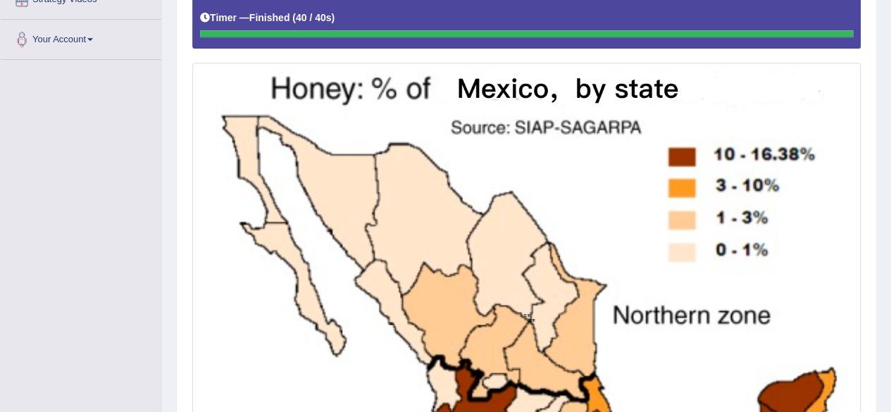
scroll to position [336, 0]
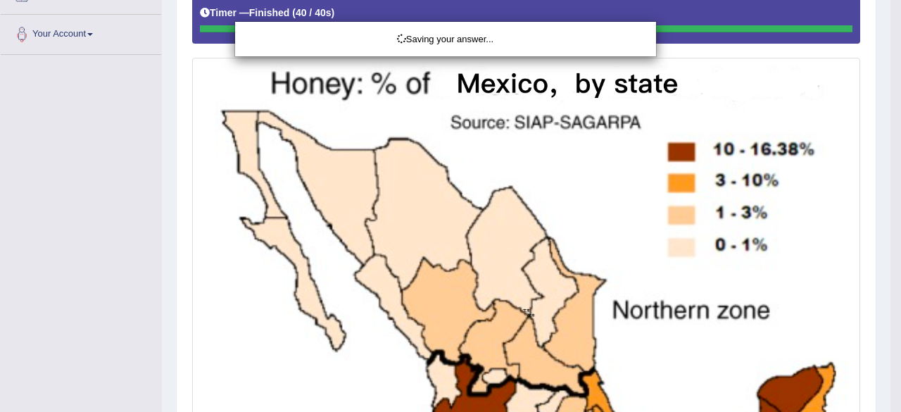
drag, startPoint x: 893, startPoint y: 226, endPoint x: 901, endPoint y: 208, distance: 19.9
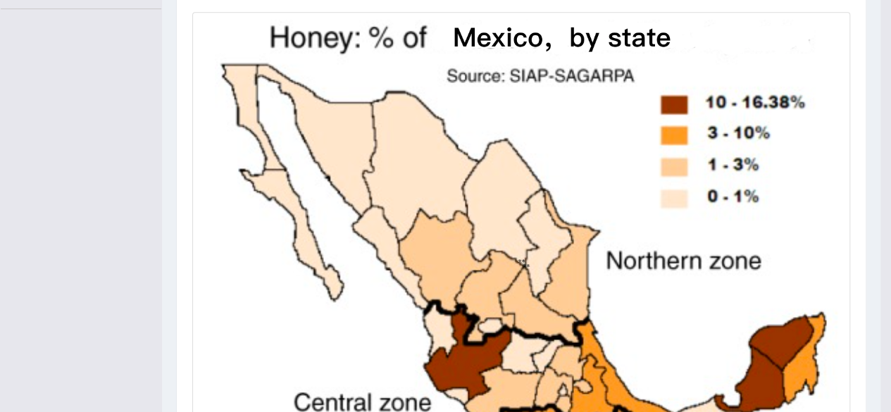
scroll to position [0, 0]
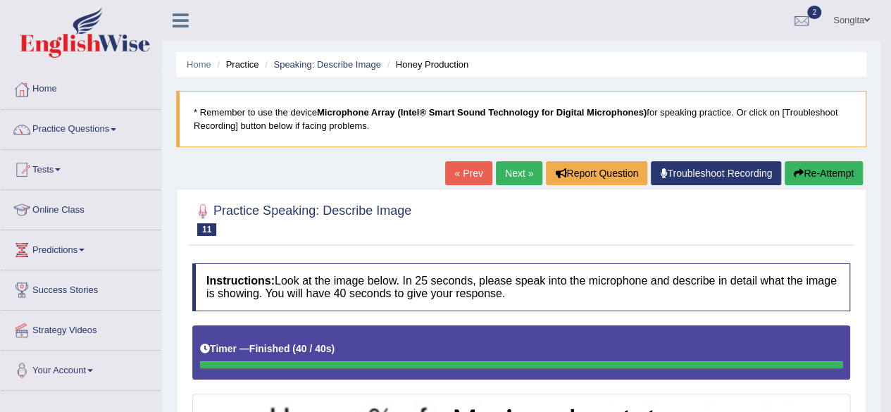
click at [504, 170] on link "Next »" at bounding box center [519, 173] width 46 height 24
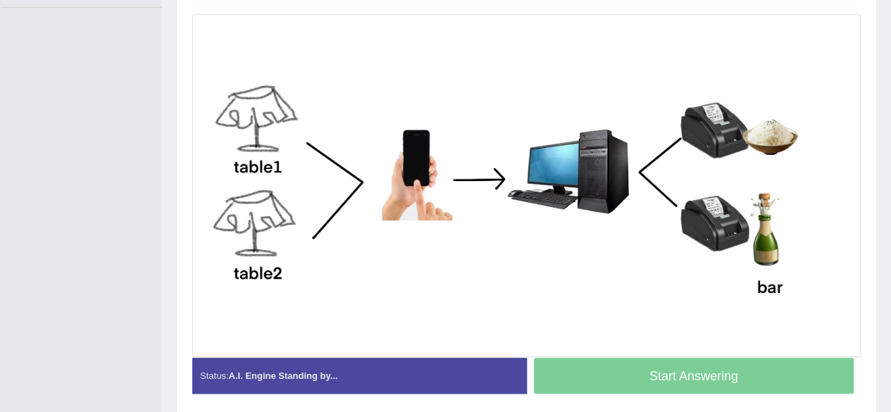
scroll to position [372, 0]
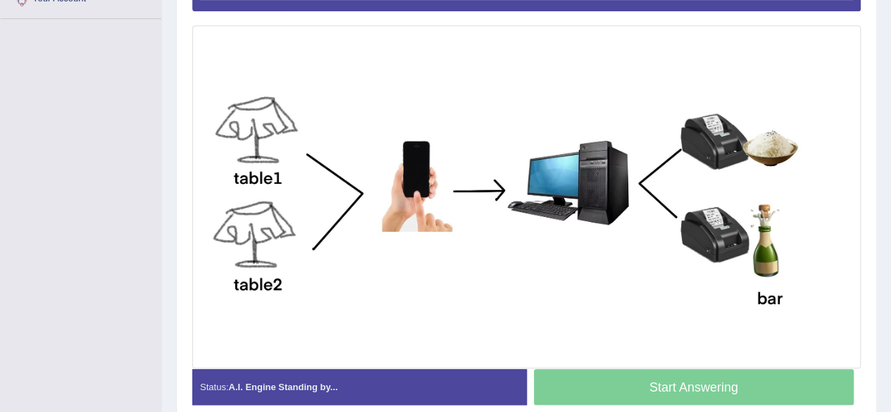
click at [889, 260] on div "Home Practice Speaking: Describe Image Dinner Order * Remember to use the devic…" at bounding box center [526, 35] width 729 height 814
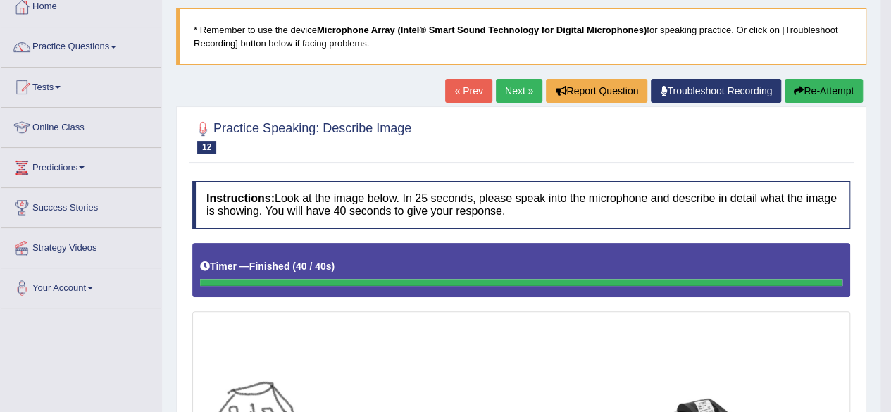
scroll to position [49, 0]
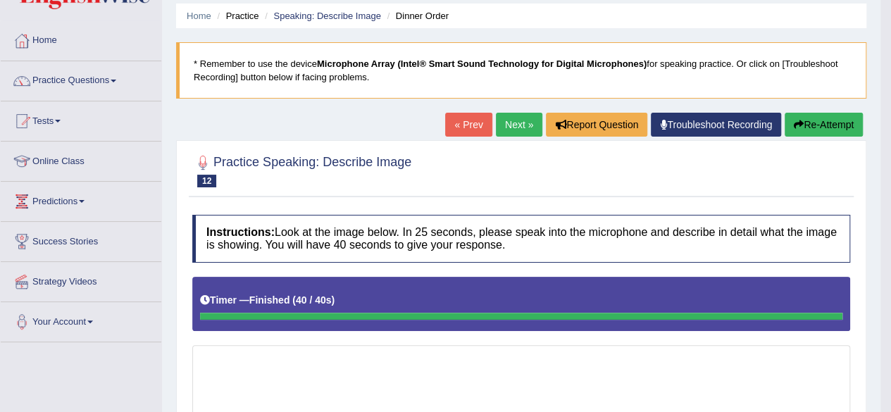
click at [514, 119] on link "Next »" at bounding box center [519, 125] width 46 height 24
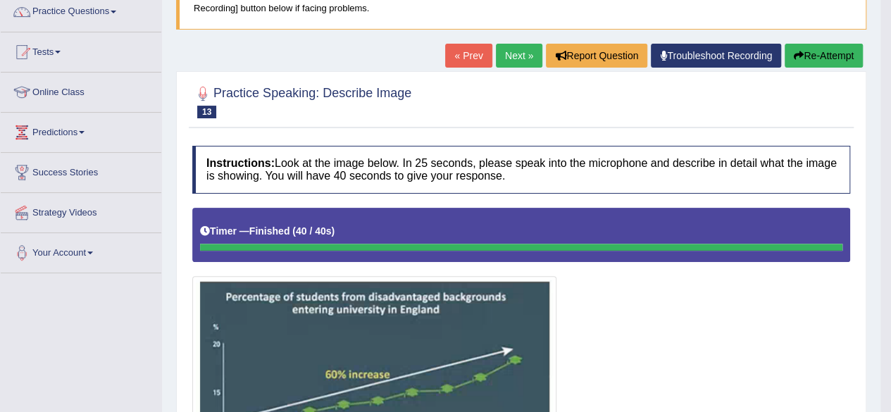
scroll to position [94, 0]
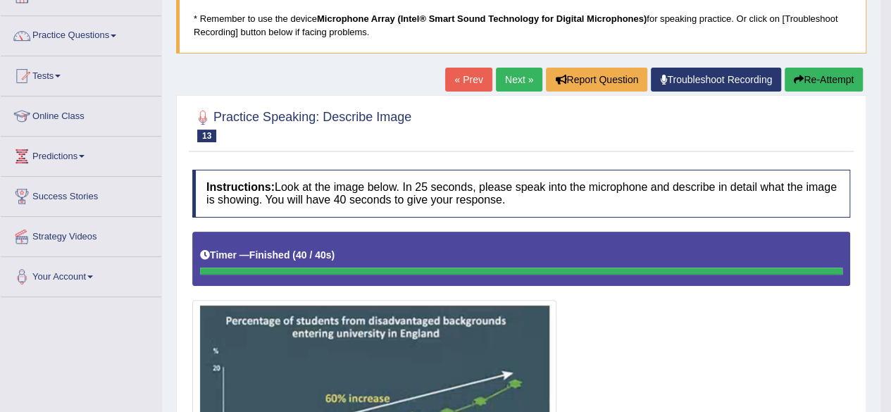
click at [514, 82] on link "Next »" at bounding box center [519, 80] width 46 height 24
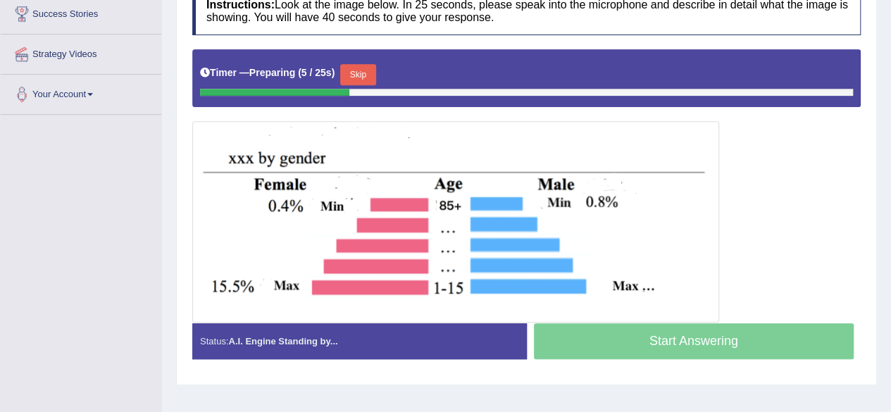
drag, startPoint x: 896, startPoint y: 163, endPoint x: 872, endPoint y: 309, distance: 148.5
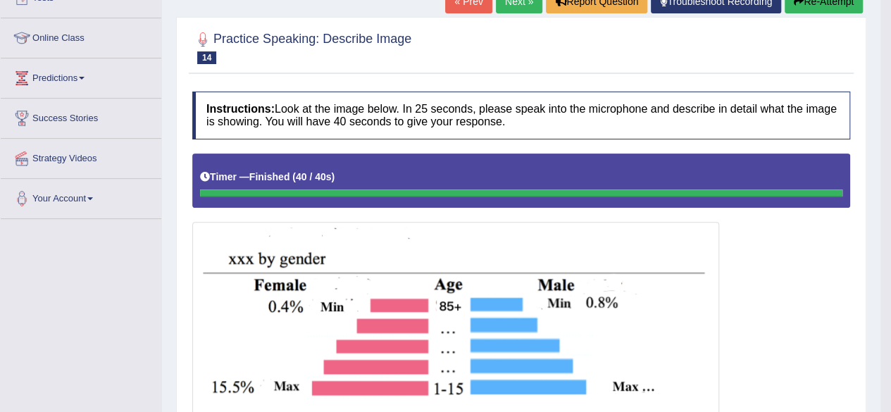
scroll to position [98, 0]
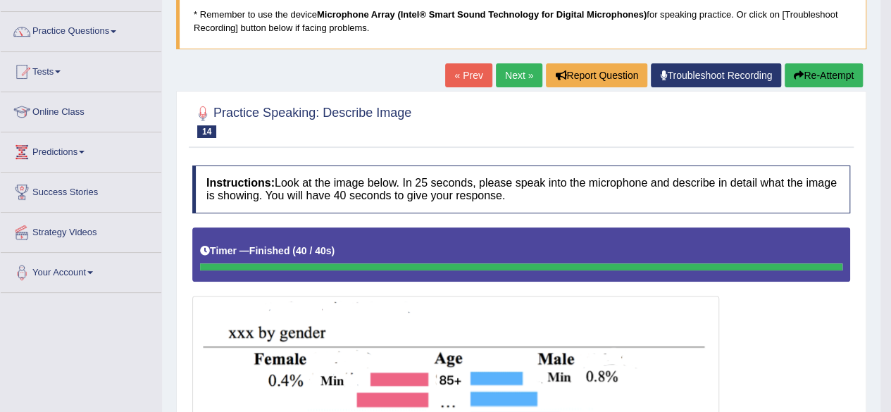
click at [514, 78] on link "Next »" at bounding box center [519, 75] width 46 height 24
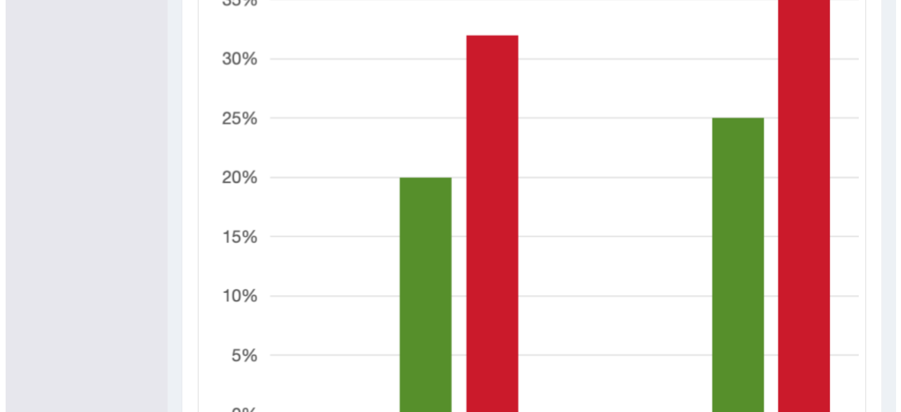
scroll to position [598, 0]
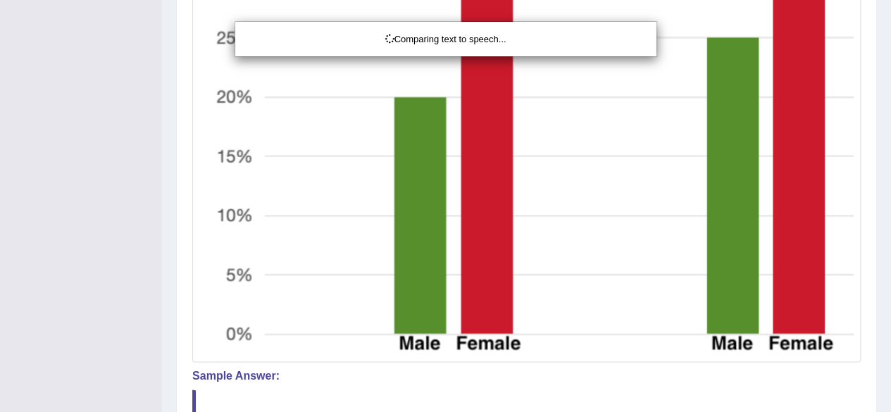
drag, startPoint x: 896, startPoint y: 183, endPoint x: 844, endPoint y: 289, distance: 118.4
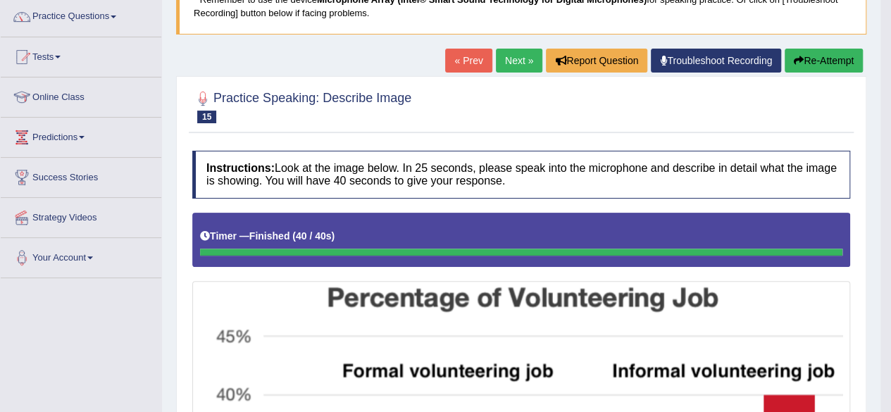
scroll to position [43, 0]
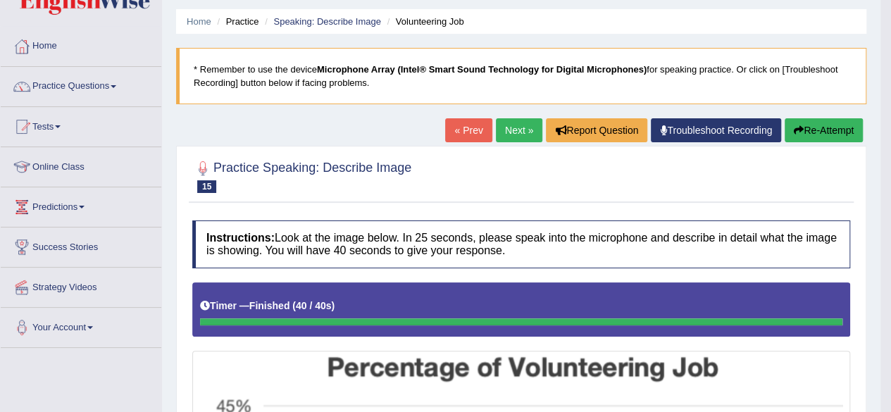
click at [528, 126] on link "Next »" at bounding box center [519, 130] width 46 height 24
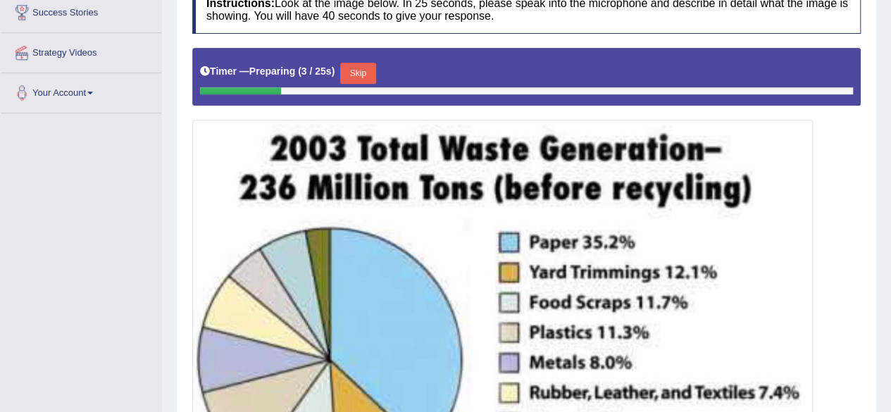
scroll to position [151, 0]
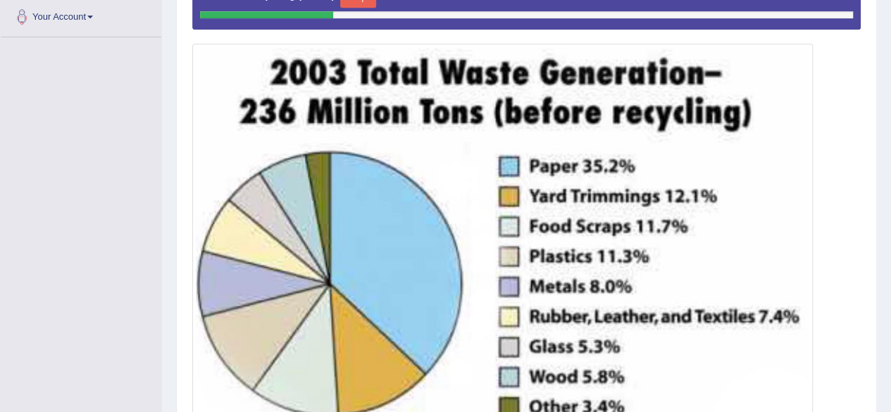
drag, startPoint x: 900, startPoint y: 163, endPoint x: 870, endPoint y: 319, distance: 159.2
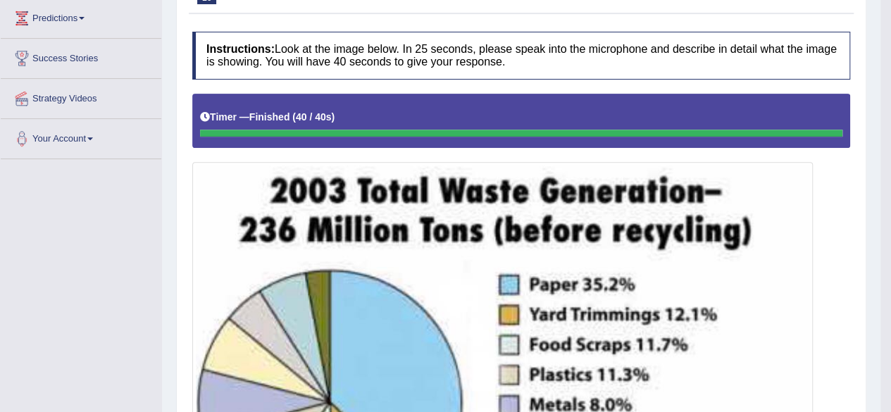
scroll to position [161, 0]
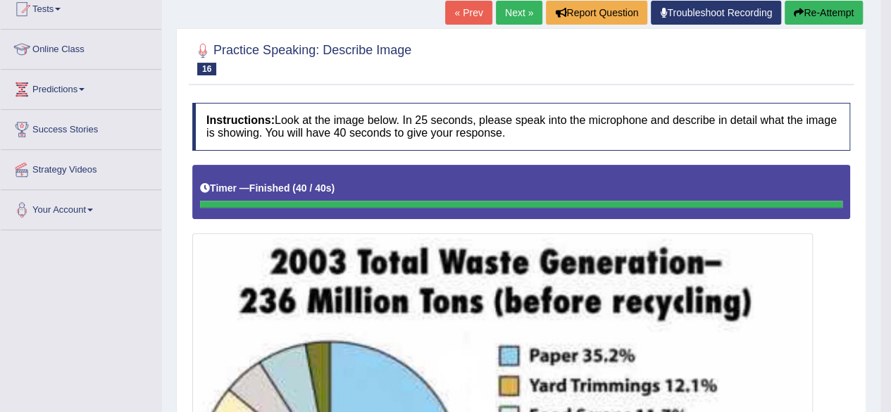
click at [506, 11] on link "Next »" at bounding box center [519, 13] width 46 height 24
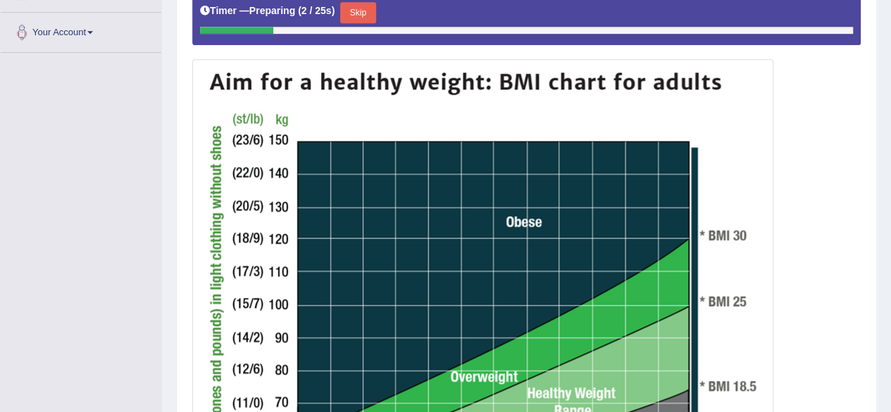
scroll to position [366, 0]
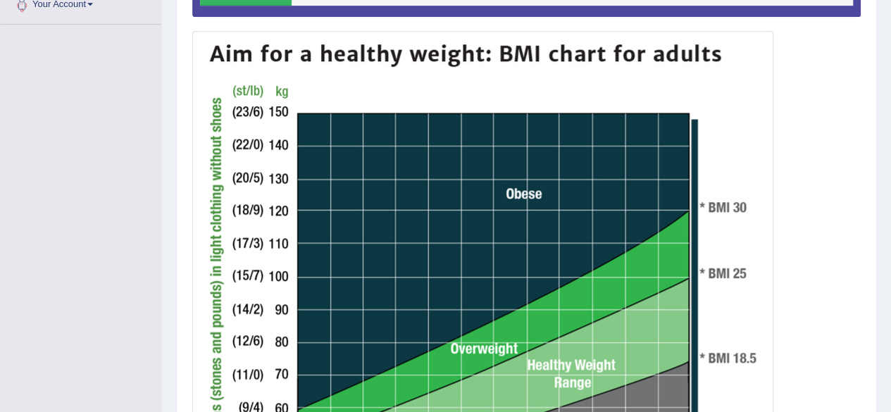
drag, startPoint x: 901, startPoint y: 125, endPoint x: 901, endPoint y: 254, distance: 129.6
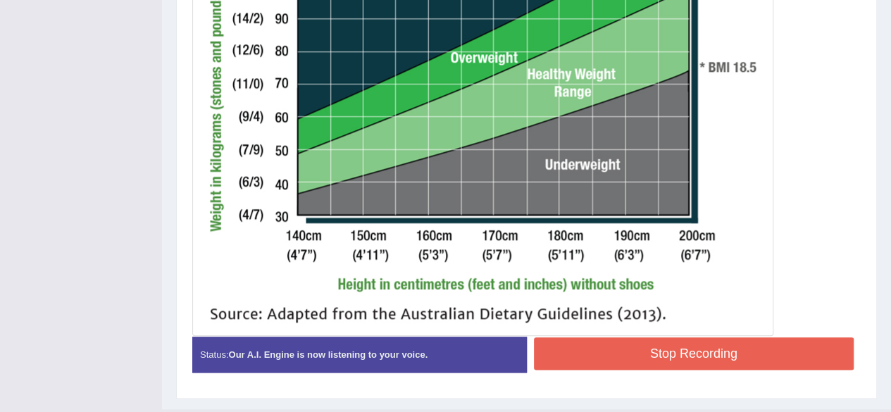
scroll to position [661, 0]
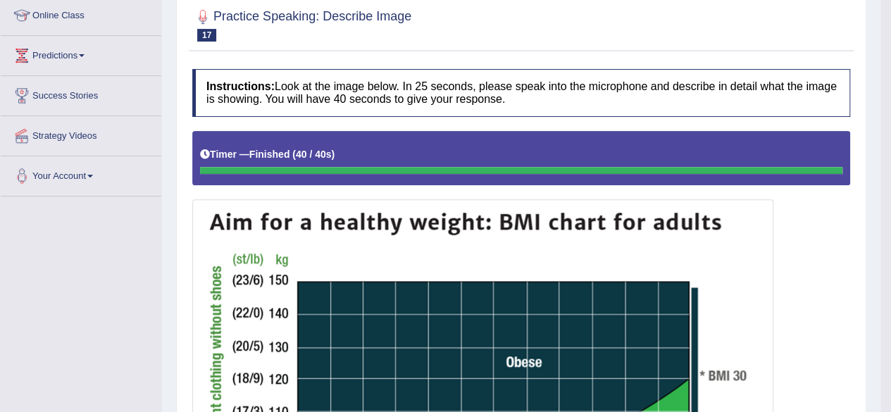
scroll to position [0, 0]
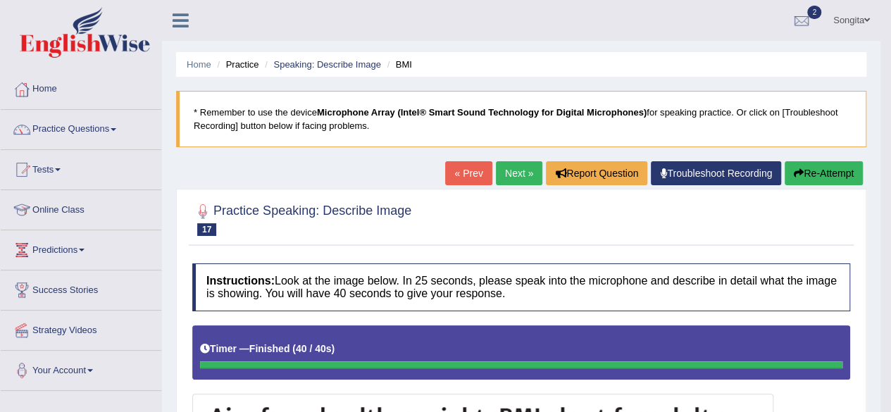
click at [501, 172] on link "Next »" at bounding box center [519, 173] width 46 height 24
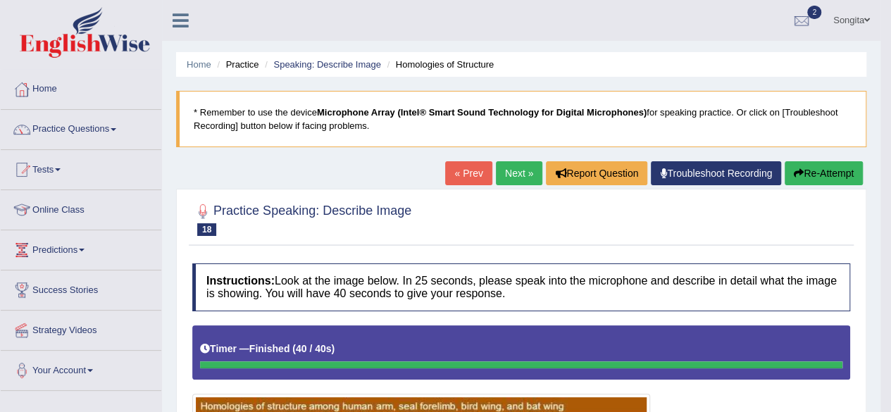
click at [509, 173] on link "Next »" at bounding box center [519, 173] width 46 height 24
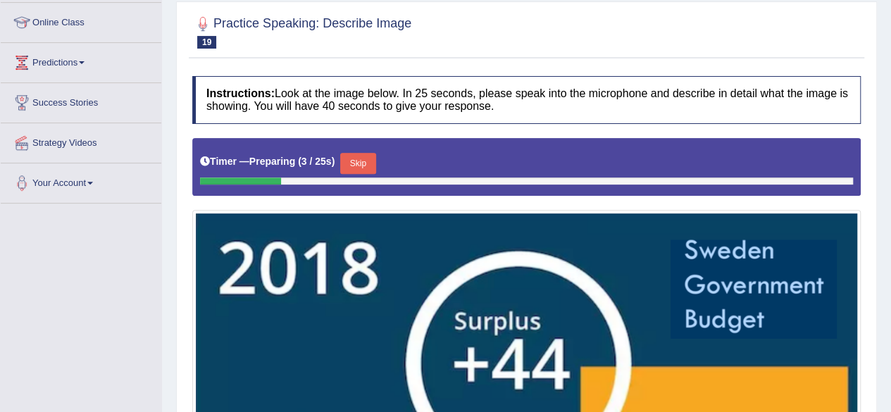
scroll to position [185, 0]
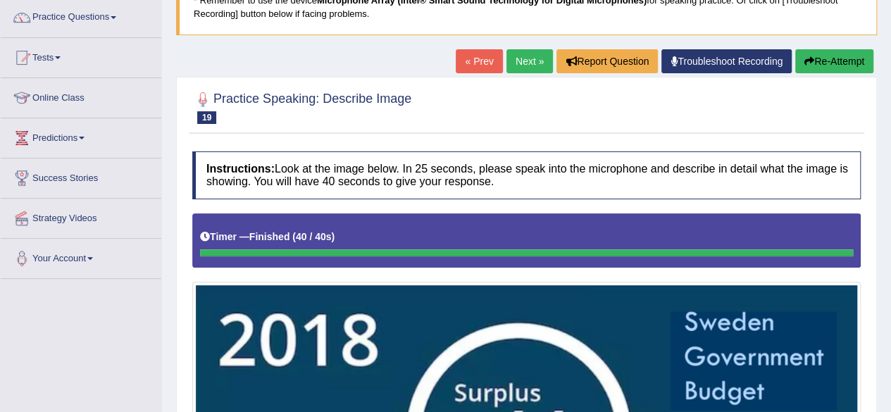
scroll to position [0, 0]
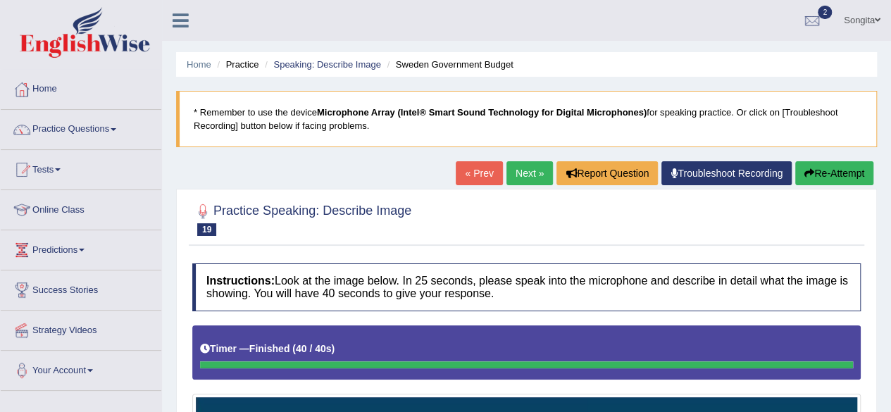
click at [516, 173] on link "Next »" at bounding box center [529, 173] width 46 height 24
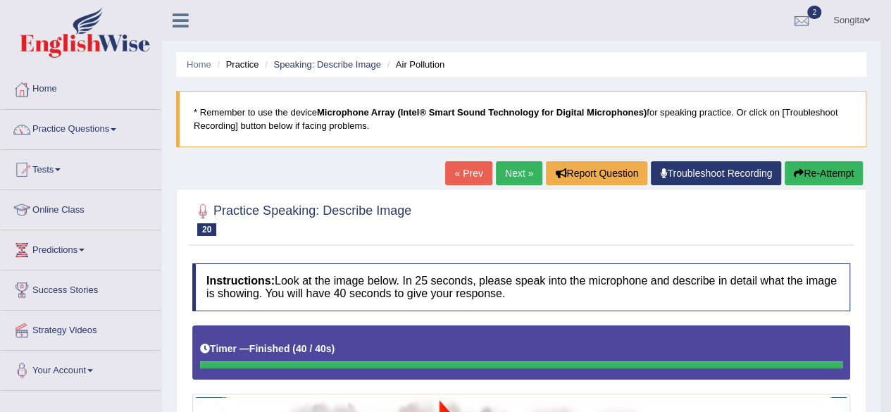
click at [507, 171] on link "Next »" at bounding box center [519, 173] width 46 height 24
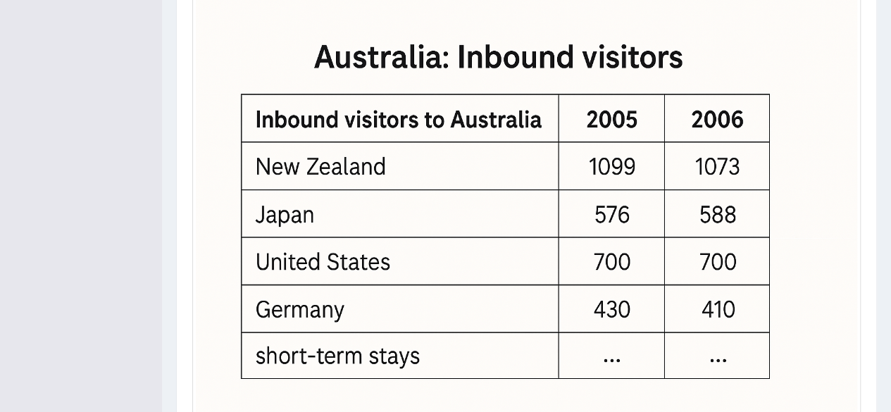
scroll to position [418, 0]
drag, startPoint x: 897, startPoint y: 52, endPoint x: 899, endPoint y: 223, distance: 171.1
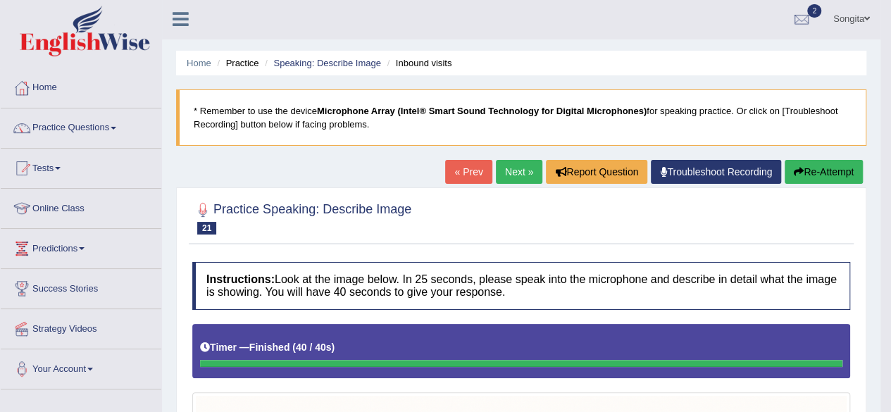
scroll to position [0, 0]
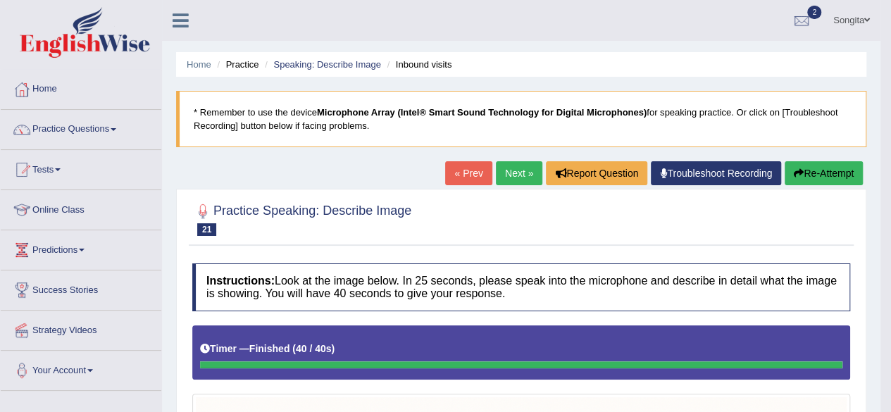
click at [507, 175] on link "Next »" at bounding box center [519, 173] width 46 height 24
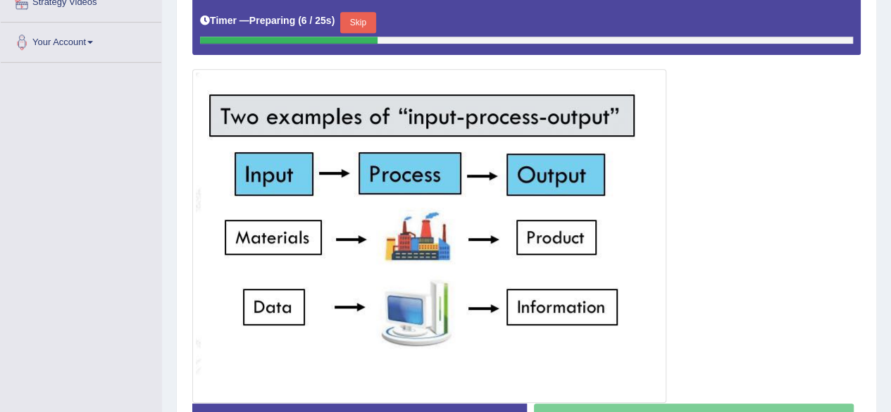
scroll to position [337, 0]
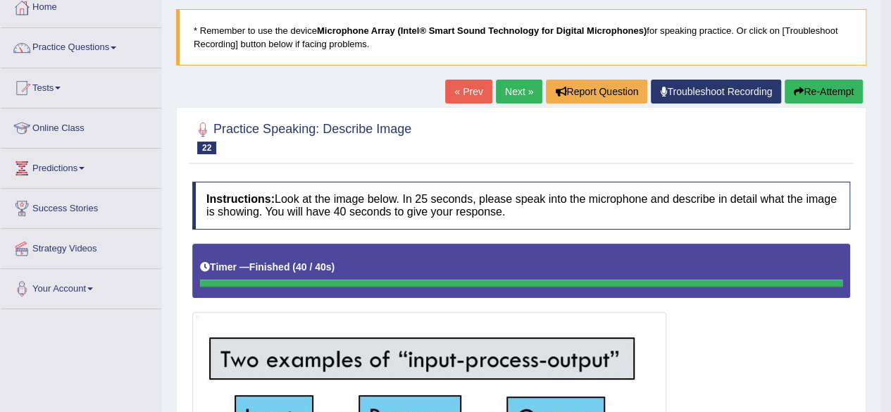
scroll to position [79, 0]
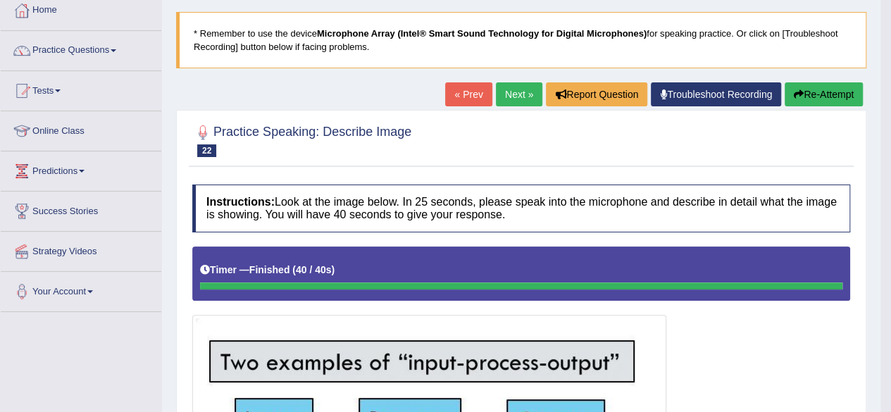
click at [509, 89] on link "Next »" at bounding box center [519, 94] width 46 height 24
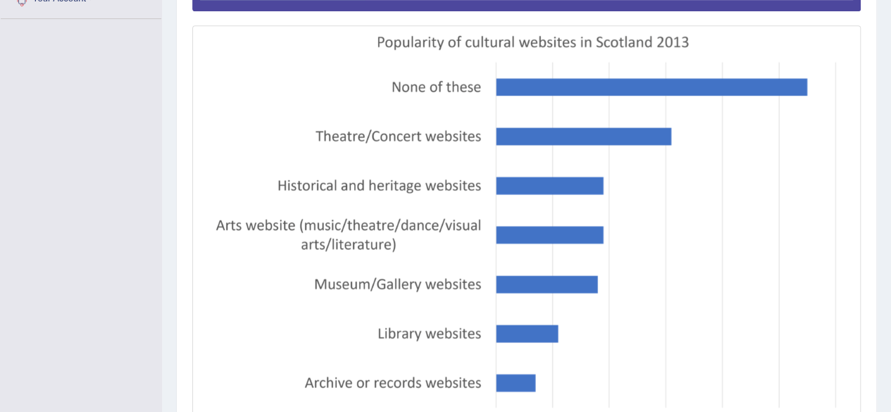
scroll to position [375, 0]
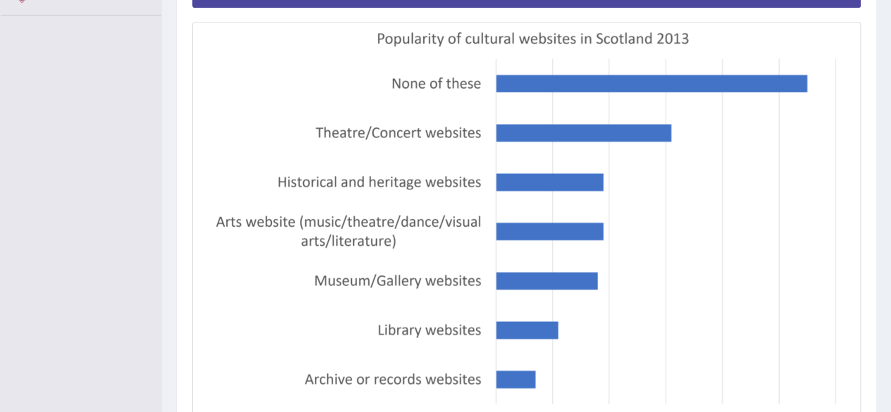
drag, startPoint x: 897, startPoint y: 125, endPoint x: 861, endPoint y: 277, distance: 156.5
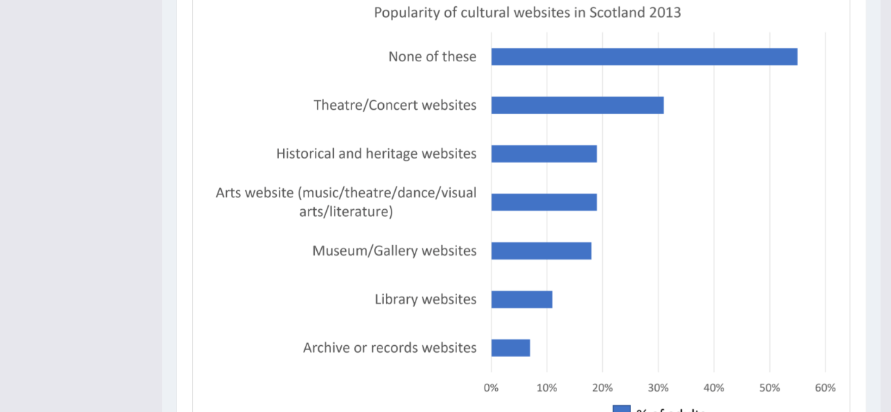
scroll to position [10, 0]
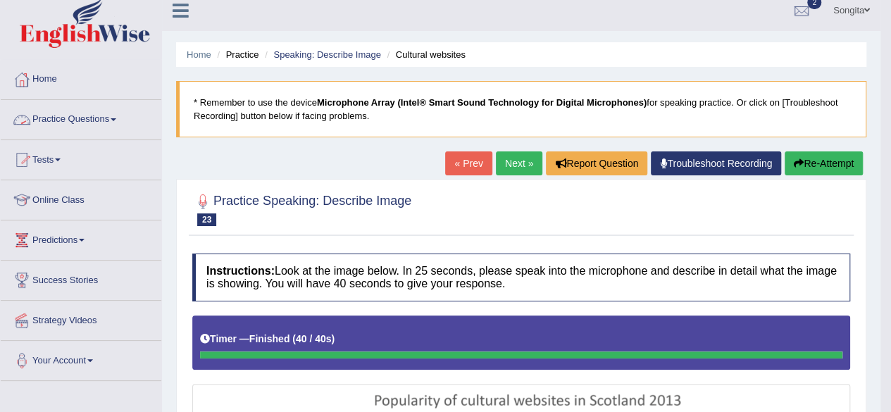
click at [92, 121] on link "Practice Questions" at bounding box center [81, 117] width 161 height 35
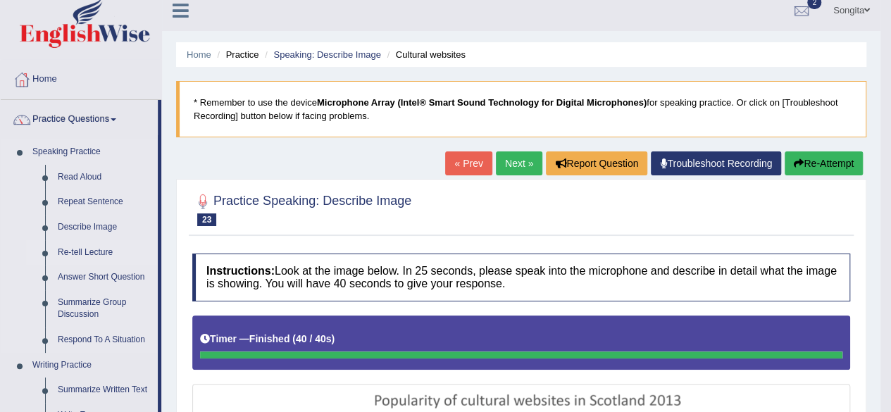
click at [79, 252] on link "Re-tell Lecture" at bounding box center [104, 252] width 106 height 25
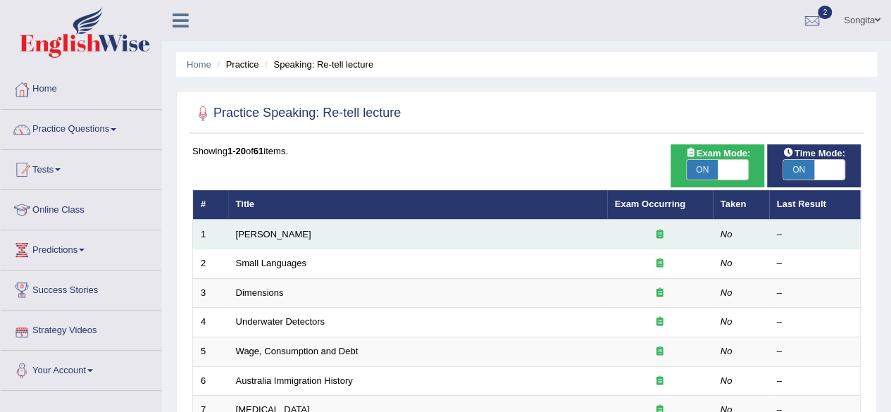
click at [272, 240] on td "Amory Lovins" at bounding box center [417, 235] width 379 height 30
click at [251, 226] on td "Amory Lovins" at bounding box center [417, 235] width 379 height 30
click at [256, 230] on link "Amory Lovins" at bounding box center [273, 234] width 75 height 11
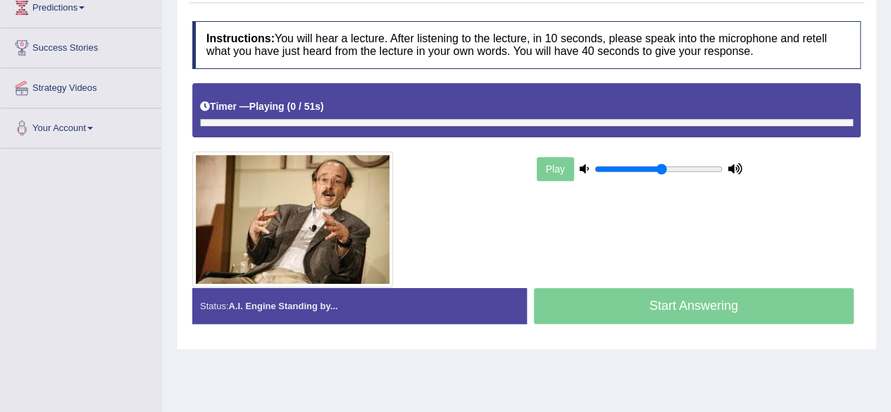
drag, startPoint x: 896, startPoint y: 103, endPoint x: 894, endPoint y: 230, distance: 127.5
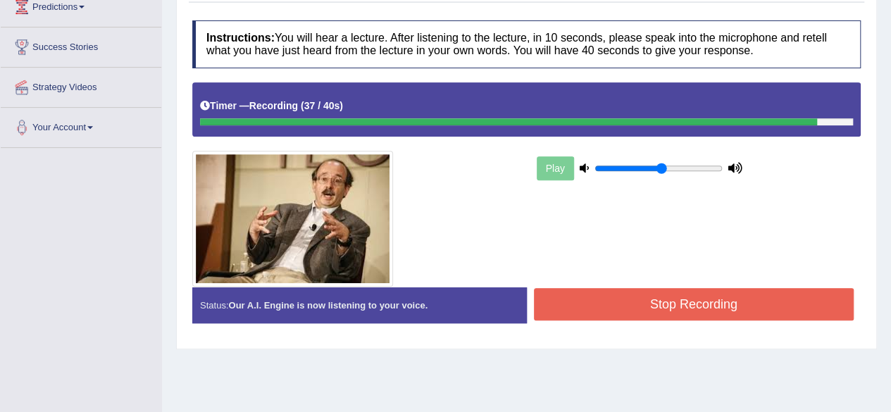
click at [748, 298] on button "Stop Recording" at bounding box center [694, 304] width 320 height 32
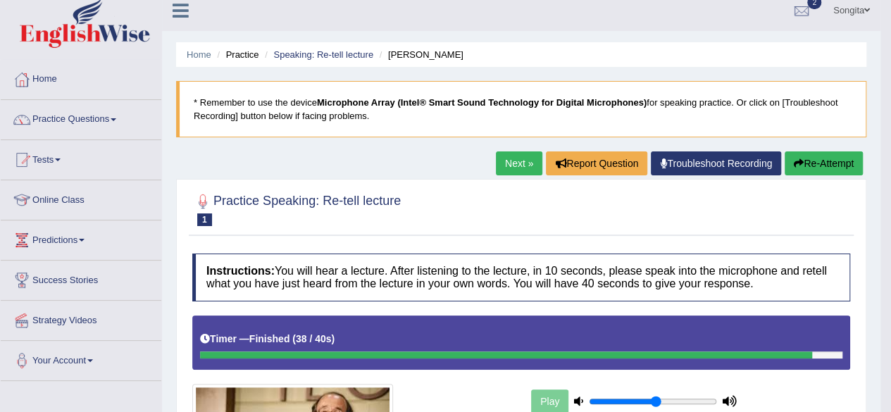
scroll to position [1, 0]
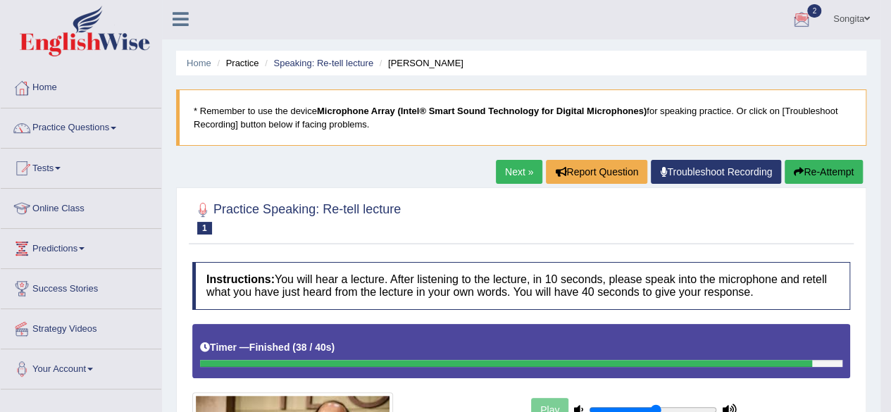
click at [515, 168] on link "Next »" at bounding box center [519, 172] width 46 height 24
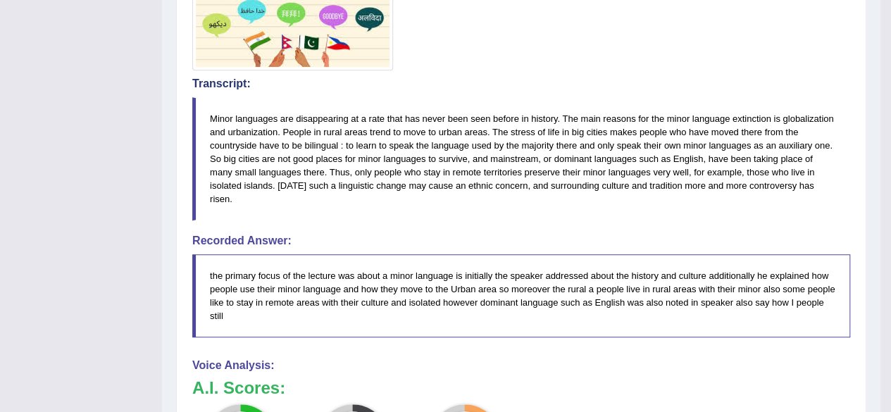
scroll to position [468, 0]
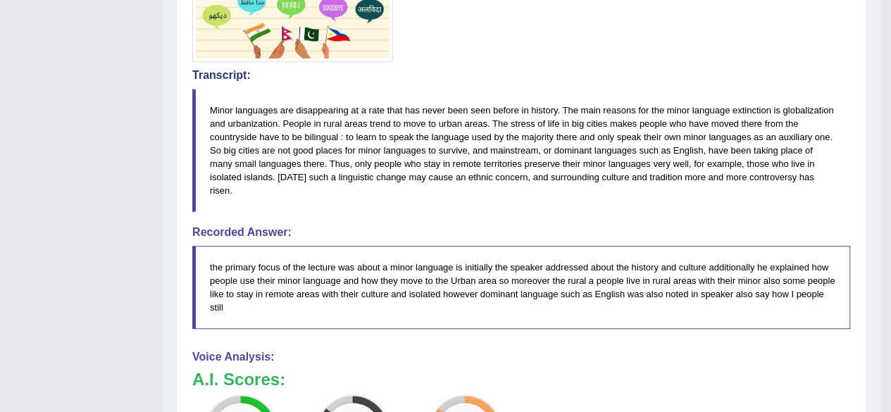
click at [799, 159] on blockquote "Minor languages are disappearing at a rate that has never been seen before in h…" at bounding box center [521, 151] width 658 height 124
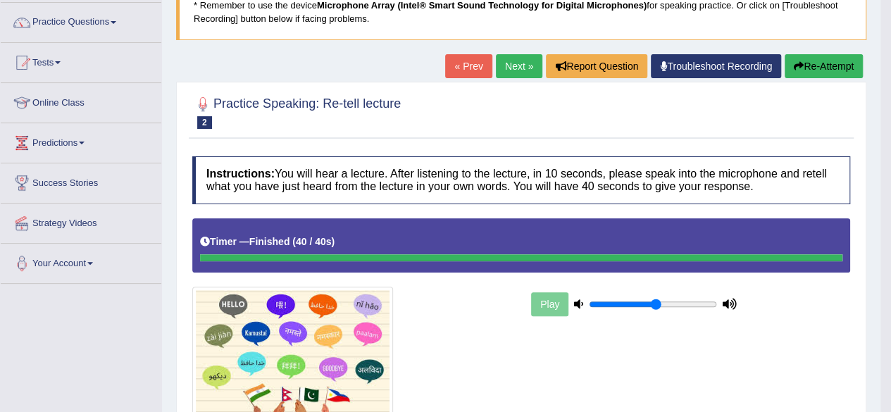
scroll to position [92, 0]
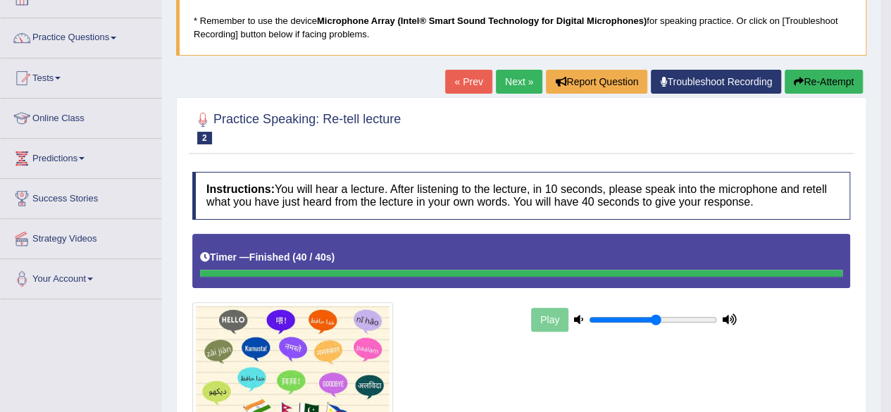
click at [507, 87] on link "Next »" at bounding box center [519, 82] width 46 height 24
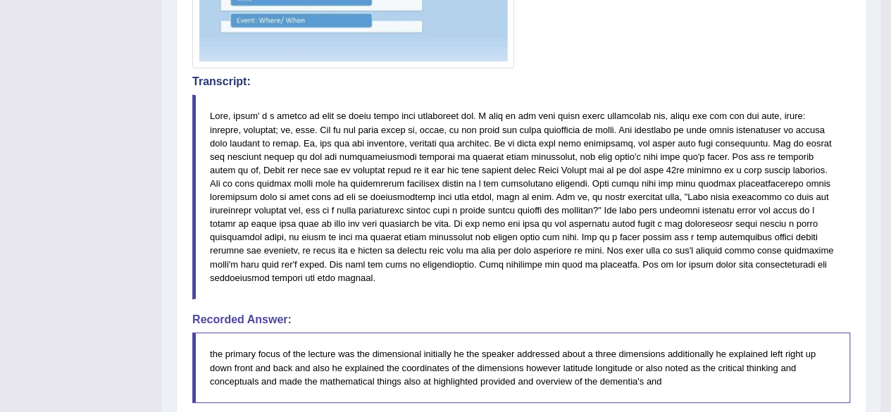
scroll to position [152, 0]
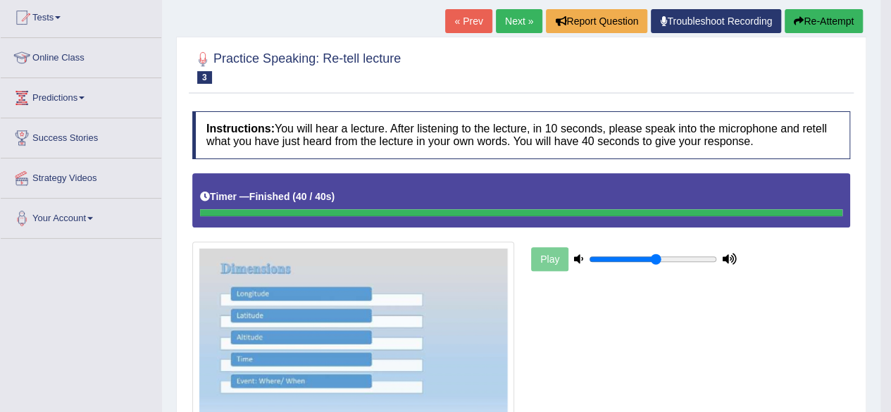
click at [513, 18] on link "Next »" at bounding box center [519, 21] width 46 height 24
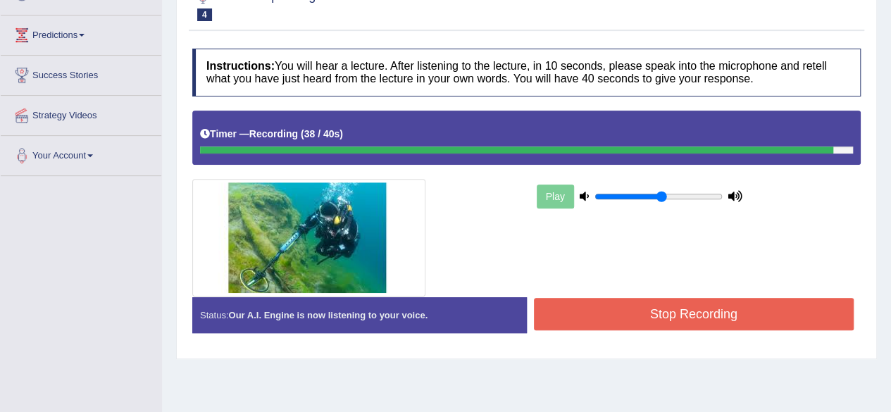
click at [613, 308] on button "Stop Recording" at bounding box center [694, 314] width 320 height 32
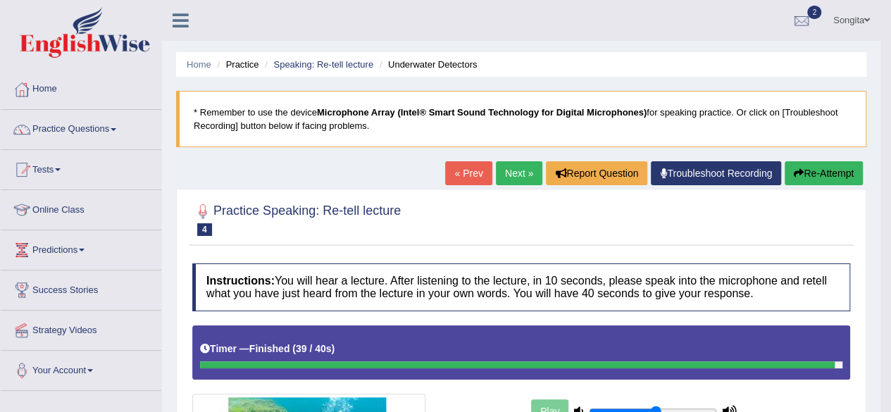
click at [513, 173] on link "Next »" at bounding box center [519, 173] width 46 height 24
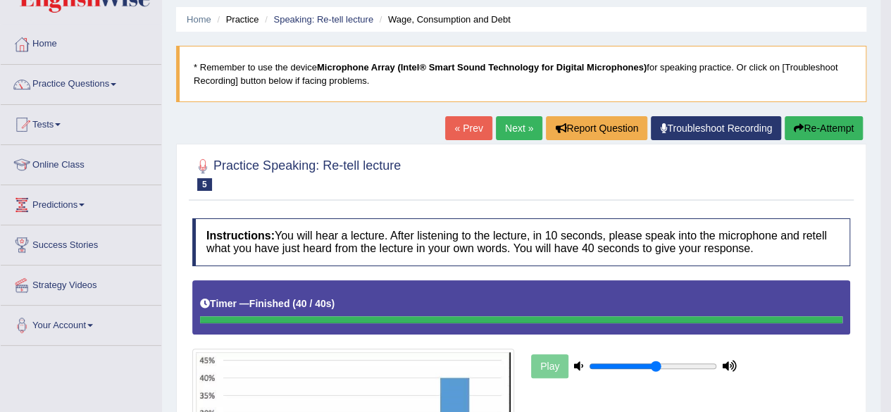
scroll to position [43, 0]
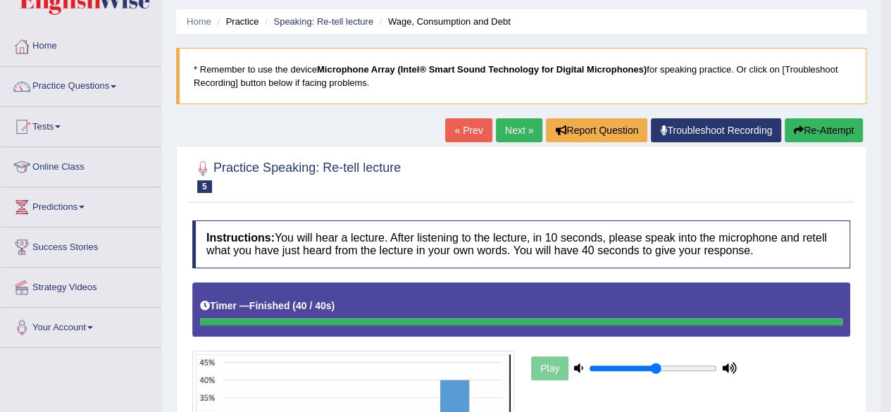
click at [515, 129] on link "Next »" at bounding box center [519, 130] width 46 height 24
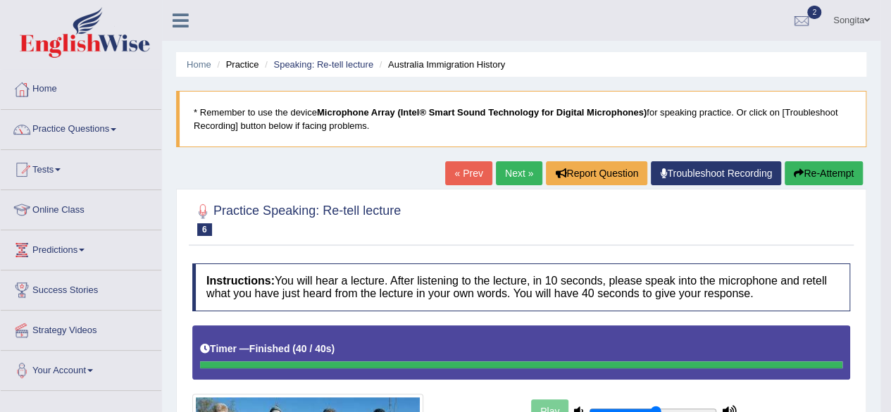
click at [514, 165] on link "Next »" at bounding box center [519, 173] width 46 height 24
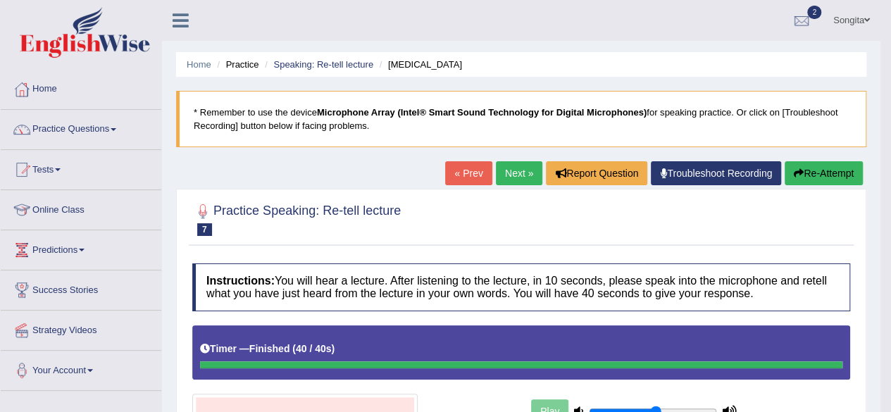
click at [511, 175] on link "Next »" at bounding box center [519, 173] width 46 height 24
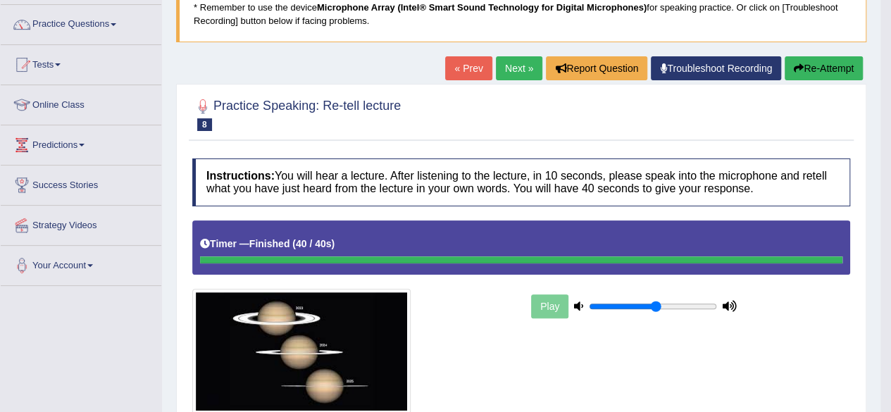
scroll to position [100, 0]
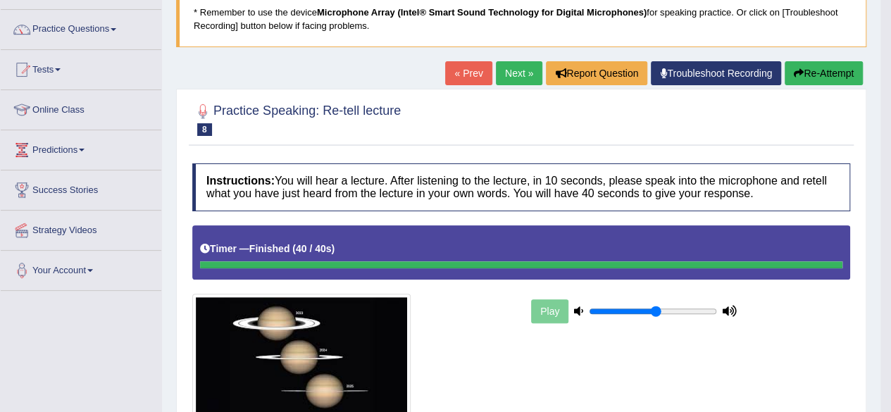
click at [505, 69] on link "Next »" at bounding box center [519, 73] width 46 height 24
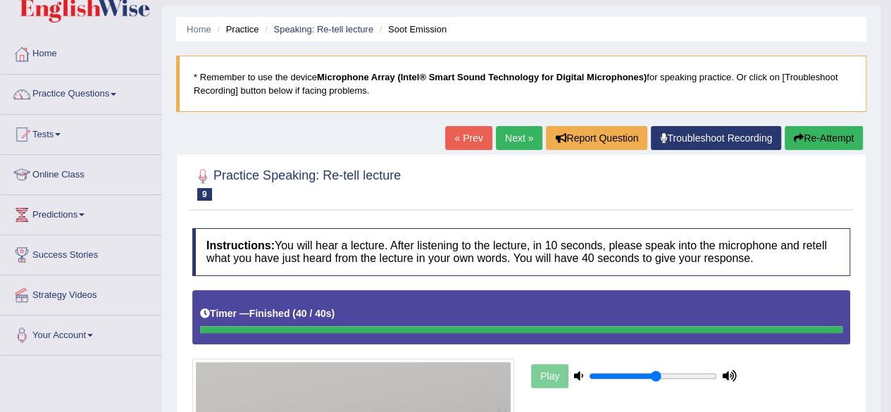
scroll to position [33, 0]
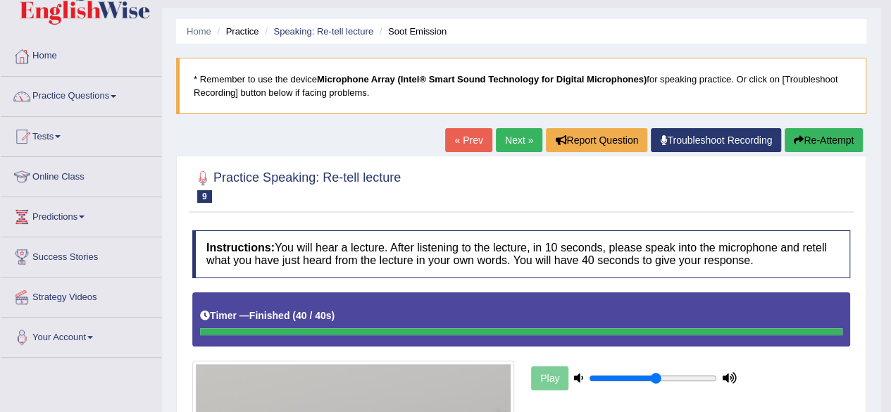
click at [510, 144] on link "Next »" at bounding box center [519, 140] width 46 height 24
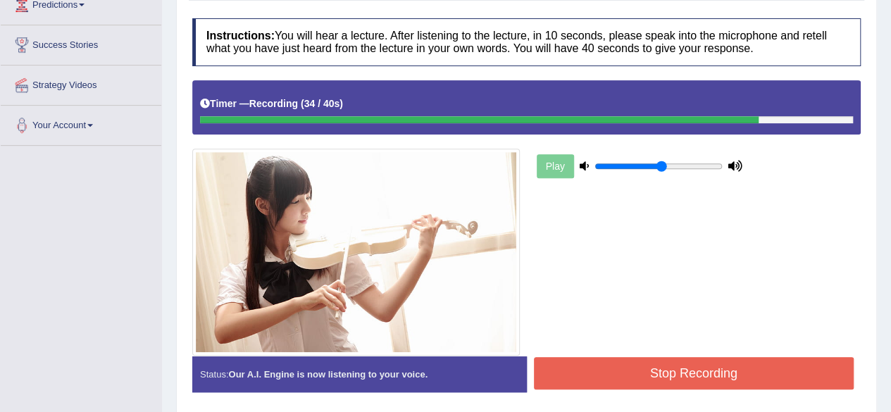
scroll to position [327, 0]
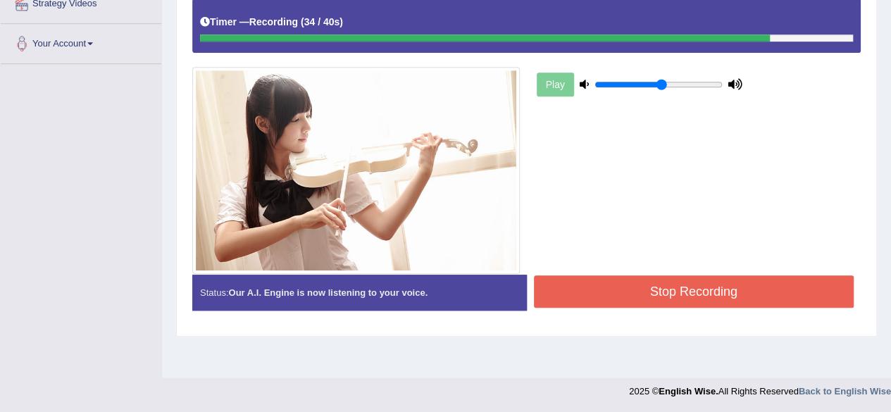
click at [715, 282] on button "Stop Recording" at bounding box center [694, 291] width 320 height 32
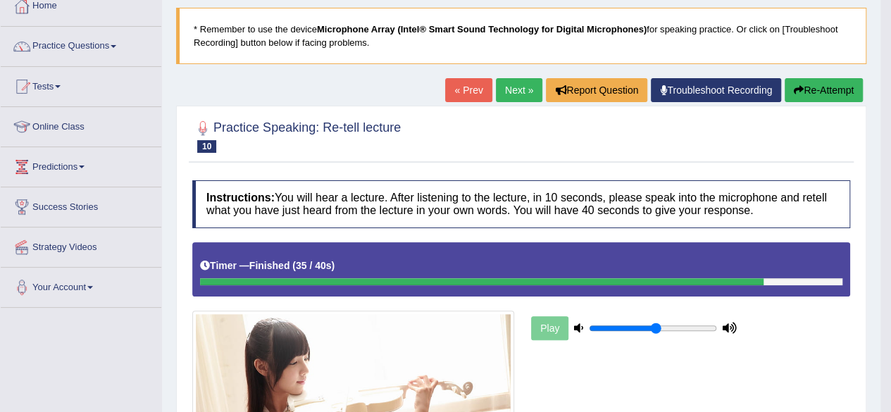
scroll to position [40, 0]
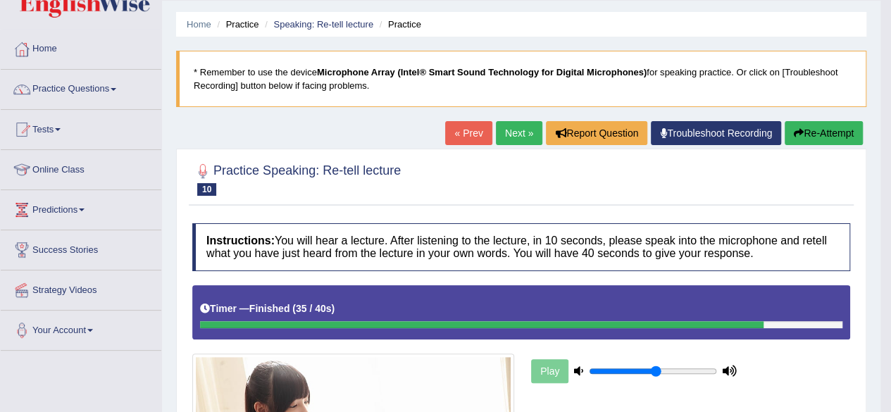
click at [506, 137] on link "Next »" at bounding box center [519, 133] width 46 height 24
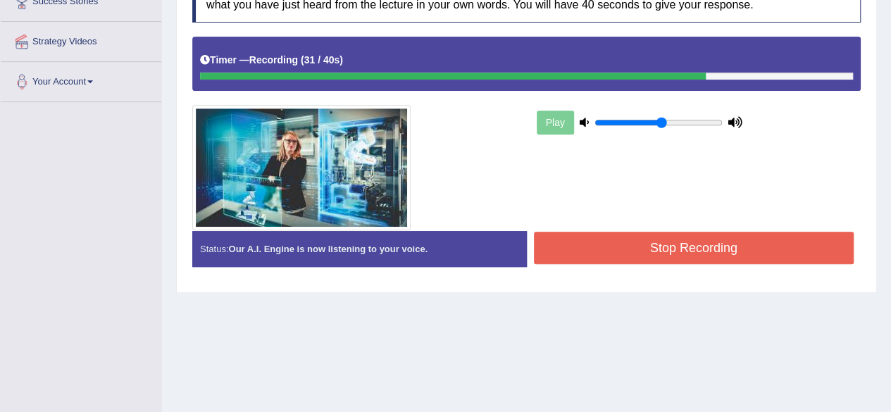
scroll to position [292, 0]
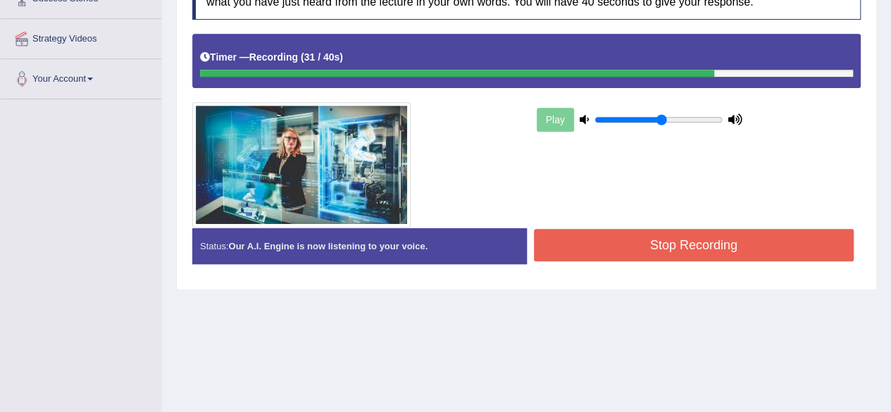
click at [730, 245] on button "Stop Recording" at bounding box center [694, 245] width 320 height 32
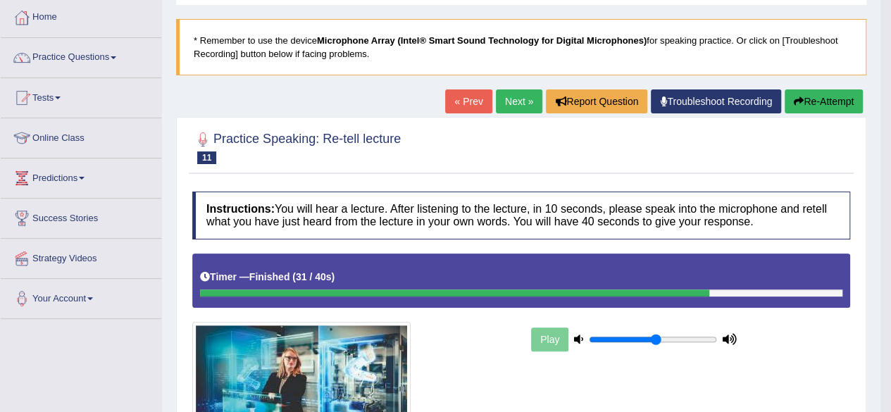
scroll to position [0, 0]
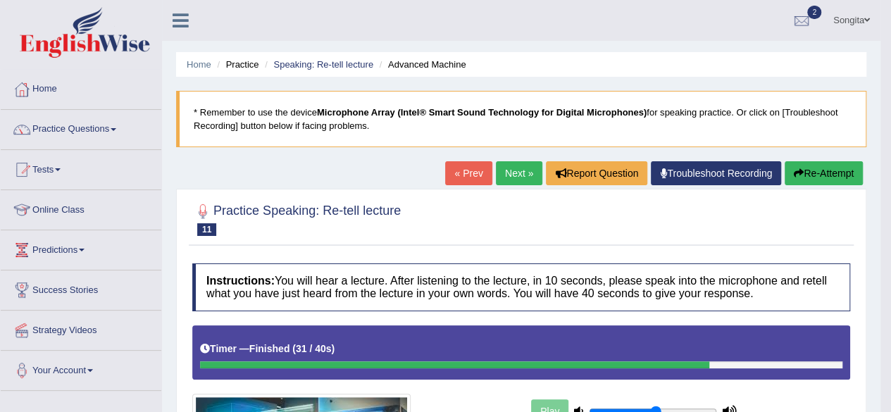
click at [116, 130] on span at bounding box center [114, 129] width 6 height 3
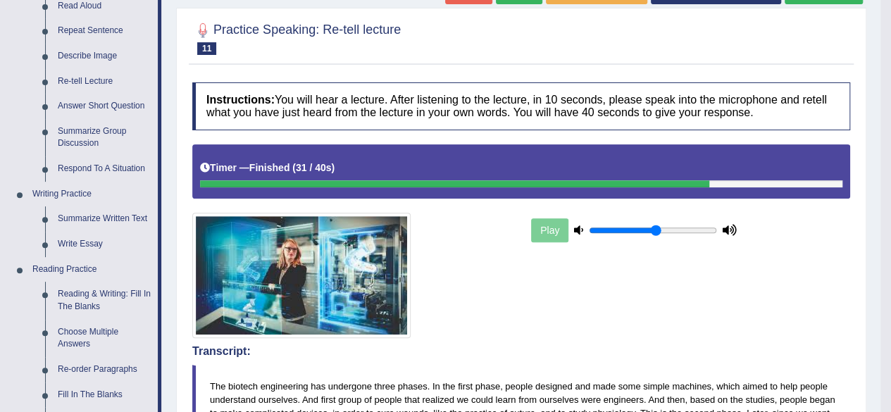
scroll to position [204, 0]
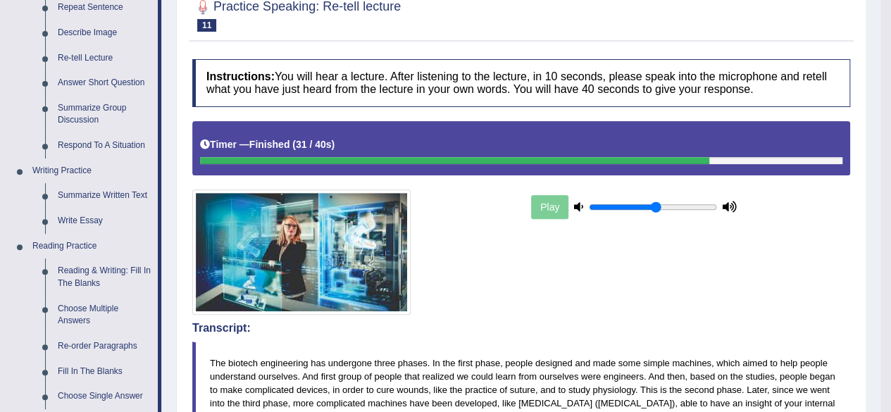
click at [111, 115] on link "Summarize Group Discussion" at bounding box center [104, 114] width 106 height 37
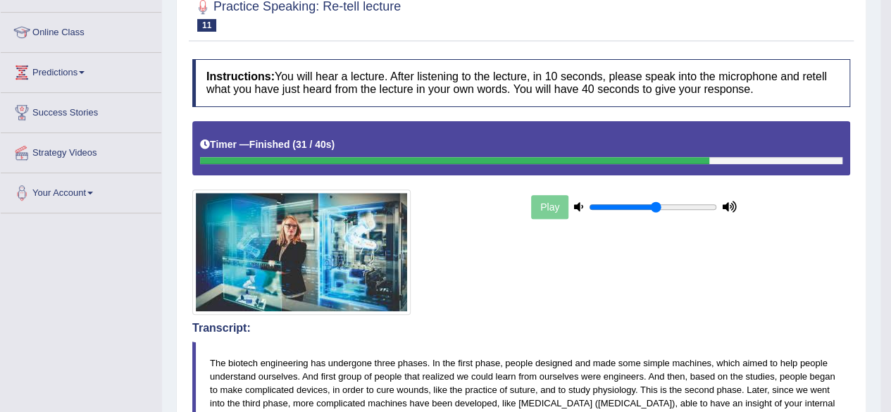
scroll to position [202, 0]
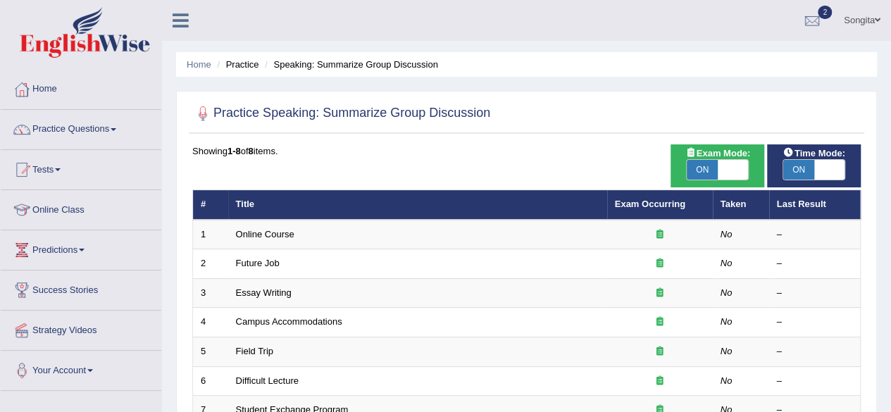
click at [131, 135] on link "Practice Questions" at bounding box center [81, 127] width 161 height 35
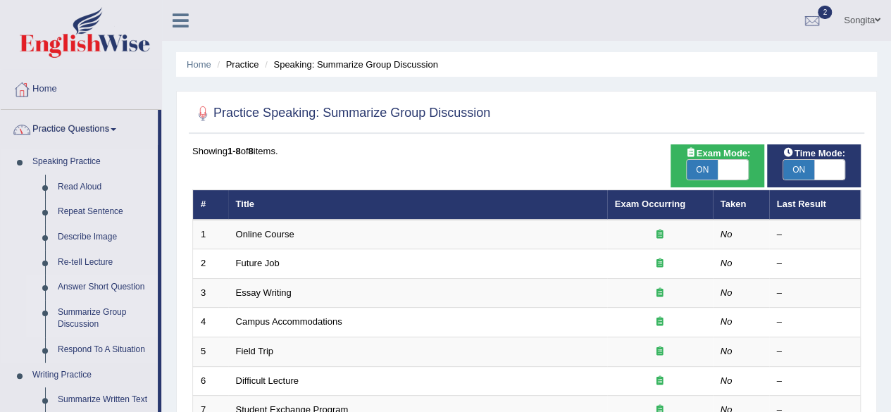
click at [137, 289] on link "Answer Short Question" at bounding box center [104, 287] width 106 height 25
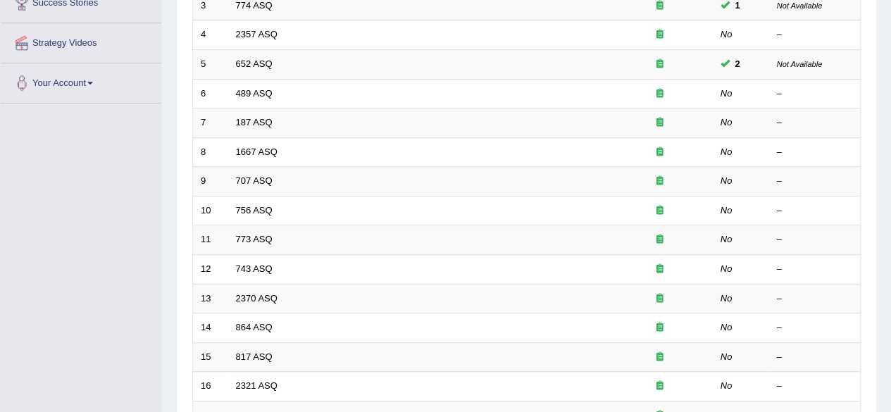
scroll to position [293, 0]
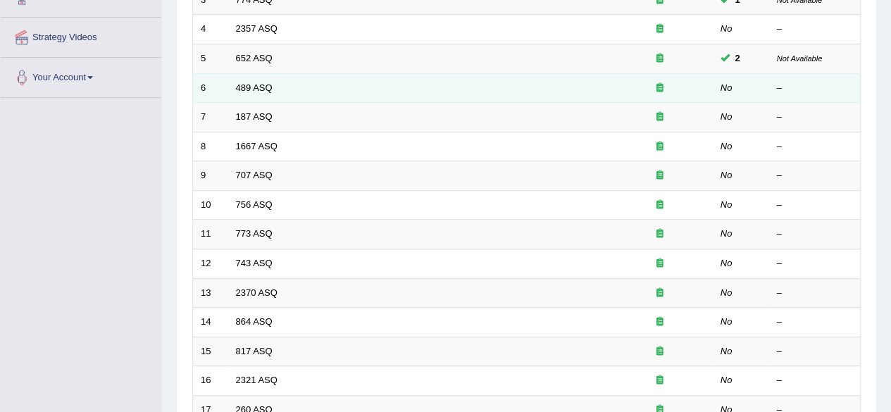
click at [525, 91] on td "489 ASQ" at bounding box center [417, 88] width 379 height 30
click at [259, 89] on link "489 ASQ" at bounding box center [254, 87] width 37 height 11
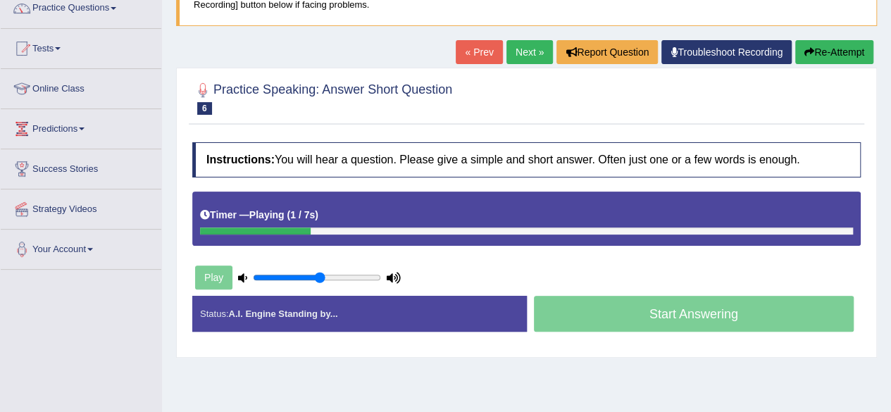
scroll to position [123, 0]
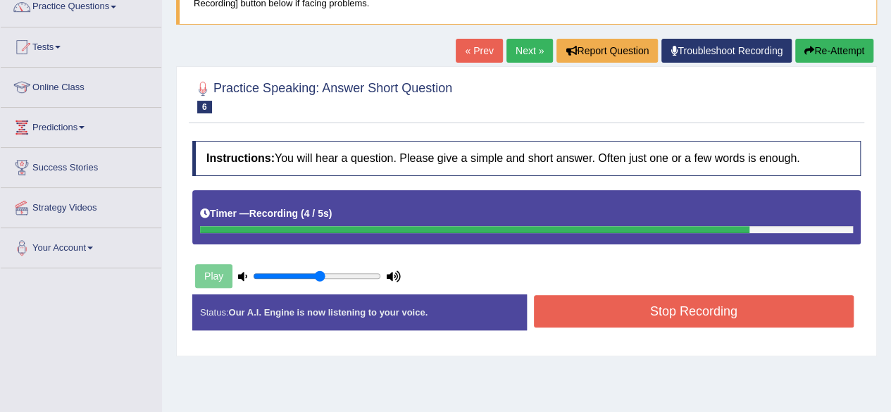
click at [587, 304] on button "Stop Recording" at bounding box center [694, 311] width 320 height 32
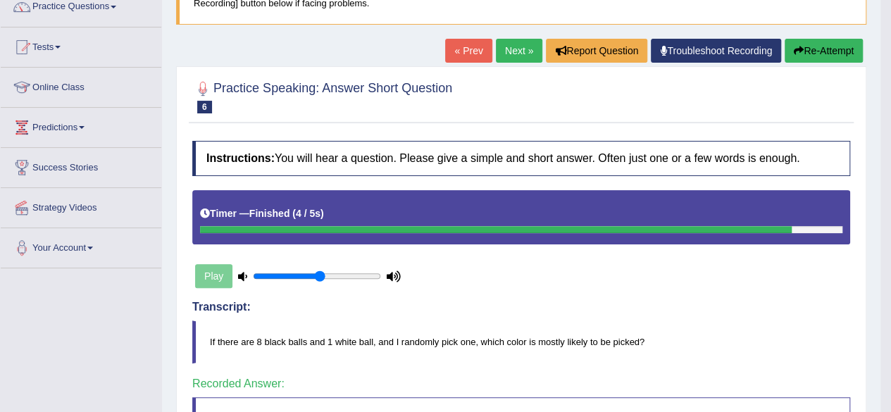
scroll to position [89, 0]
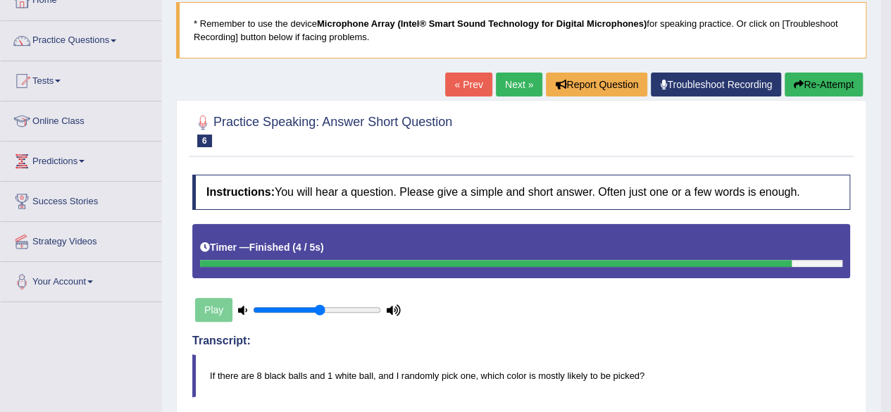
click at [513, 84] on link "Next »" at bounding box center [519, 85] width 46 height 24
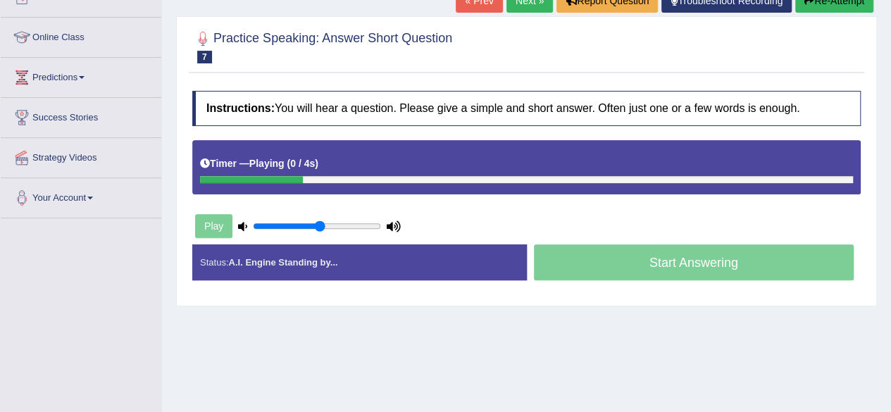
scroll to position [177, 0]
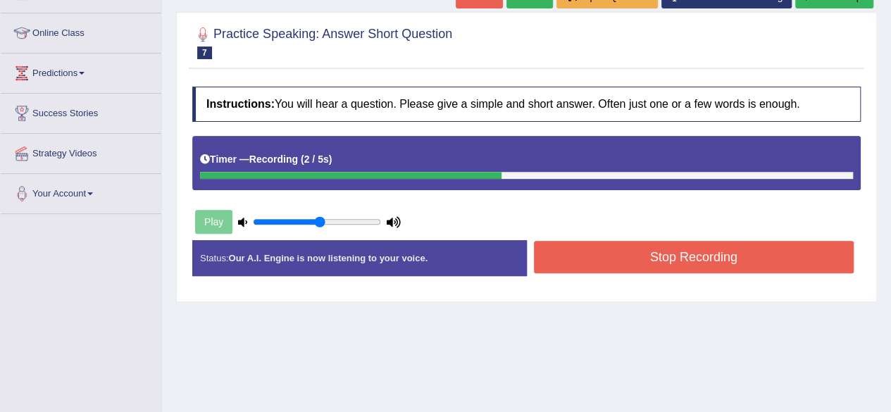
click at [610, 247] on button "Stop Recording" at bounding box center [694, 257] width 320 height 32
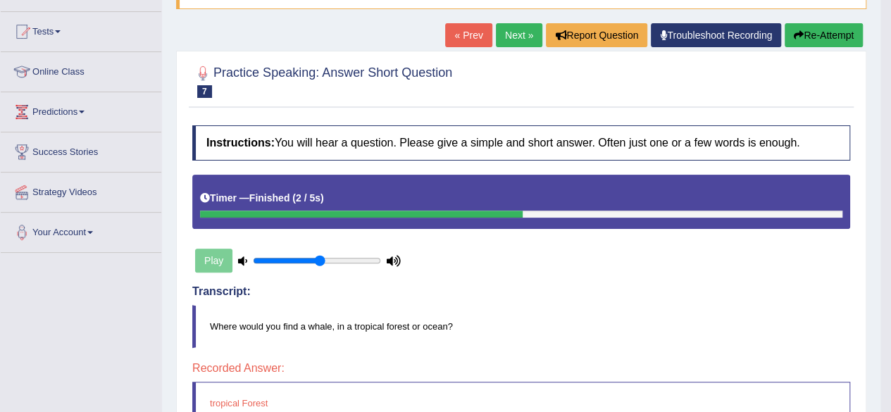
scroll to position [135, 0]
